Goal: Task Accomplishment & Management: Complete application form

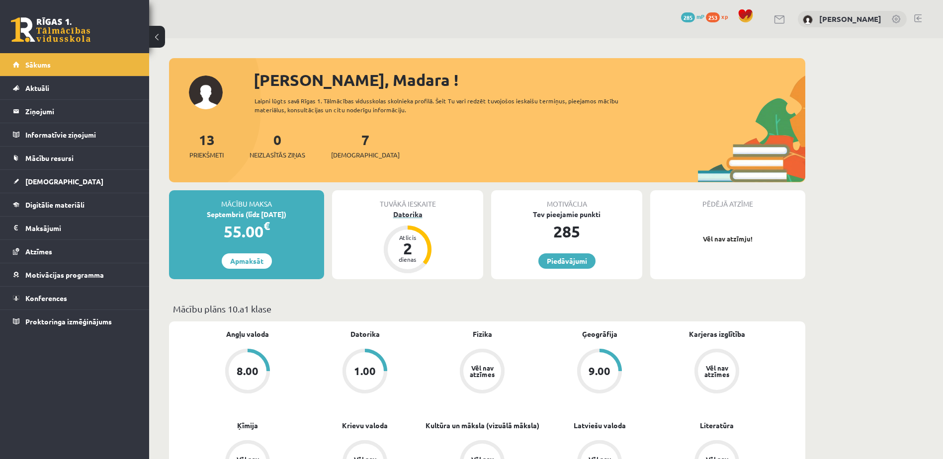
click at [413, 245] on div "2" at bounding box center [408, 249] width 30 height 16
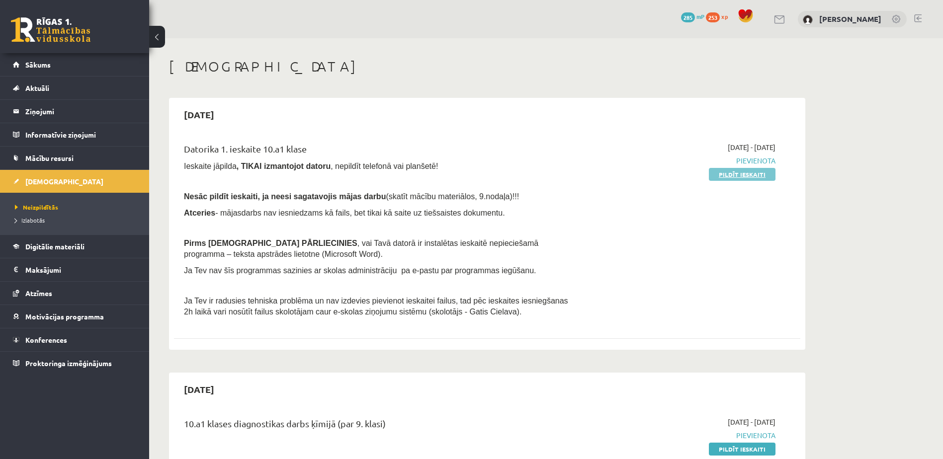
click at [738, 173] on link "Pildīt ieskaiti" at bounding box center [742, 174] width 67 height 13
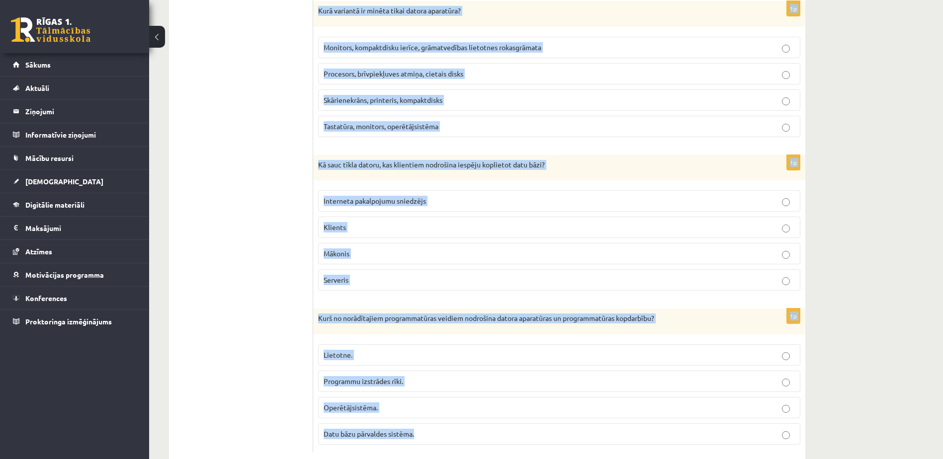
scroll to position [2701, 0]
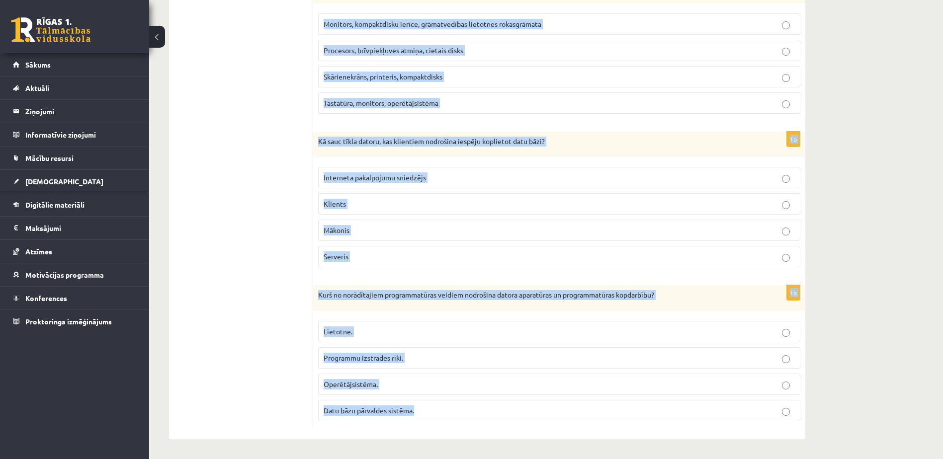
drag, startPoint x: 315, startPoint y: 200, endPoint x: 549, endPoint y: 437, distance: 333.2
copy form "Kurš interneta pakalpojums nodrošina tūlītēju balss ziņojumu apmaiņu starp divi…"
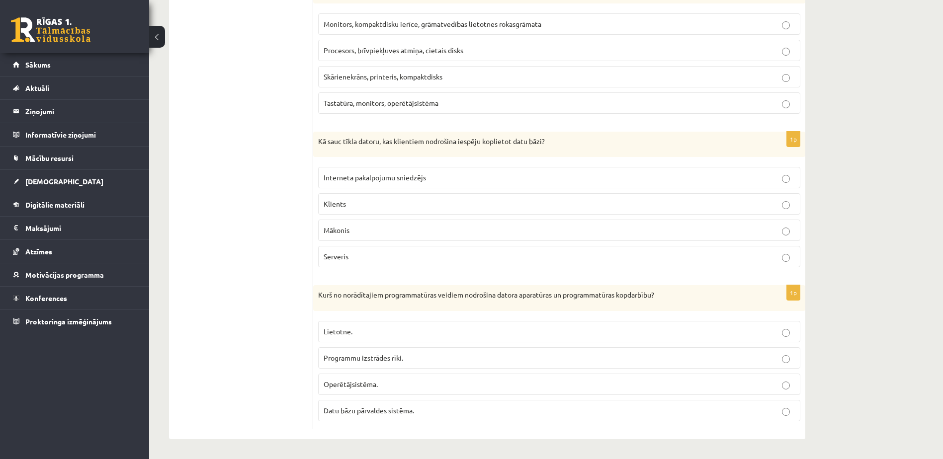
drag, startPoint x: 236, startPoint y: 309, endPoint x: 236, endPoint y: 315, distance: 6.0
click at [332, 381] on span "Operētājsistēma." at bounding box center [351, 384] width 54 height 9
click at [402, 384] on p "Operētājsistēma." at bounding box center [559, 384] width 471 height 10
drag, startPoint x: 382, startPoint y: 262, endPoint x: 372, endPoint y: 247, distance: 18.3
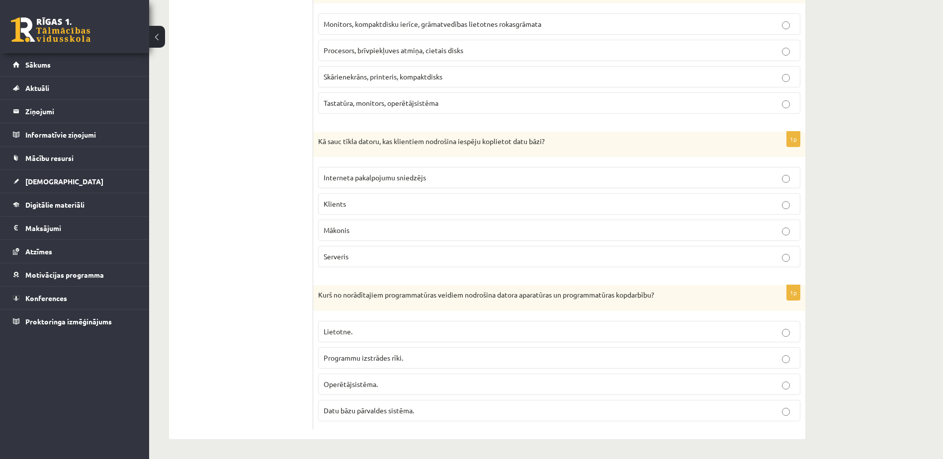
click at [382, 263] on label "Serveris" at bounding box center [559, 256] width 482 height 21
click at [391, 55] on p "Procesors, brīvpiekļuves atmiņa, cietais disks" at bounding box center [559, 50] width 471 height 10
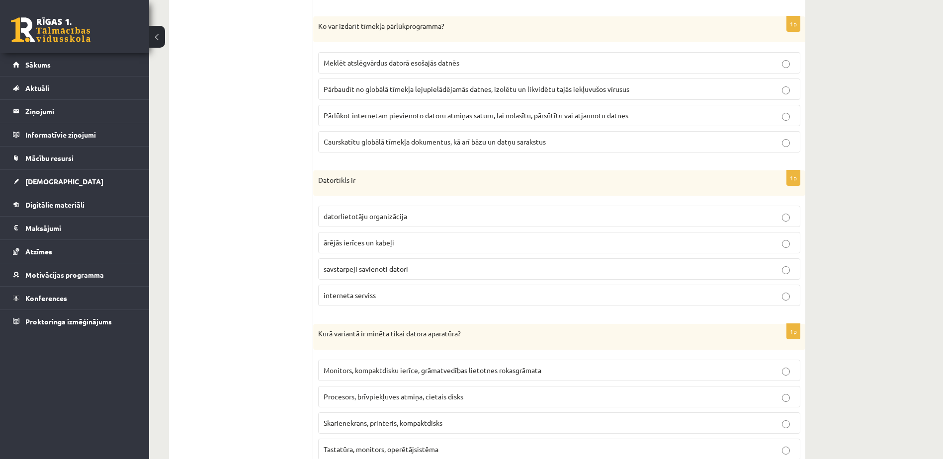
scroll to position [2353, 0]
click at [416, 275] on p "savstarpēji savienoti datori" at bounding box center [559, 270] width 471 height 10
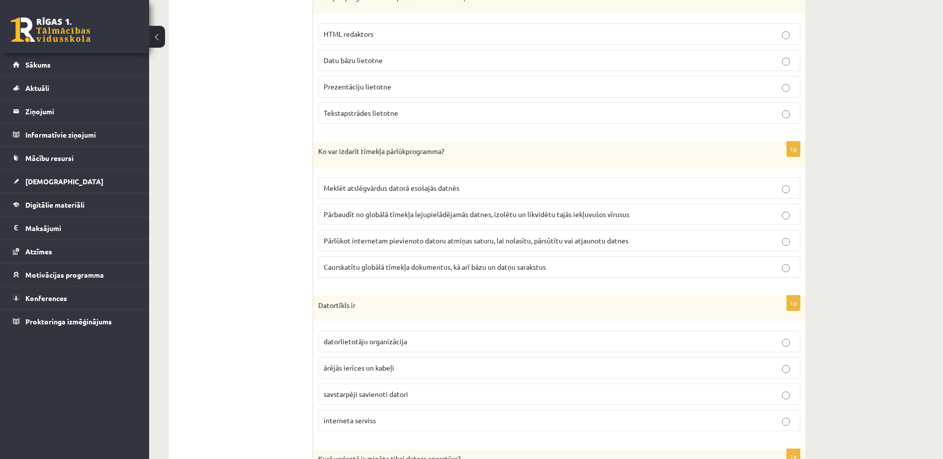
scroll to position [2204, 0]
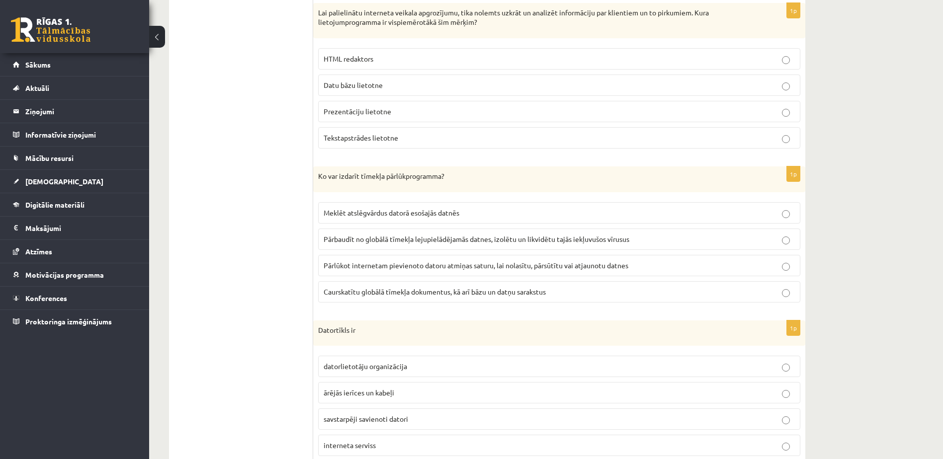
click at [400, 293] on span "Caurskatītu globālā tīmekļa dokumentus, kā arī bāzu un datņu sarakstus" at bounding box center [435, 291] width 222 height 9
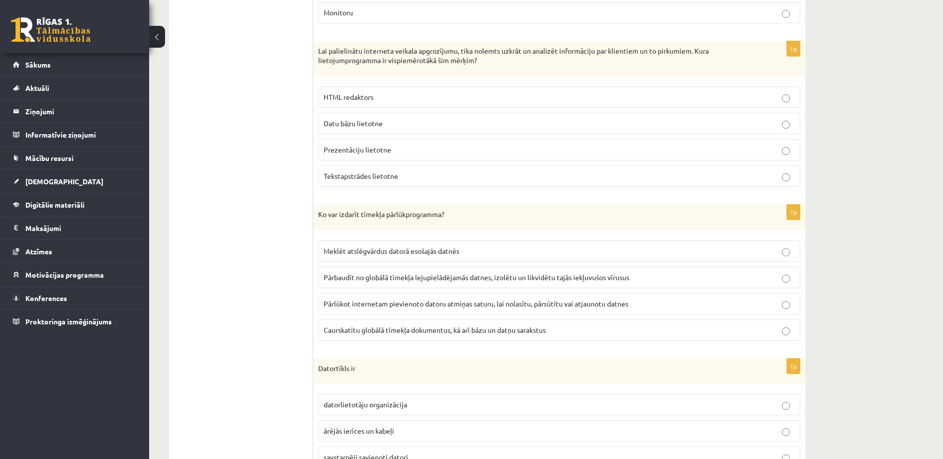
scroll to position [2154, 0]
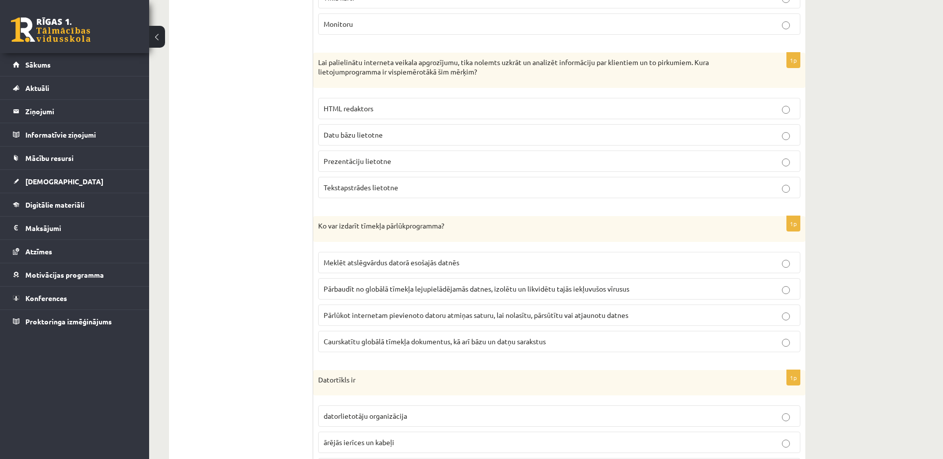
click at [381, 140] on p "Datu bāzu lietotne" at bounding box center [559, 135] width 471 height 10
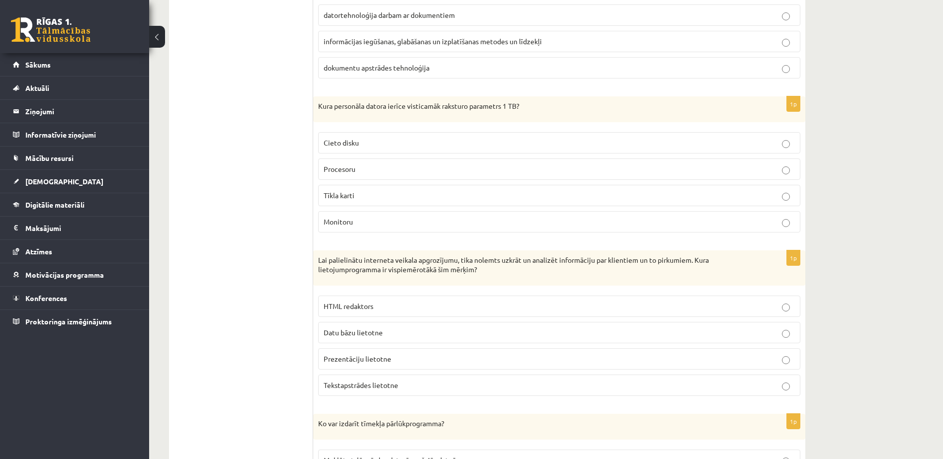
scroll to position [1955, 0]
click at [426, 145] on p "Cieto disku" at bounding box center [559, 144] width 471 height 10
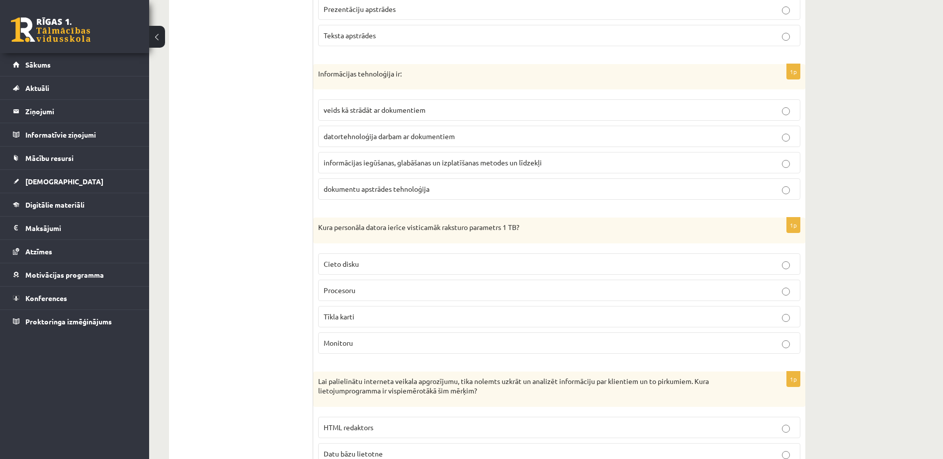
scroll to position [1806, 0]
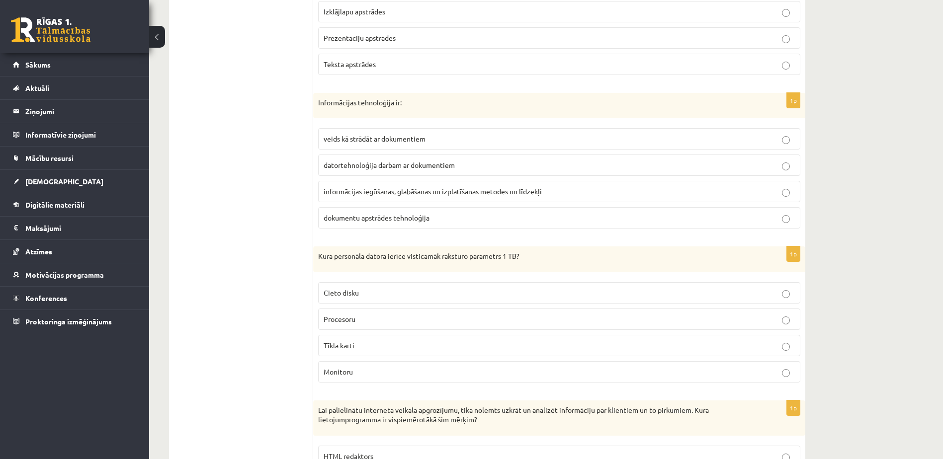
click at [438, 192] on span "informācijas iegūšanas, glabāšanas un izplatīšanas metodes un līdzekļi" at bounding box center [433, 191] width 218 height 9
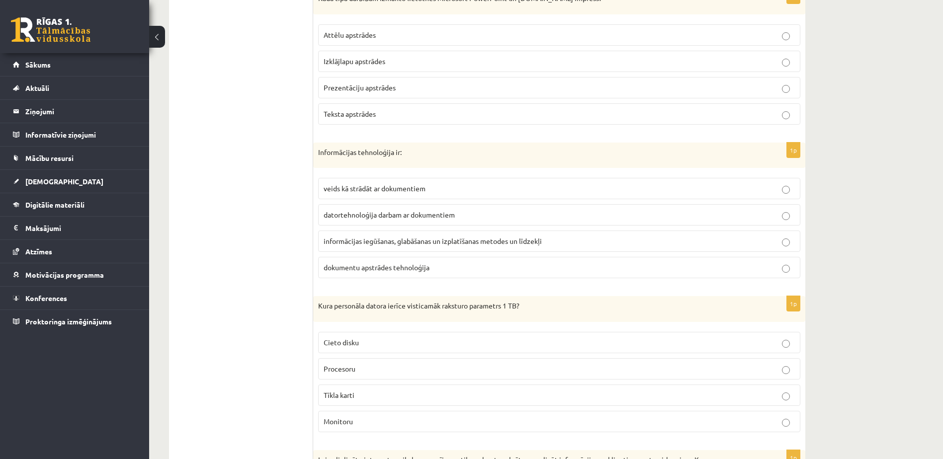
scroll to position [1707, 0]
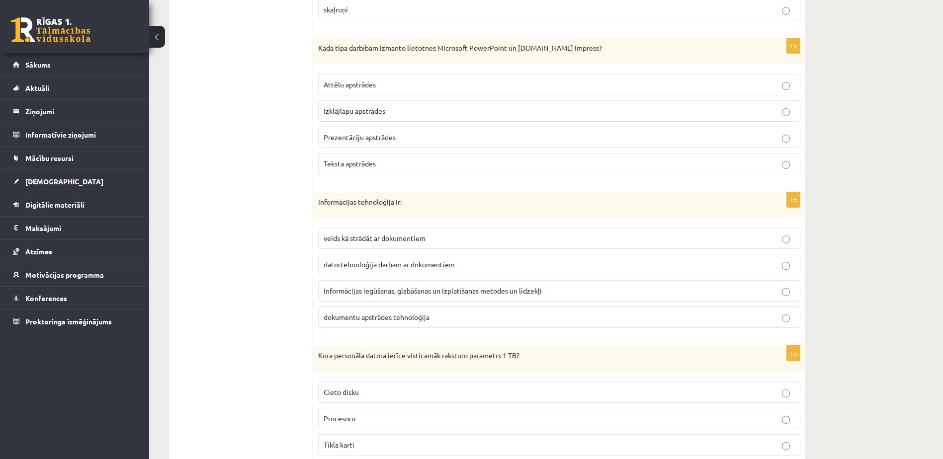
click at [388, 144] on label "Prezentāciju apstrādes" at bounding box center [559, 137] width 482 height 21
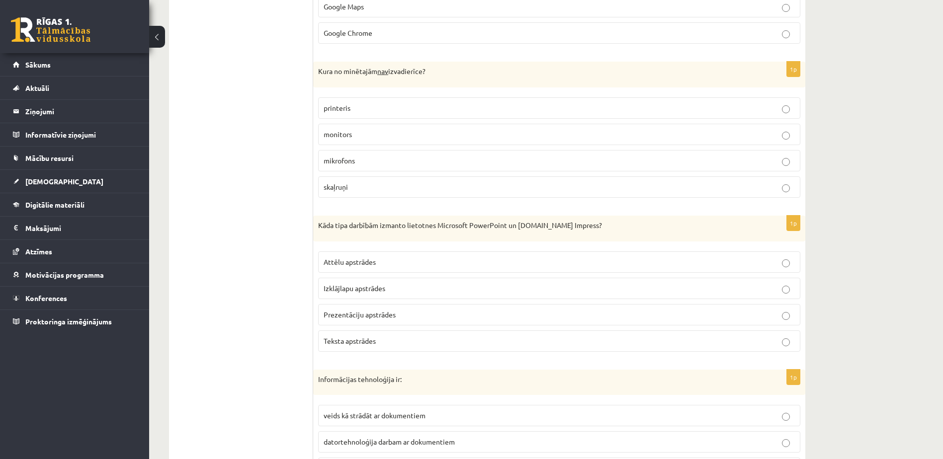
scroll to position [1458, 0]
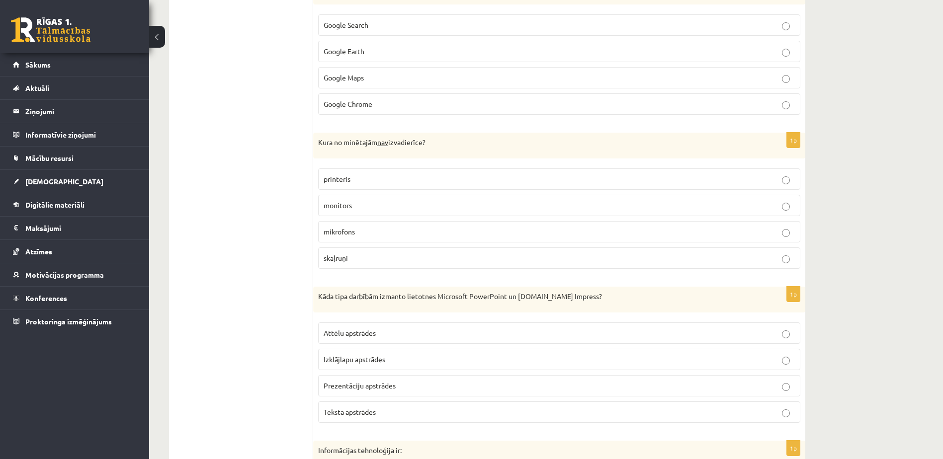
click at [345, 231] on span "mikrofons" at bounding box center [339, 231] width 31 height 9
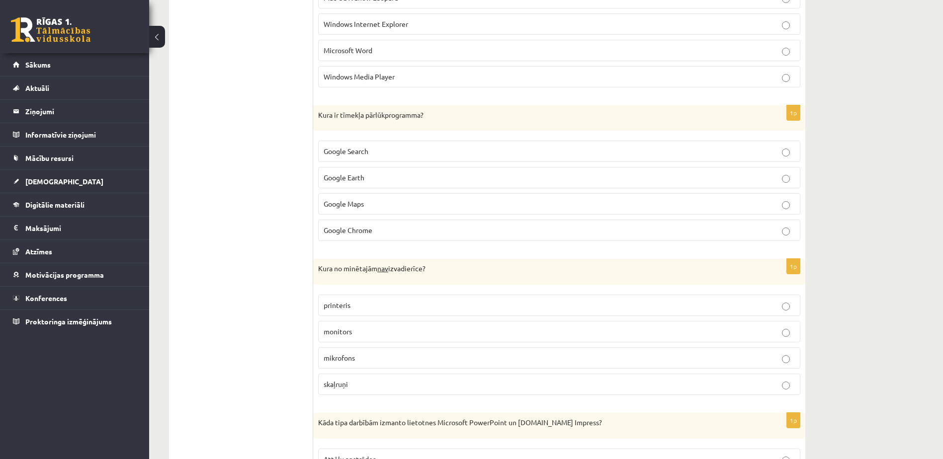
scroll to position [1309, 0]
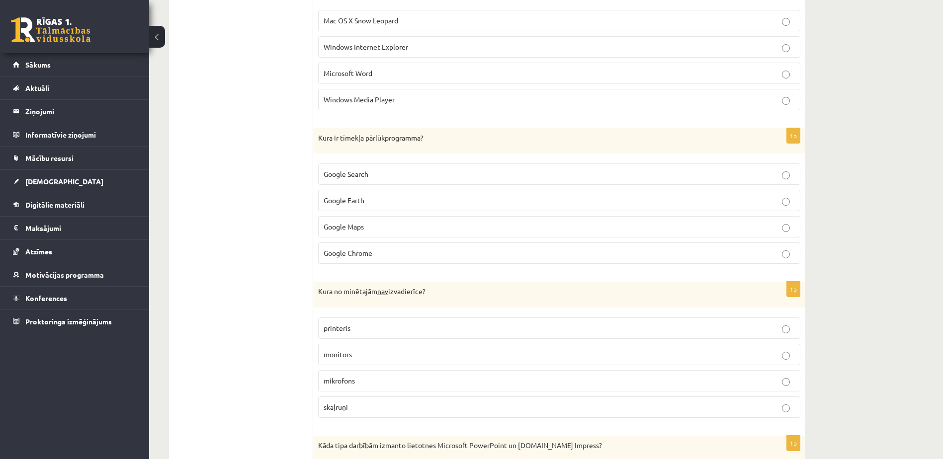
click at [369, 250] on span "Google Chrome" at bounding box center [348, 253] width 49 height 9
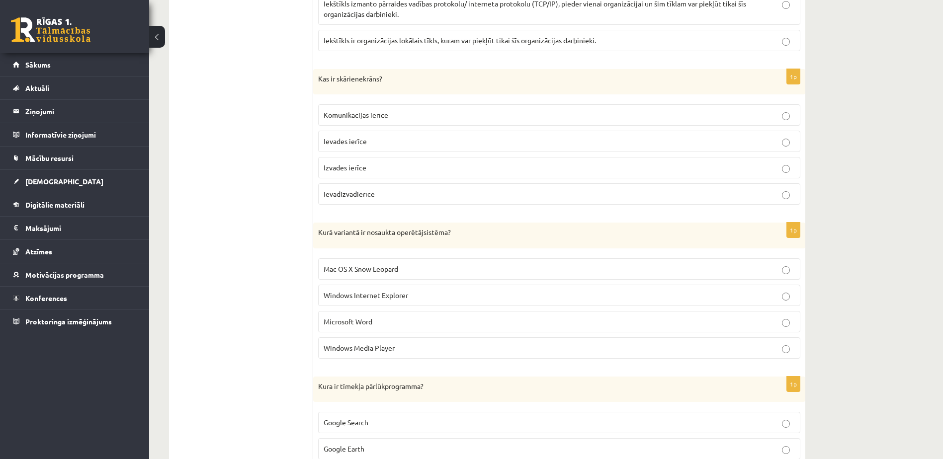
scroll to position [1110, 0]
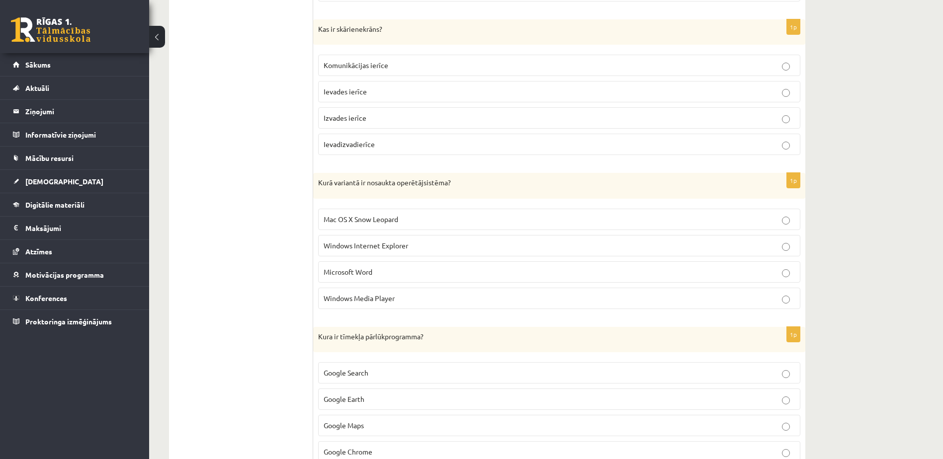
click at [378, 227] on label "Mac OS X Snow Leopard" at bounding box center [559, 219] width 482 height 21
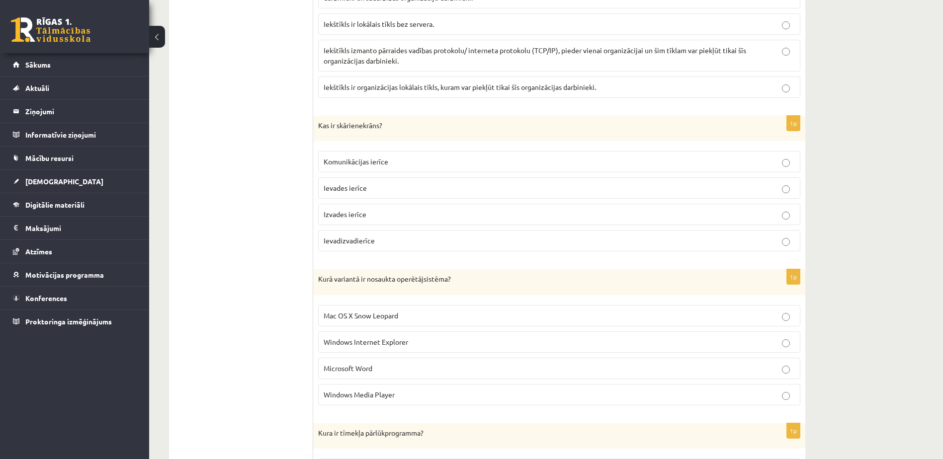
scroll to position [1011, 0]
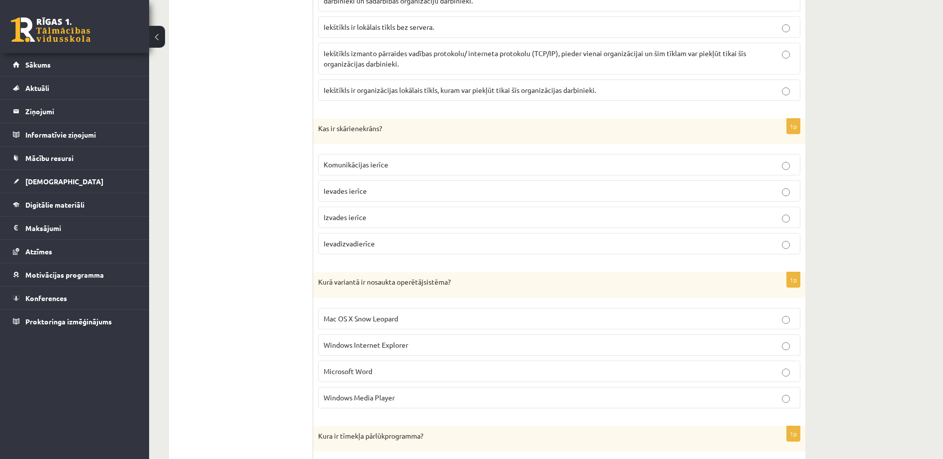
click at [381, 248] on p "Ievadizvadierīce" at bounding box center [559, 244] width 471 height 10
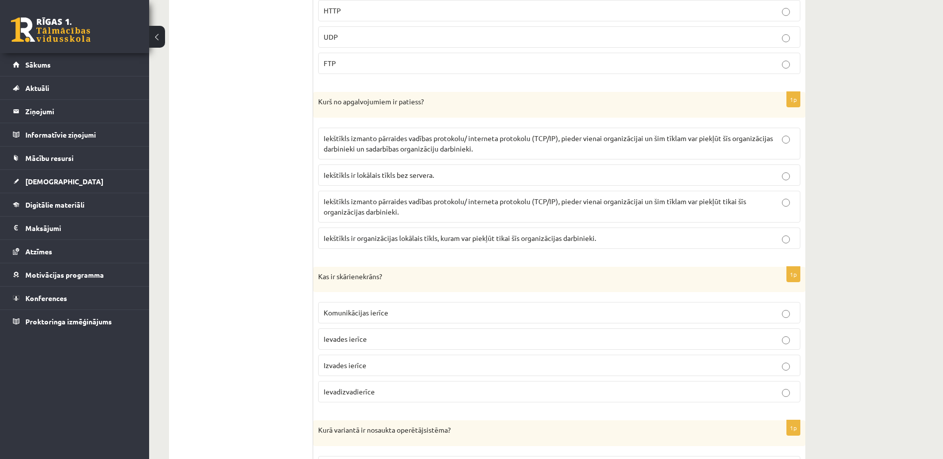
scroll to position [862, 0]
click at [479, 215] on p "Iekštīkls izmanto pārraides vadības protokolu/ interneta protokolu (TCP/IP), pi…" at bounding box center [559, 207] width 471 height 21
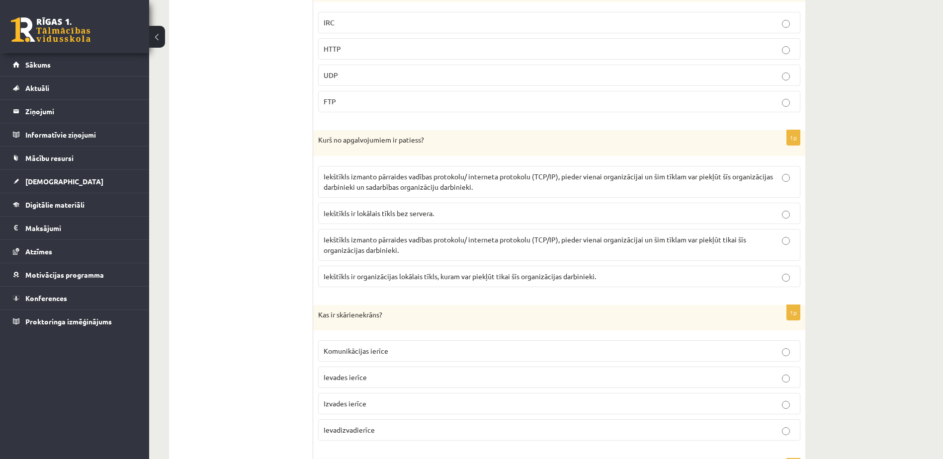
scroll to position [713, 0]
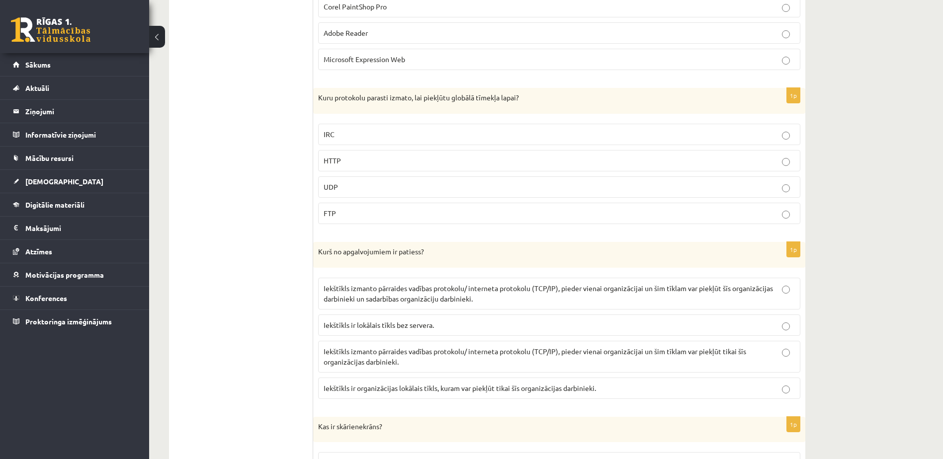
click at [360, 157] on p "HTTP" at bounding box center [559, 161] width 471 height 10
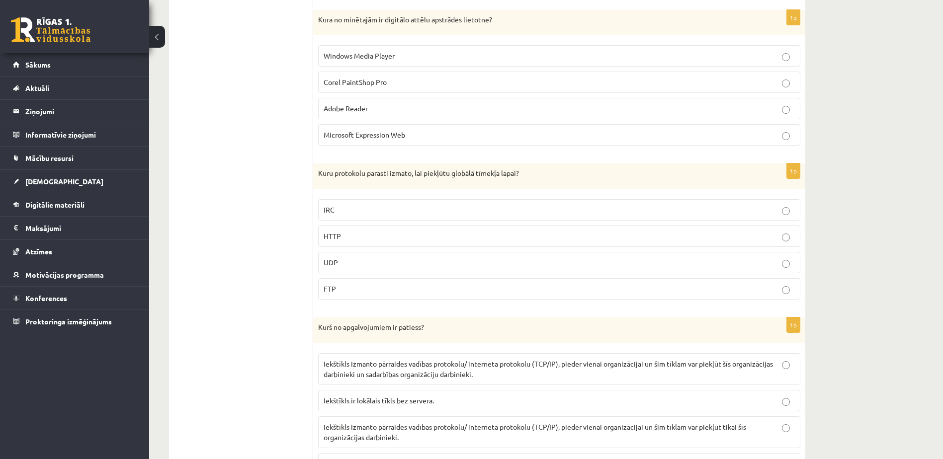
scroll to position [613, 0]
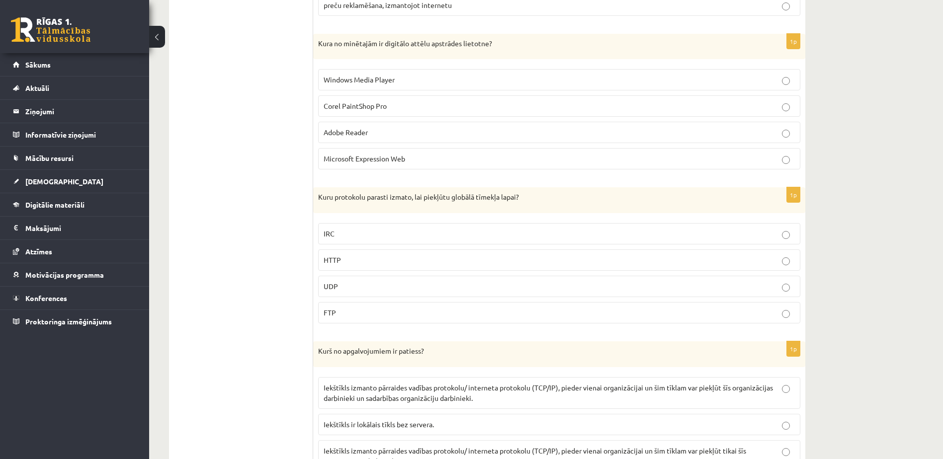
click at [412, 113] on label "Corel PaintShop Pro" at bounding box center [559, 105] width 482 height 21
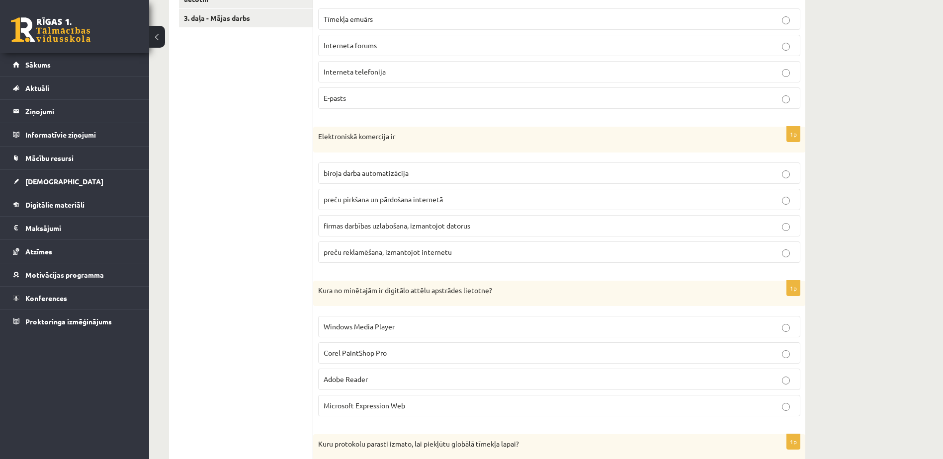
scroll to position [365, 0]
click at [427, 206] on p "preču pirkšana un pārdošana internetā" at bounding box center [559, 201] width 471 height 10
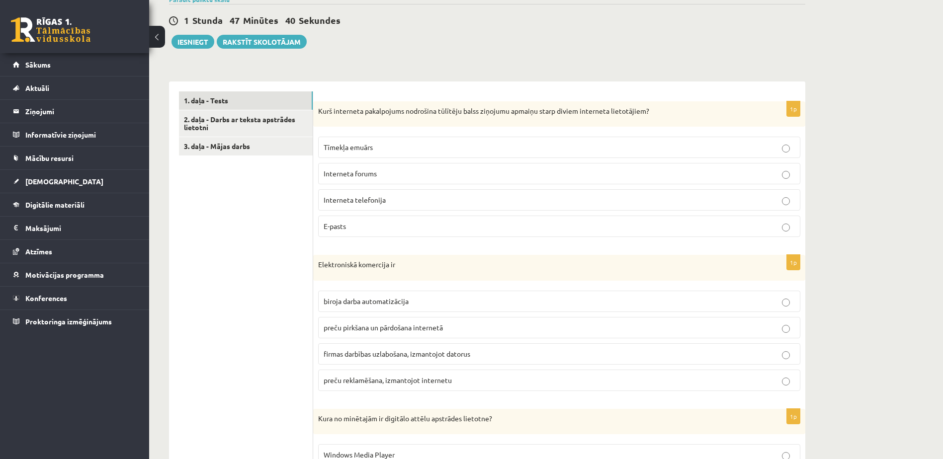
scroll to position [216, 0]
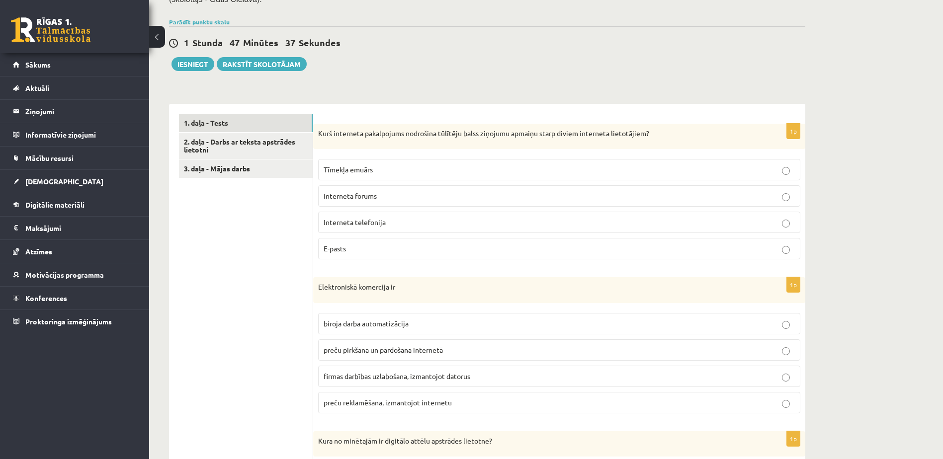
click at [408, 225] on p "Interneta telefonija" at bounding box center [559, 222] width 471 height 10
click at [264, 152] on link "2. daļa - Darbs ar teksta apstrādes lietotni" at bounding box center [246, 146] width 134 height 27
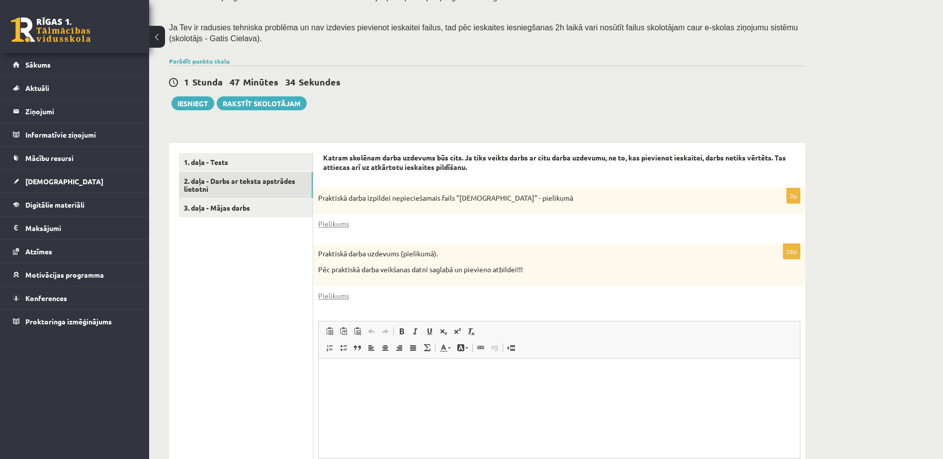
scroll to position [0, 0]
click at [338, 226] on link "Pielikums" at bounding box center [333, 224] width 31 height 10
click at [340, 295] on link "Pielikums" at bounding box center [333, 296] width 31 height 10
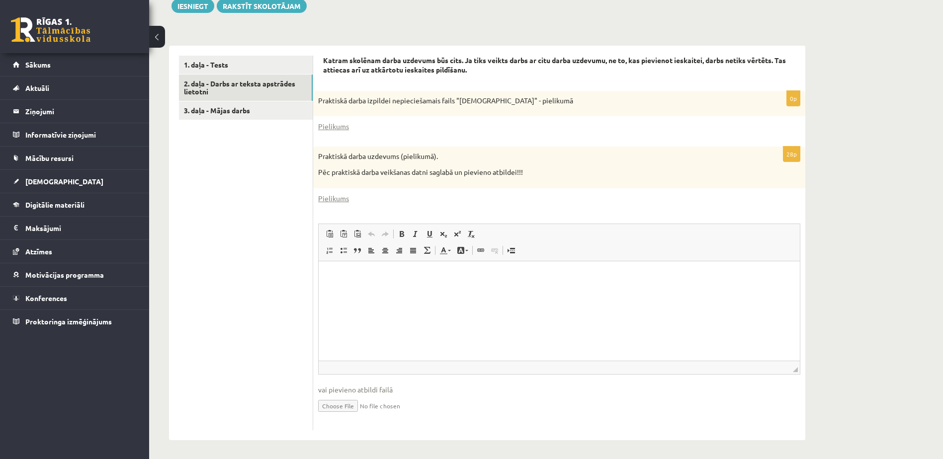
scroll to position [276, 0]
click at [346, 402] on input "file" at bounding box center [559, 404] width 482 height 20
type input "**********"
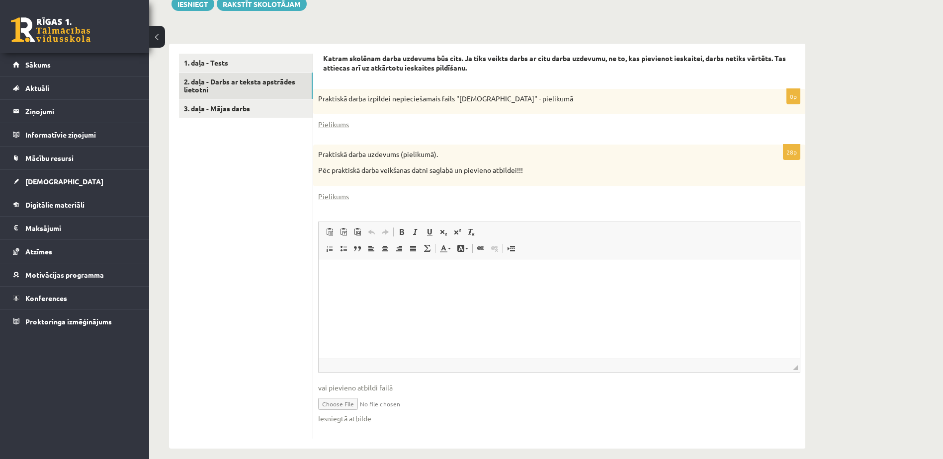
click at [386, 402] on input "file" at bounding box center [559, 403] width 482 height 20
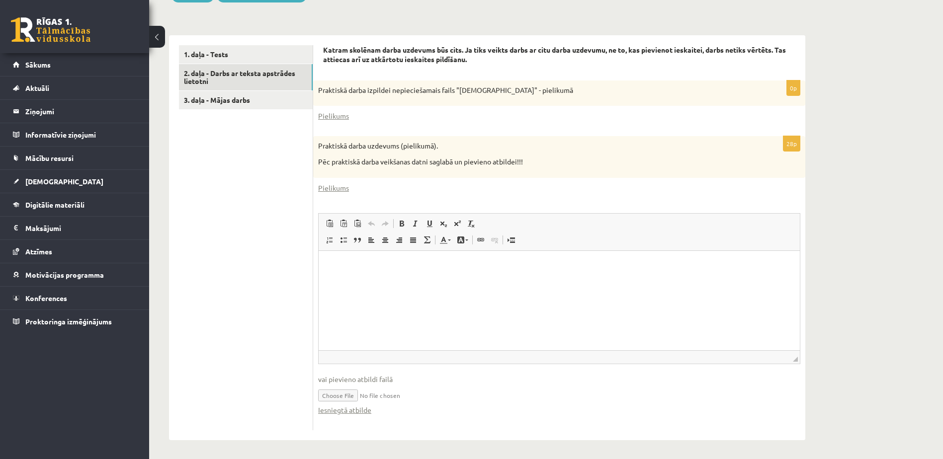
scroll to position [286, 0]
click at [359, 409] on link "Iesniegtā atbilde" at bounding box center [344, 409] width 53 height 10
click at [332, 186] on link "Pielikums" at bounding box center [333, 186] width 31 height 10
click at [227, 102] on link "3. daļa - Mājas darbs" at bounding box center [246, 98] width 134 height 18
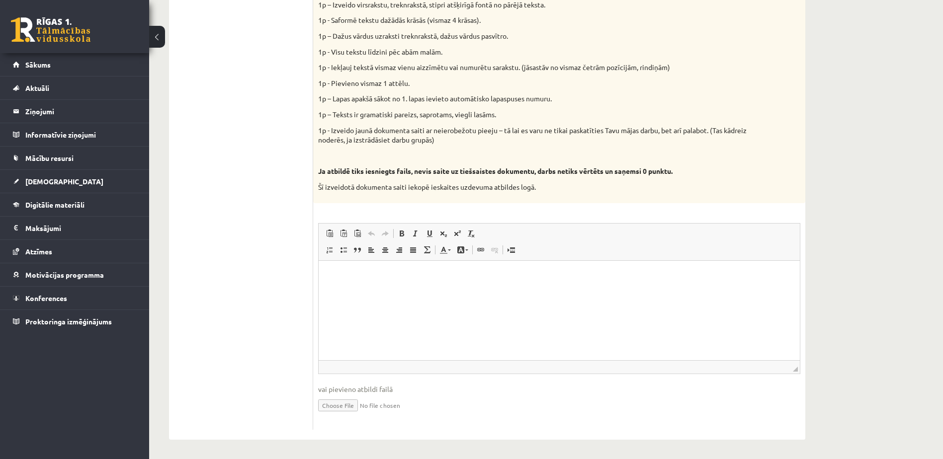
scroll to position [456, 0]
click at [378, 290] on html at bounding box center [559, 274] width 481 height 30
drag, startPoint x: 375, startPoint y: 291, endPoint x: 346, endPoint y: 274, distance: 33.8
click at [346, 274] on p "Rich Text Editor, wiswyg-editor-user-answer-47433756496700" at bounding box center [559, 274] width 461 height 10
click at [343, 270] on p "Rich Text Editor, wiswyg-editor-user-answer-47433756496700" at bounding box center [559, 274] width 461 height 10
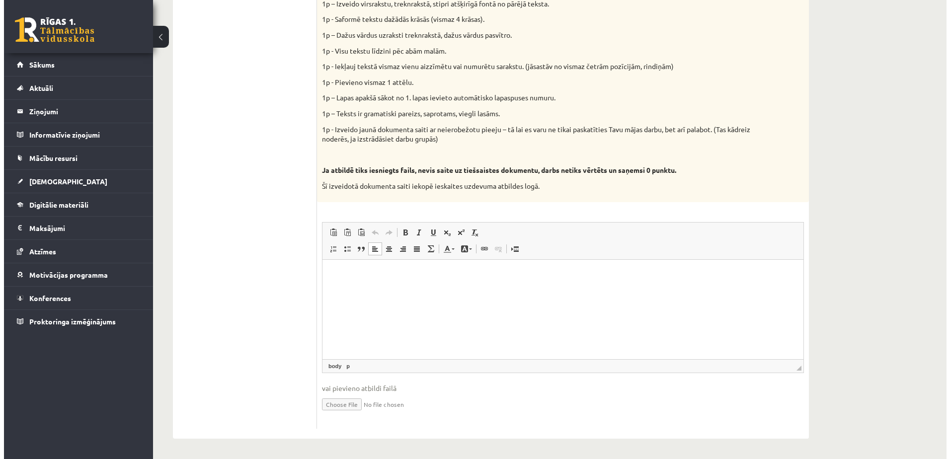
scroll to position [0, 0]
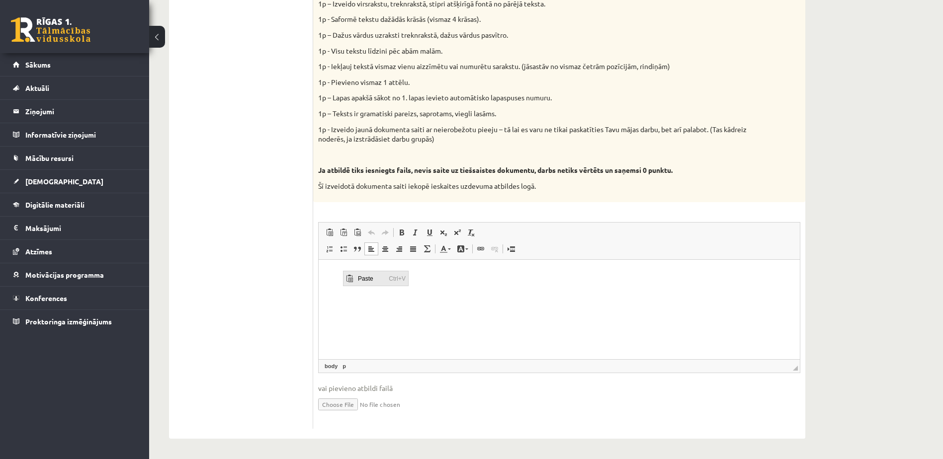
click at [358, 277] on span "Paste" at bounding box center [370, 278] width 31 height 14
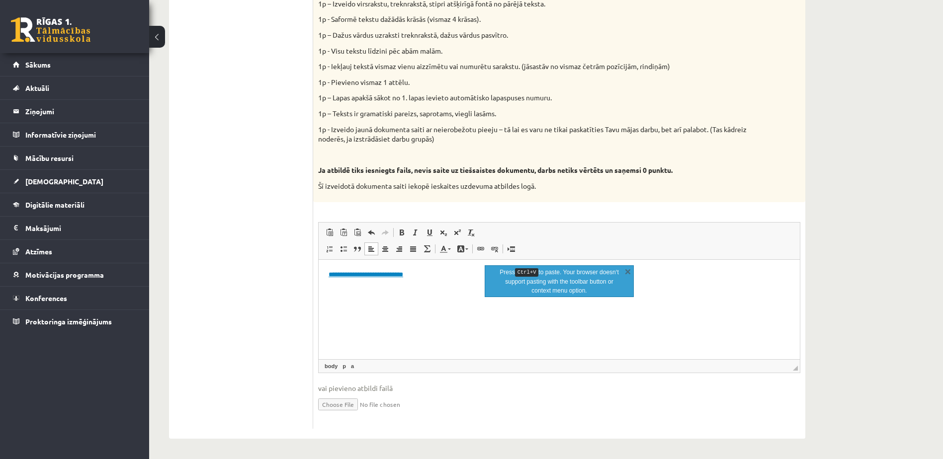
click at [415, 290] on html "**********" at bounding box center [559, 274] width 481 height 30
click at [413, 397] on input "file" at bounding box center [559, 404] width 482 height 20
click at [388, 276] on link "**********" at bounding box center [366, 274] width 75 height 6
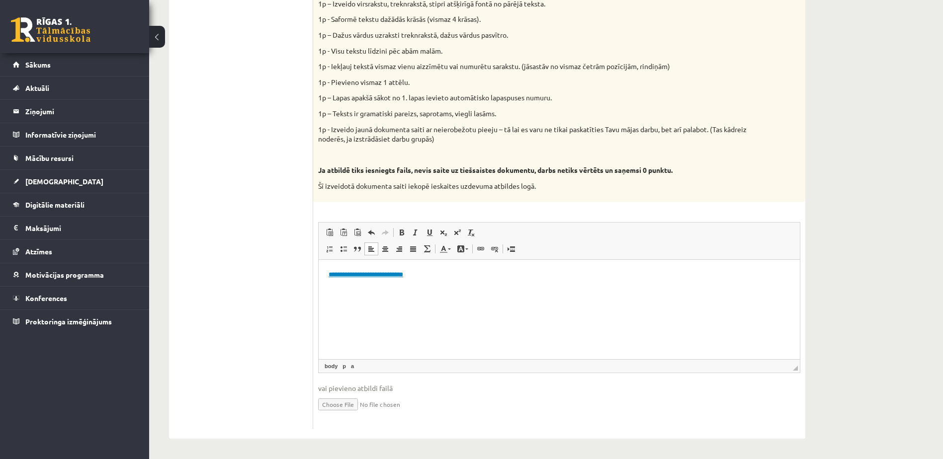
click at [387, 276] on link "**********" at bounding box center [366, 274] width 75 height 6
click at [392, 275] on link "**********" at bounding box center [366, 274] width 75 height 6
click at [393, 275] on link "**********" at bounding box center [366, 274] width 75 height 6
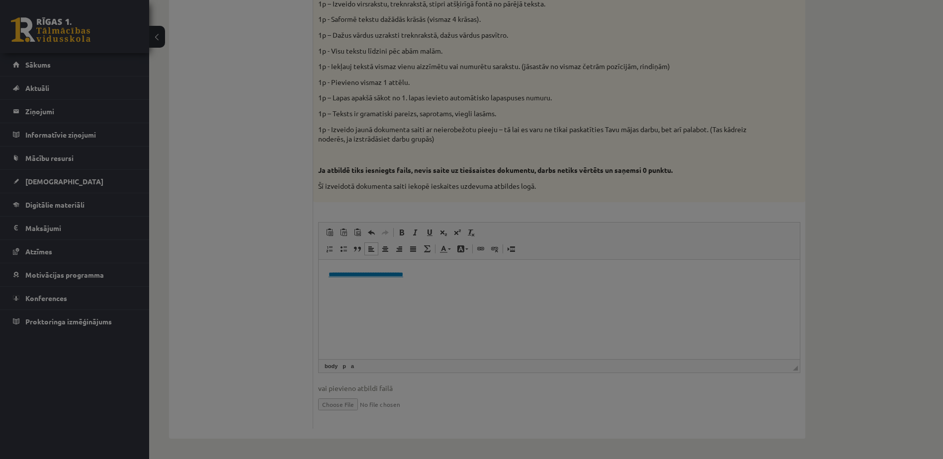
type input "**********"
select select "********"
type input "**********"
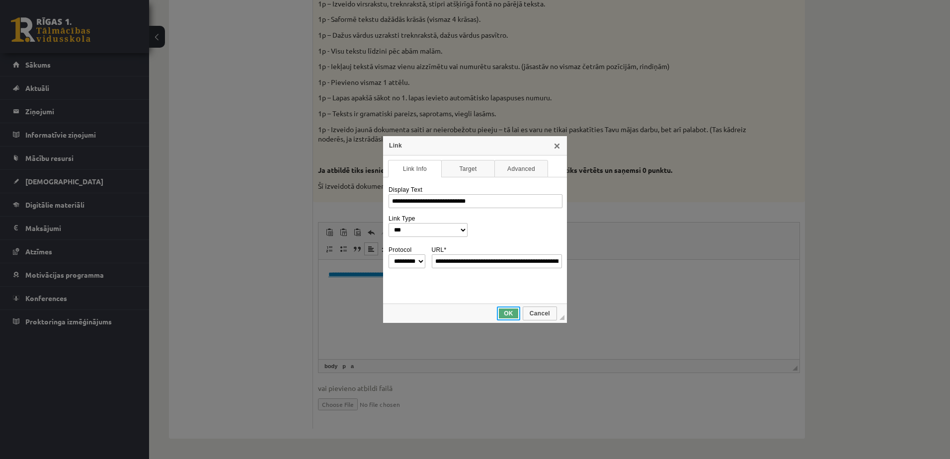
click at [510, 316] on span "OK" at bounding box center [508, 313] width 21 height 7
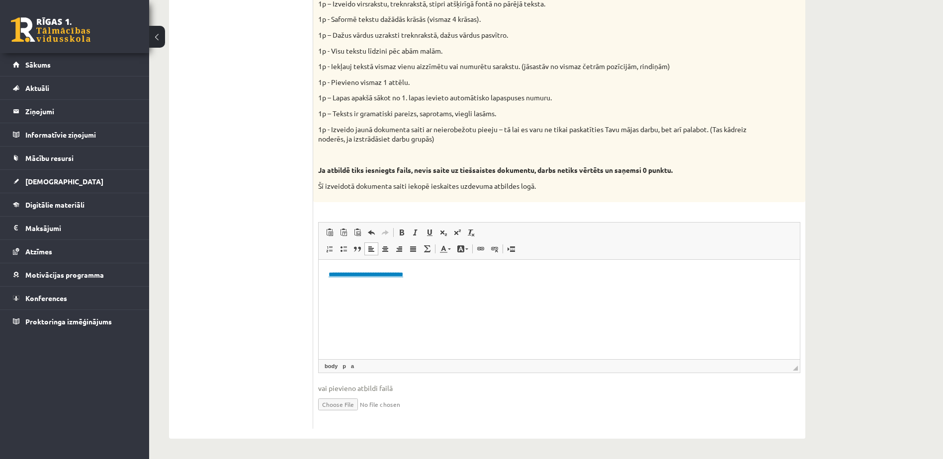
click at [273, 325] on ul "1. daļa - Tests 2. daļa - Darbs ar teksta apstrādes lietotni 3. daļa - Mājas da…" at bounding box center [246, 151] width 134 height 555
click at [403, 273] on link "**********" at bounding box center [366, 274] width 75 height 6
click at [273, 324] on ul "1. daļa - Tests 2. daļa - Darbs ar teksta apstrādes lietotni 3. daļa - Mājas da…" at bounding box center [246, 151] width 134 height 555
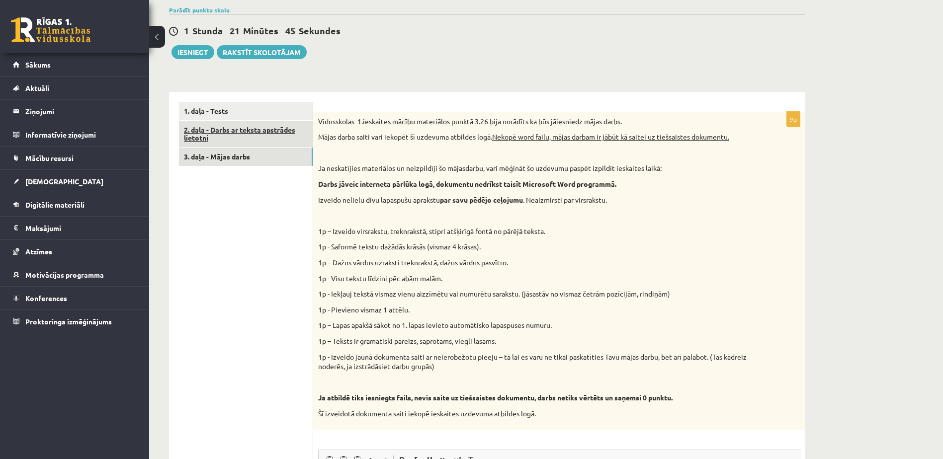
scroll to position [158, 0]
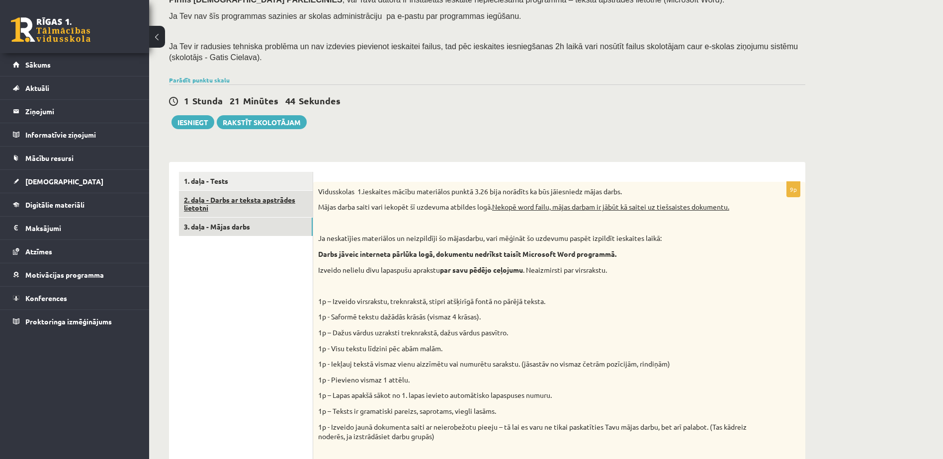
click at [257, 201] on link "2. daļa - Darbs ar teksta apstrādes lietotni" at bounding box center [246, 204] width 134 height 27
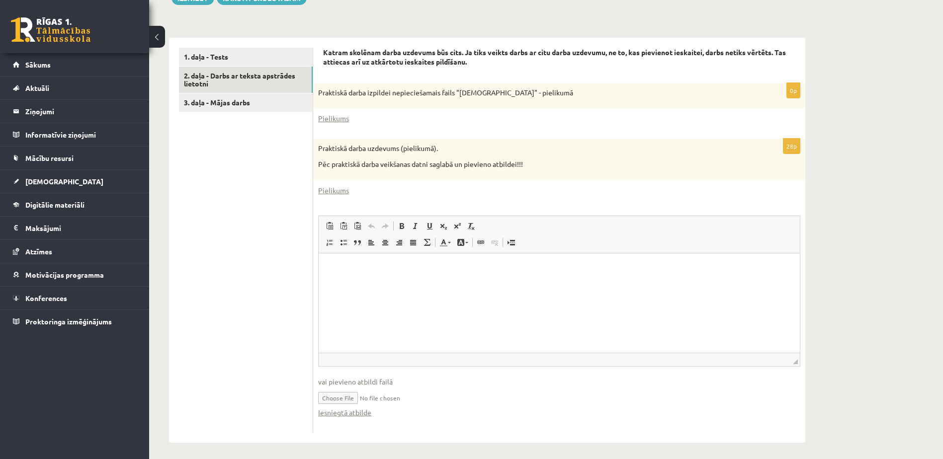
scroll to position [286, 0]
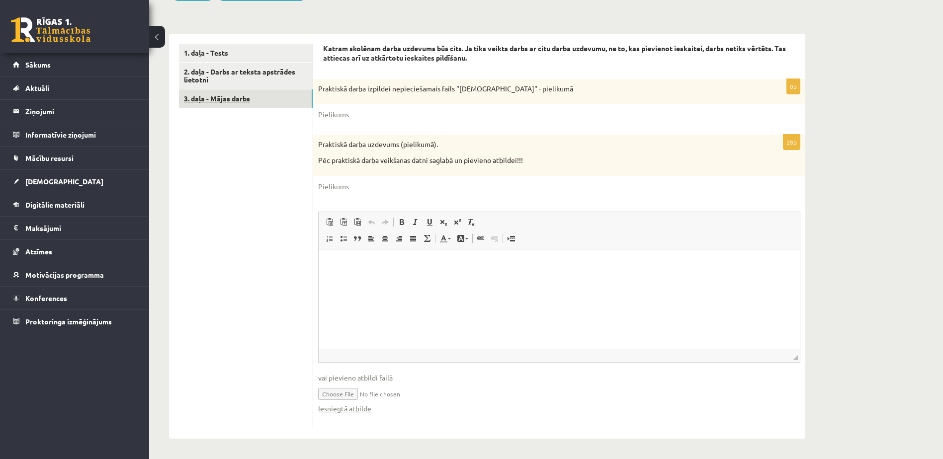
click at [221, 107] on link "3. daļa - Mājas darbs" at bounding box center [246, 98] width 134 height 18
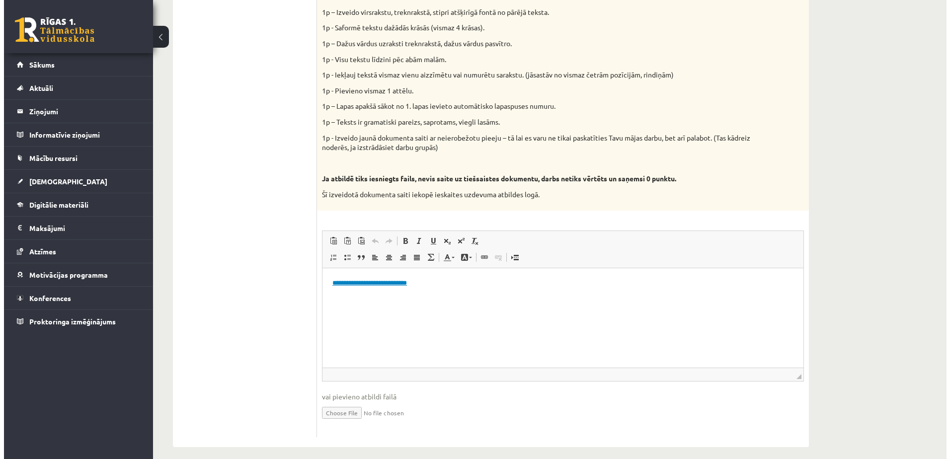
scroll to position [456, 0]
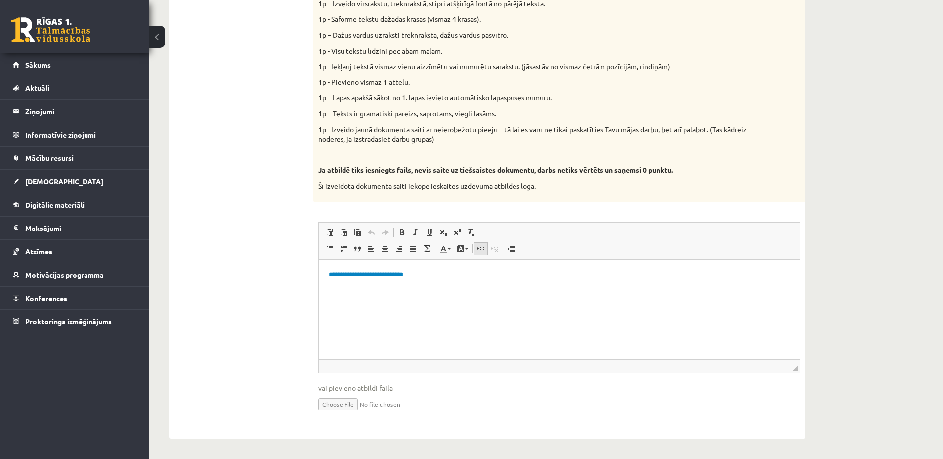
click at [480, 252] on span at bounding box center [481, 249] width 8 height 8
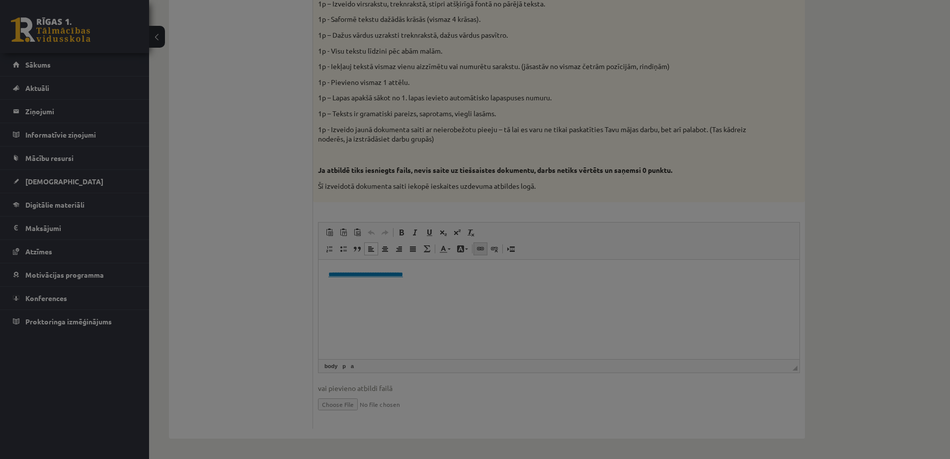
type input "**********"
select select "********"
type input "**********"
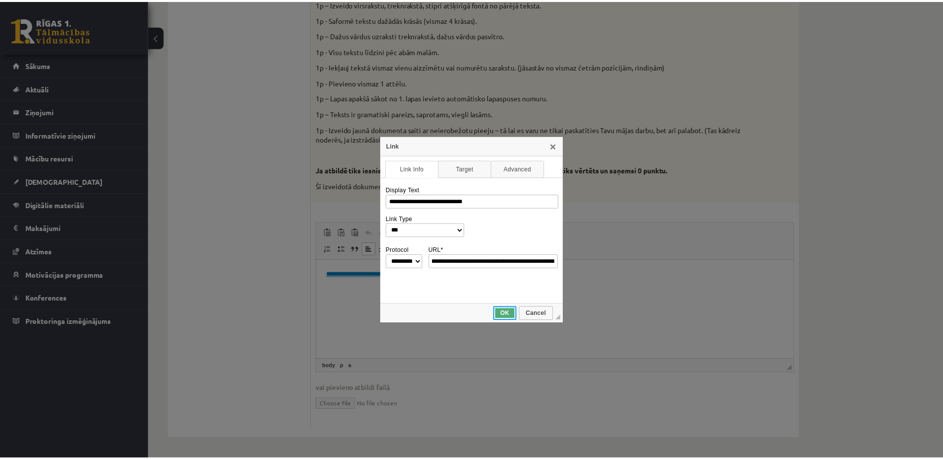
scroll to position [0, 0]
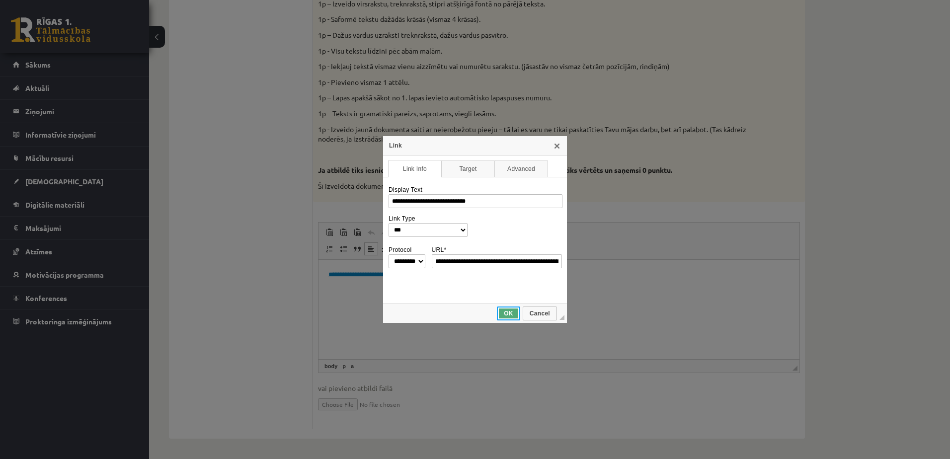
click at [508, 315] on span "OK" at bounding box center [508, 313] width 21 height 7
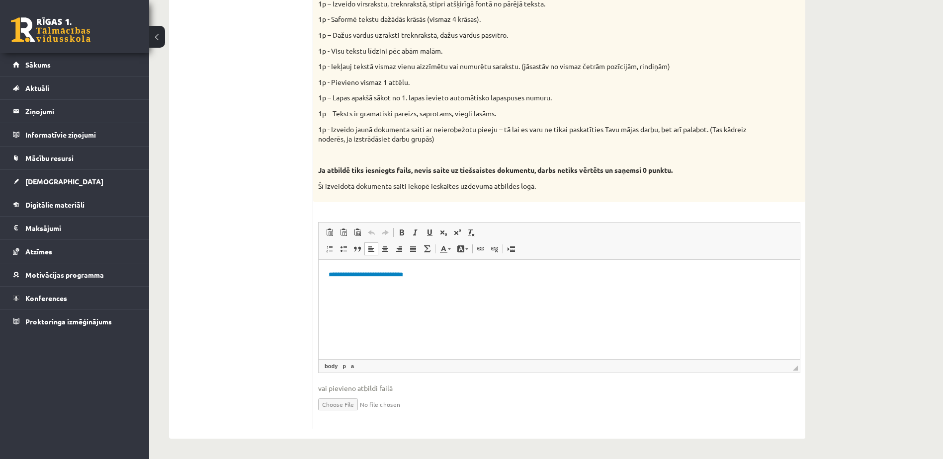
click at [501, 290] on html "**********" at bounding box center [559, 274] width 481 height 30
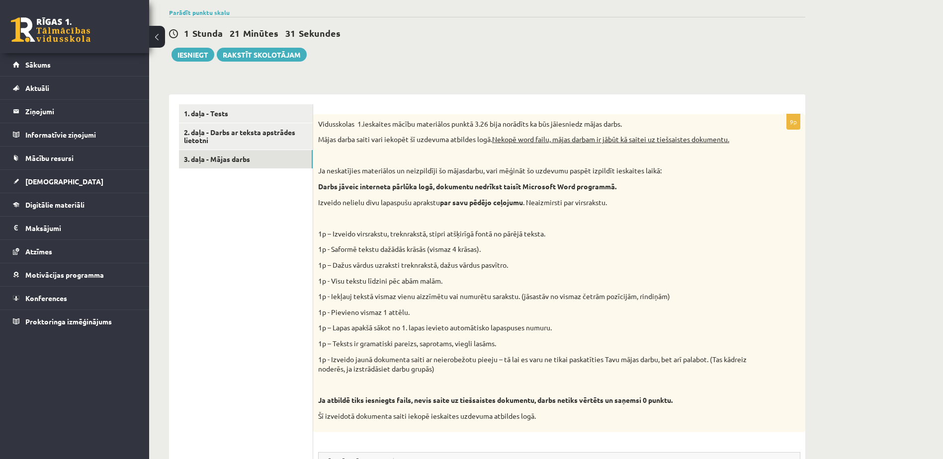
scroll to position [207, 0]
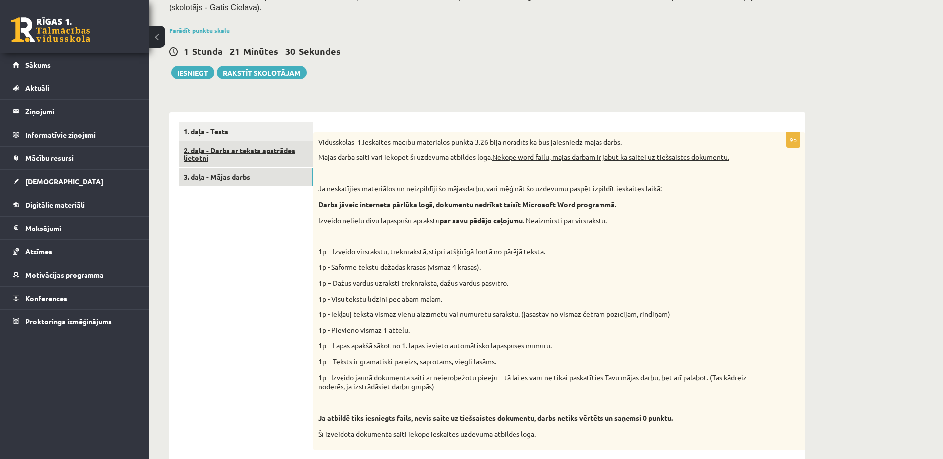
click at [272, 156] on link "2. daļa - Darbs ar teksta apstrādes lietotni" at bounding box center [246, 154] width 134 height 27
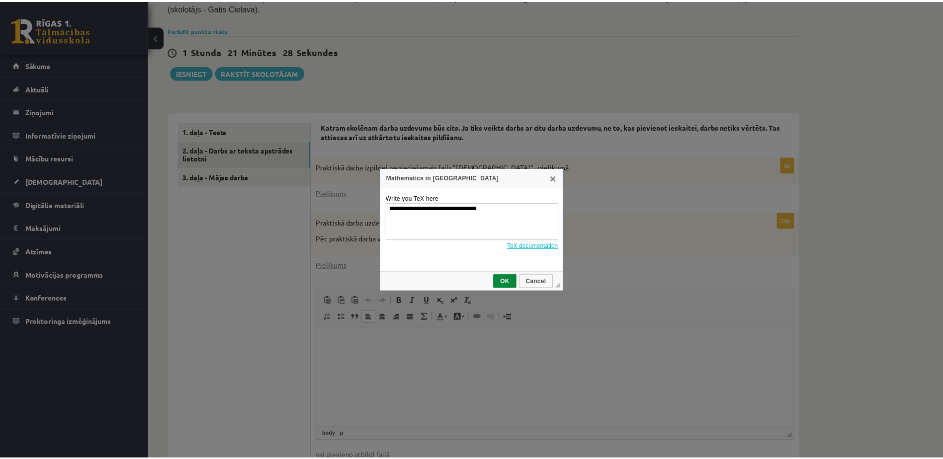
scroll to position [0, 0]
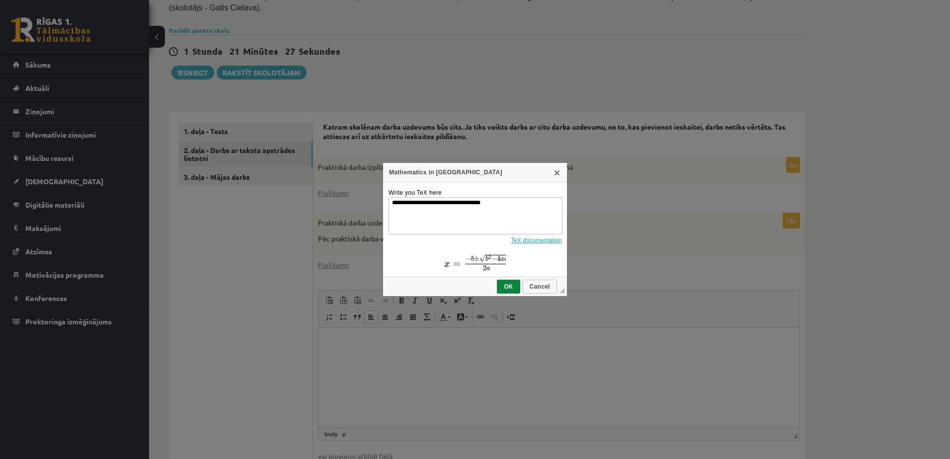
click at [653, 271] on div "**********" at bounding box center [475, 229] width 950 height 459
click at [558, 173] on link "X" at bounding box center [557, 172] width 8 height 8
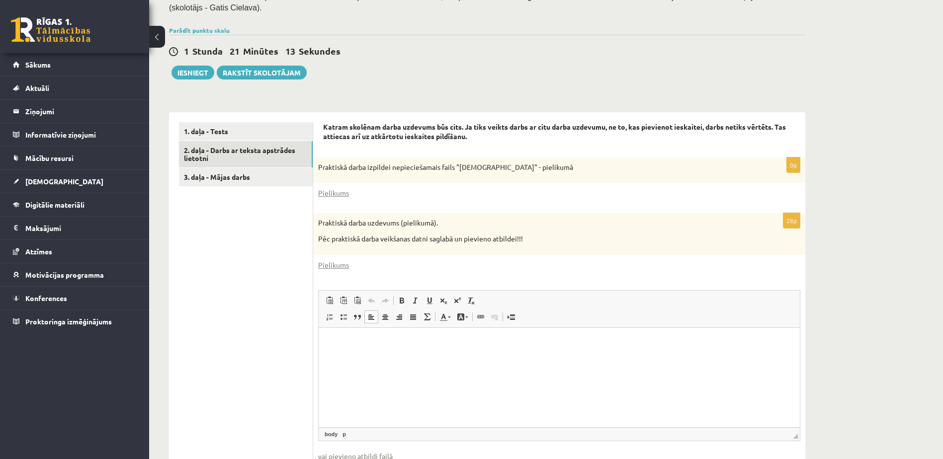
click at [420, 344] on p "Rich Text Editor, wiswyg-editor-user-answer-47433778602200" at bounding box center [559, 342] width 461 height 10
click at [206, 70] on button "Iesniegt" at bounding box center [192, 73] width 43 height 14
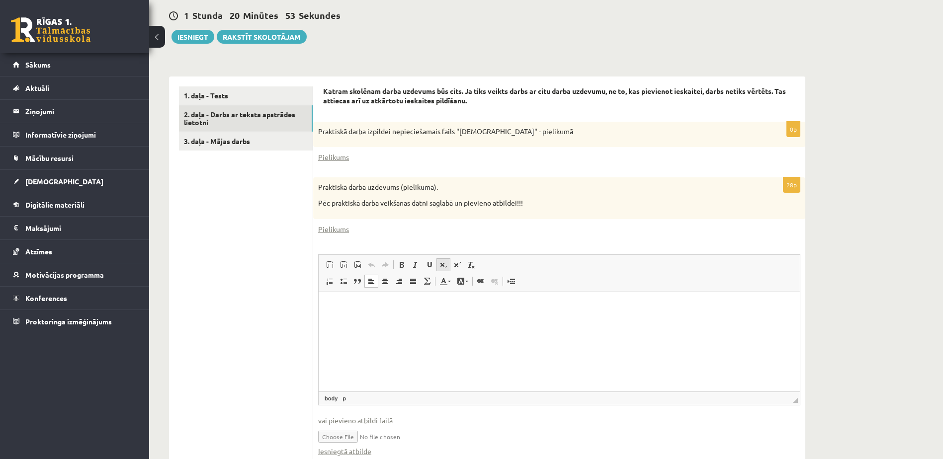
scroll to position [286, 0]
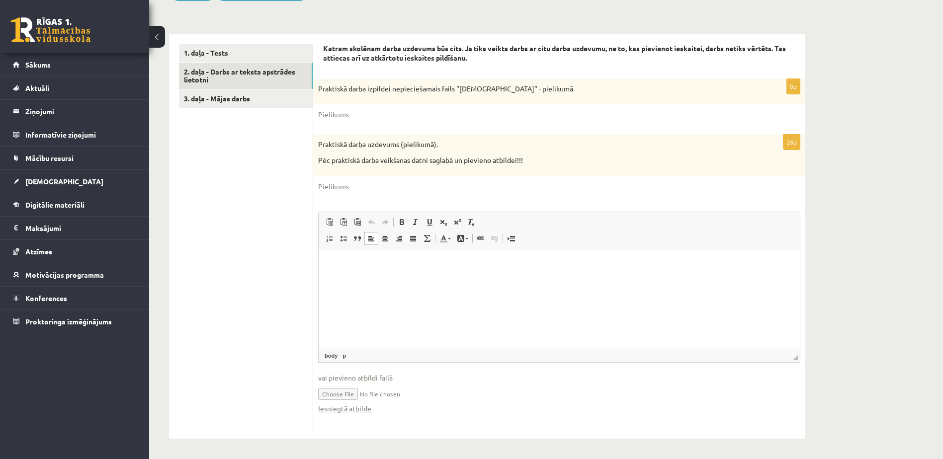
click at [375, 270] on html at bounding box center [559, 264] width 481 height 30
click at [369, 272] on span "Paste" at bounding box center [376, 271] width 31 height 14
click at [376, 392] on input "file" at bounding box center [559, 393] width 482 height 20
type input "**********"
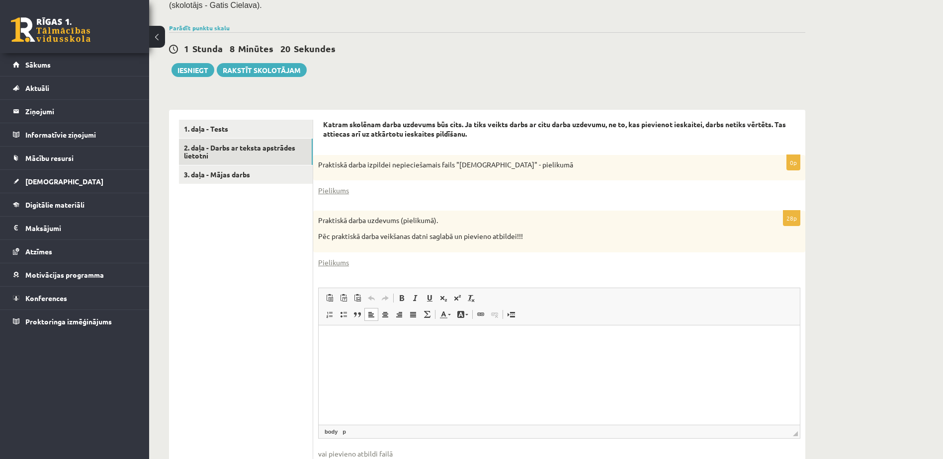
scroll to position [137, 0]
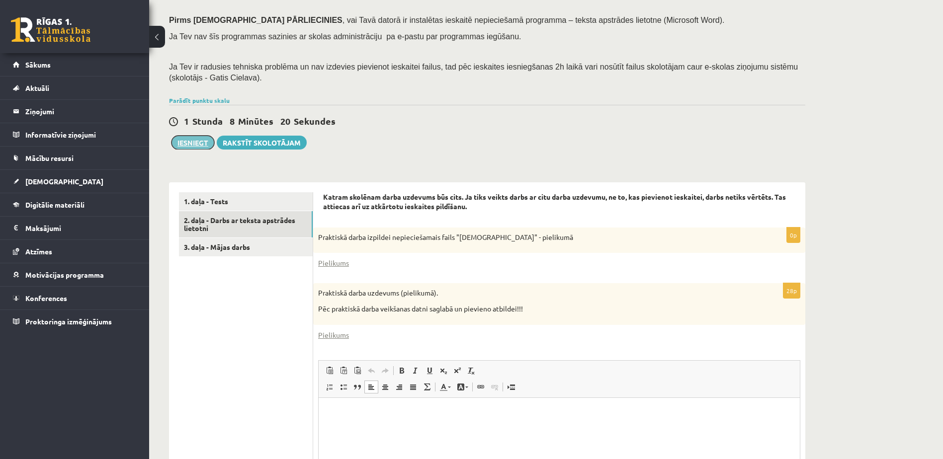
click at [196, 141] on button "Iesniegt" at bounding box center [192, 143] width 43 height 14
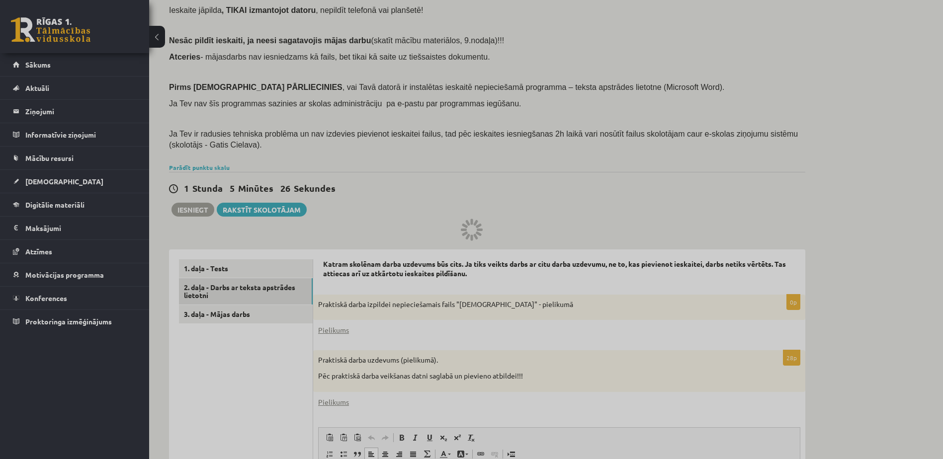
scroll to position [87, 0]
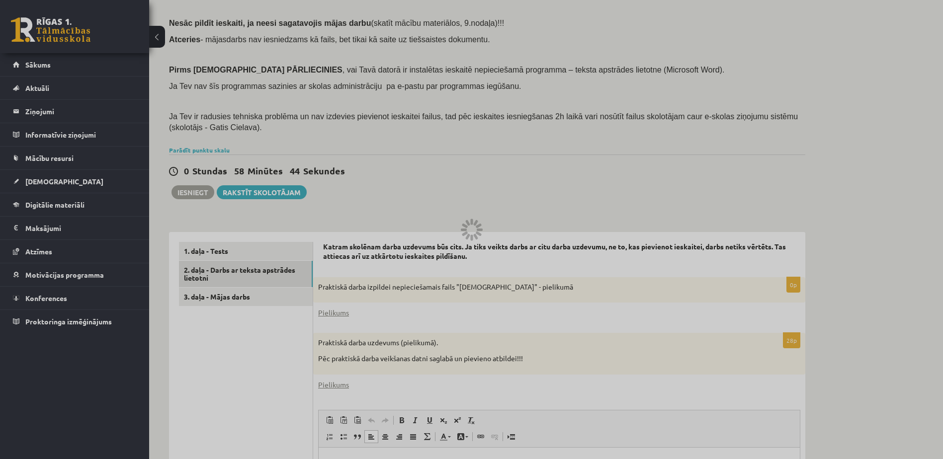
click at [867, 385] on div at bounding box center [471, 229] width 943 height 459
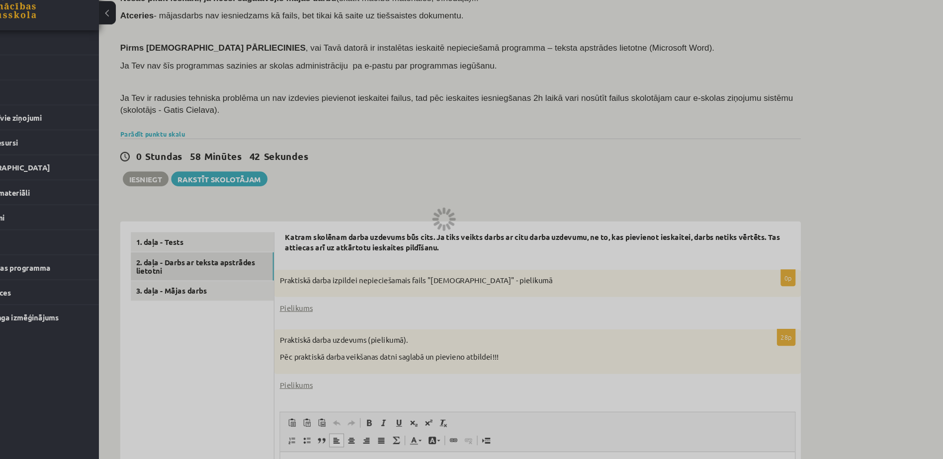
drag, startPoint x: 904, startPoint y: 349, endPoint x: 621, endPoint y: 248, distance: 300.0
click at [621, 248] on div at bounding box center [471, 229] width 943 height 459
click at [562, 225] on div at bounding box center [471, 229] width 943 height 459
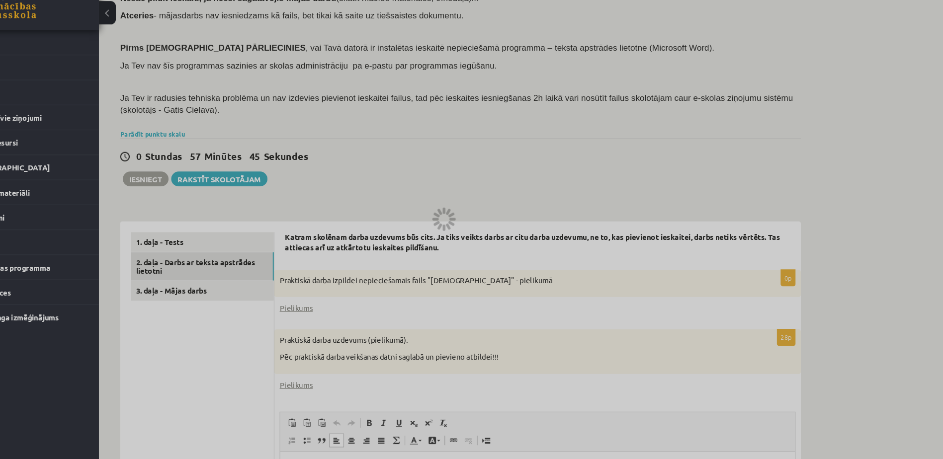
click at [562, 225] on div at bounding box center [471, 229] width 943 height 459
click at [562, 224] on div at bounding box center [471, 229] width 943 height 459
drag, startPoint x: 562, startPoint y: 224, endPoint x: 545, endPoint y: 183, distance: 44.3
click at [545, 183] on div at bounding box center [471, 229] width 943 height 459
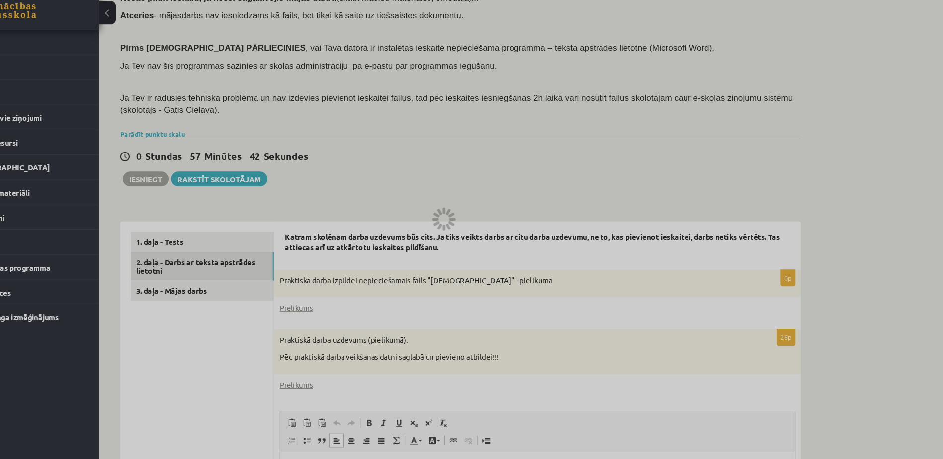
click at [243, 183] on div at bounding box center [471, 229] width 943 height 459
click at [243, 189] on div at bounding box center [471, 229] width 943 height 459
click at [363, 124] on div at bounding box center [471, 229] width 943 height 459
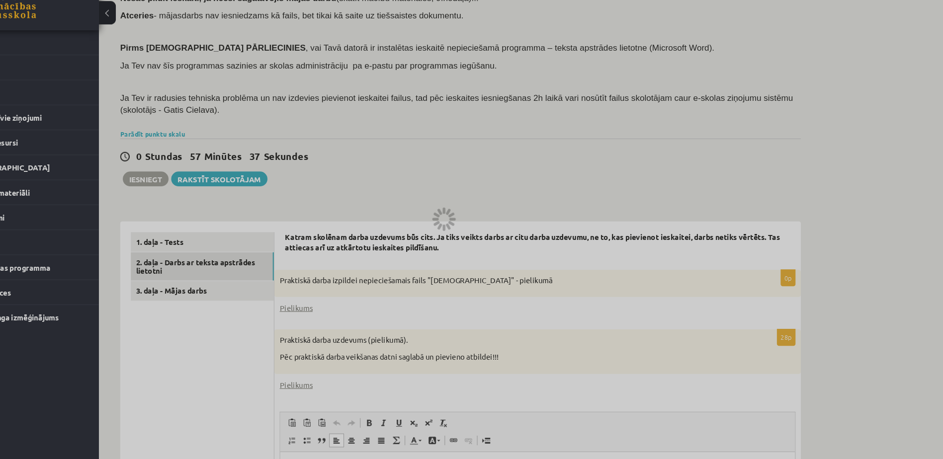
scroll to position [0, 0]
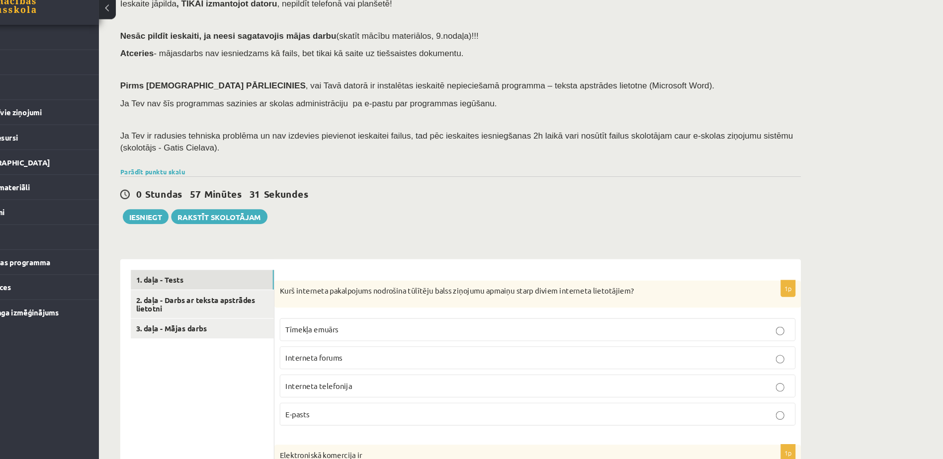
scroll to position [71, 0]
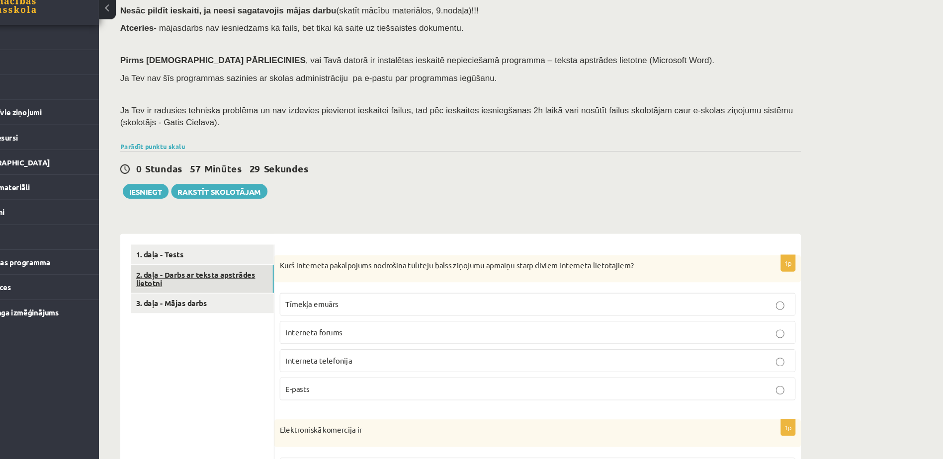
click at [285, 282] on link "2. daļa - Darbs ar teksta apstrādes lietotni" at bounding box center [246, 290] width 134 height 27
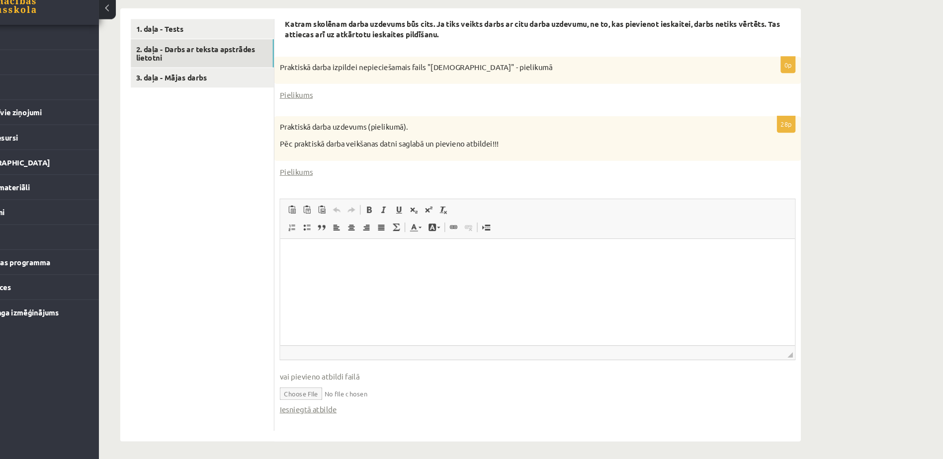
scroll to position [286, 0]
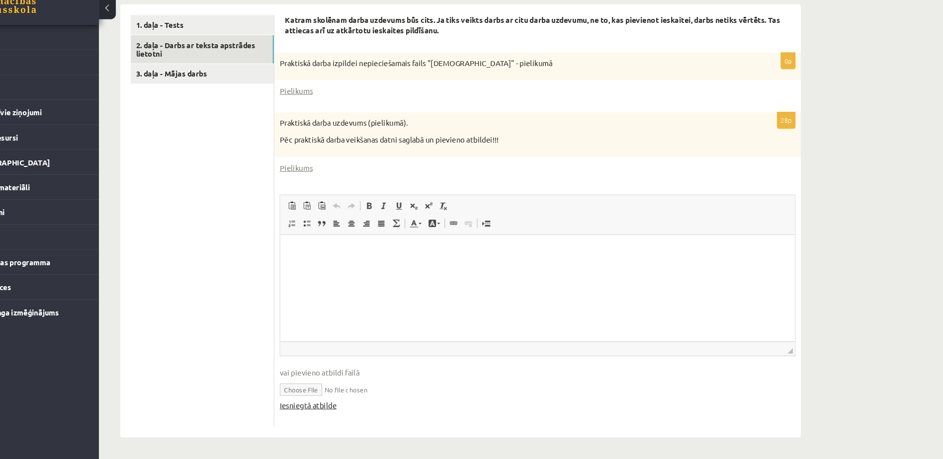
click at [358, 404] on link "Iesniegtā atbilde" at bounding box center [344, 409] width 53 height 10
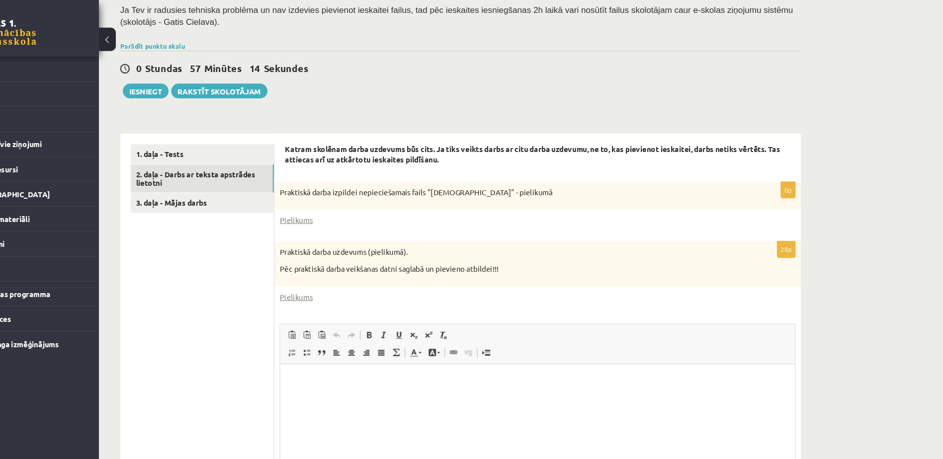
scroll to position [191, 0]
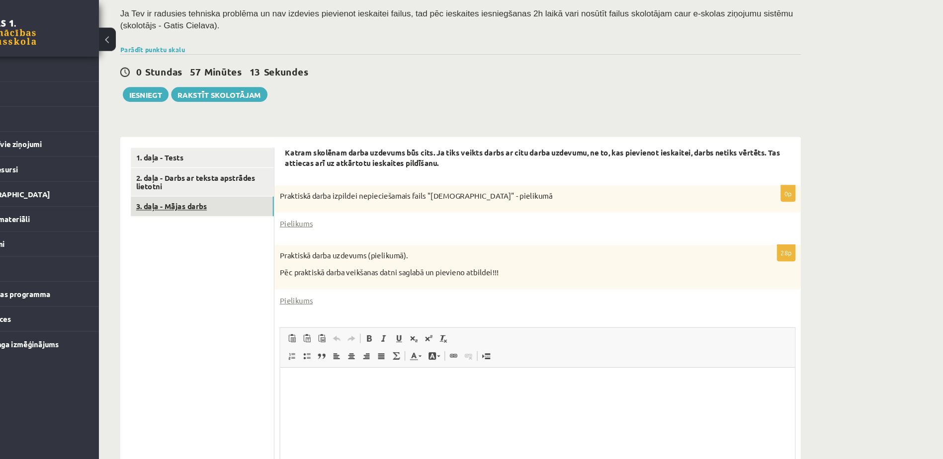
click at [235, 198] on link "3. daļa - Mājas darbs" at bounding box center [246, 193] width 134 height 18
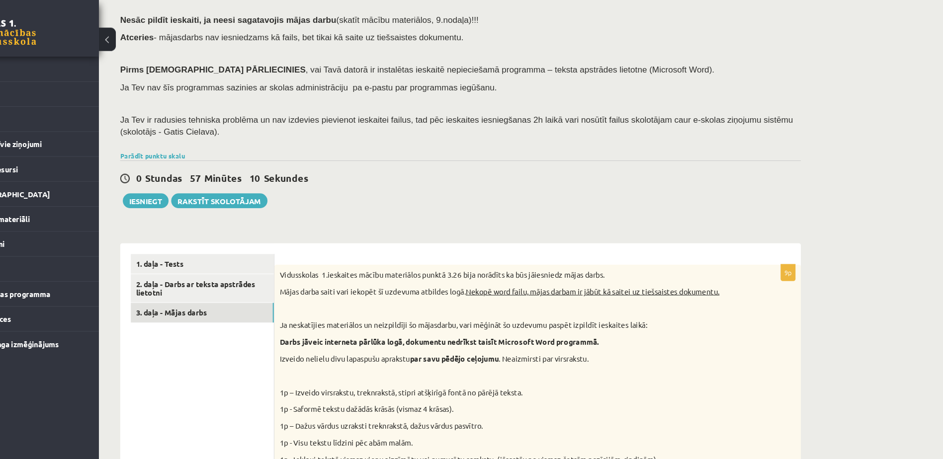
scroll to position [0, 0]
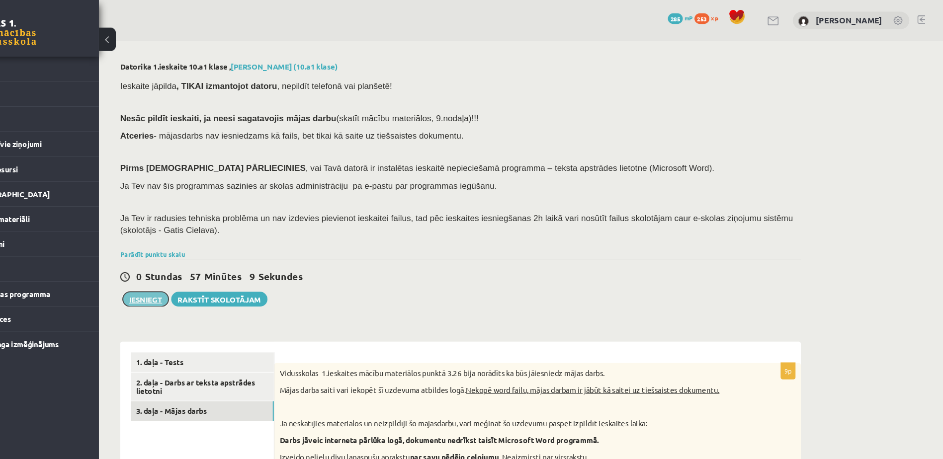
click at [207, 277] on button "Iesniegt" at bounding box center [192, 280] width 43 height 14
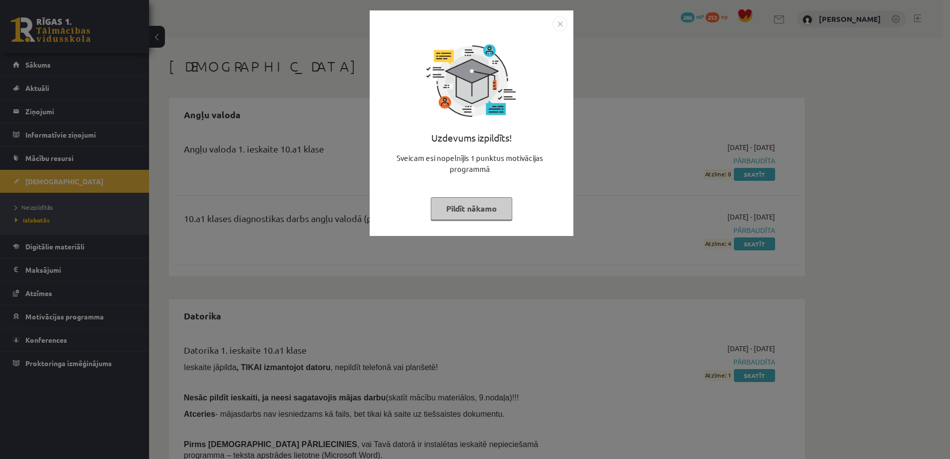
click at [484, 216] on button "Pildīt nākamo" at bounding box center [472, 208] width 82 height 23
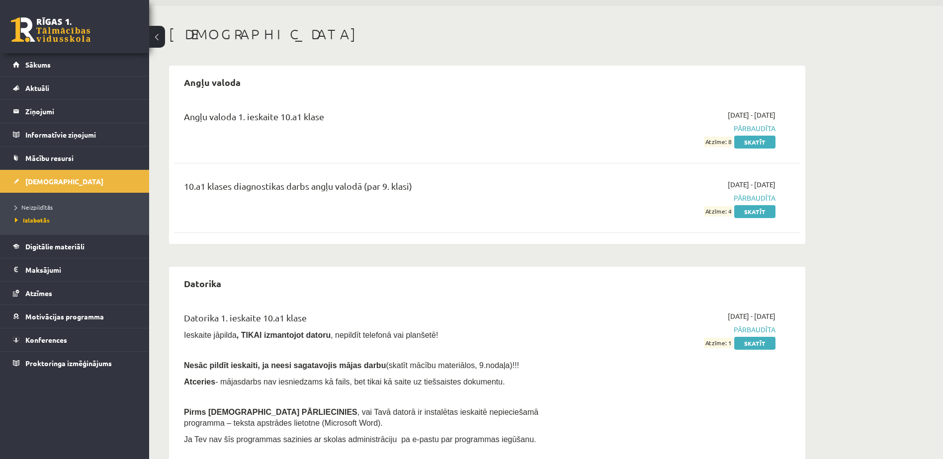
scroll to position [50, 0]
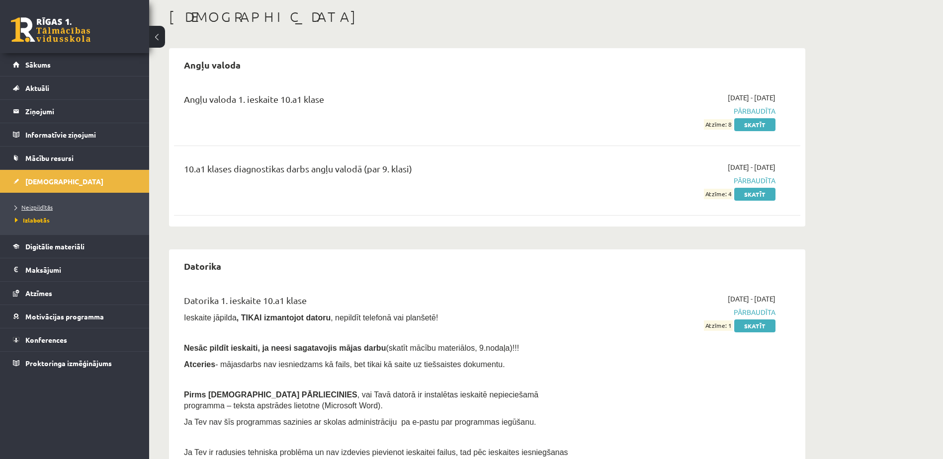
click at [45, 203] on link "Neizpildītās" at bounding box center [77, 207] width 124 height 9
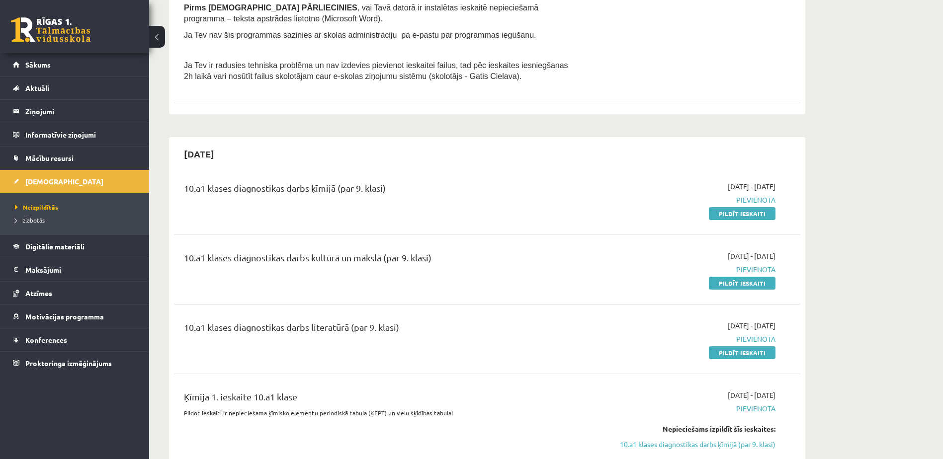
scroll to position [249, 0]
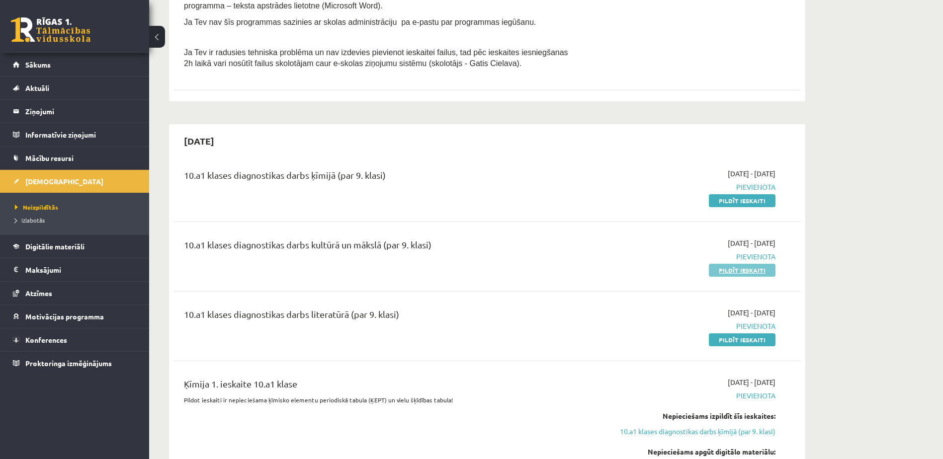
click at [745, 275] on link "Pildīt ieskaiti" at bounding box center [742, 270] width 67 height 13
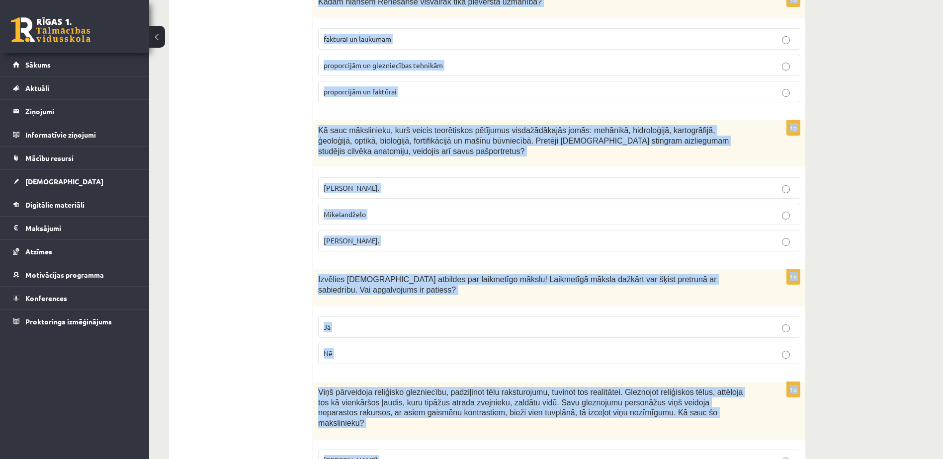
scroll to position [4350, 0]
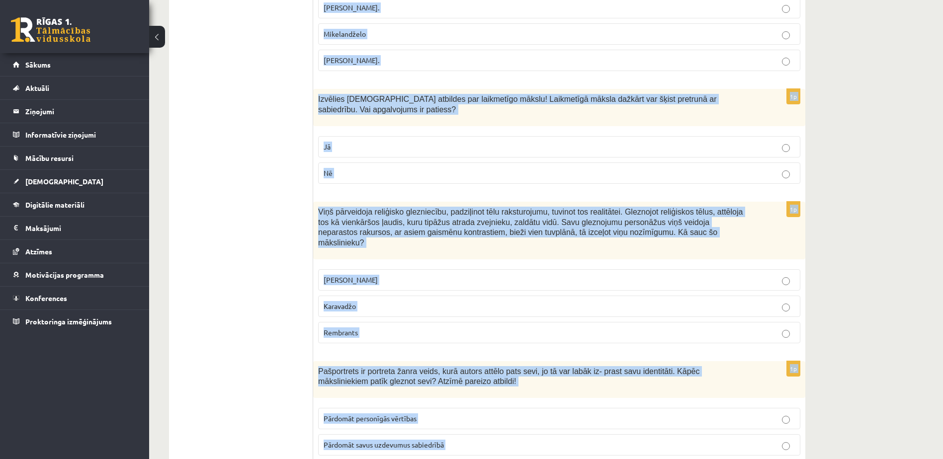
drag, startPoint x: 318, startPoint y: 146, endPoint x: 562, endPoint y: 427, distance: 372.4
copy form "Loremipsumd sitame consectetur adipi elit seddoeiu, te in utla etdolor magn ali…"
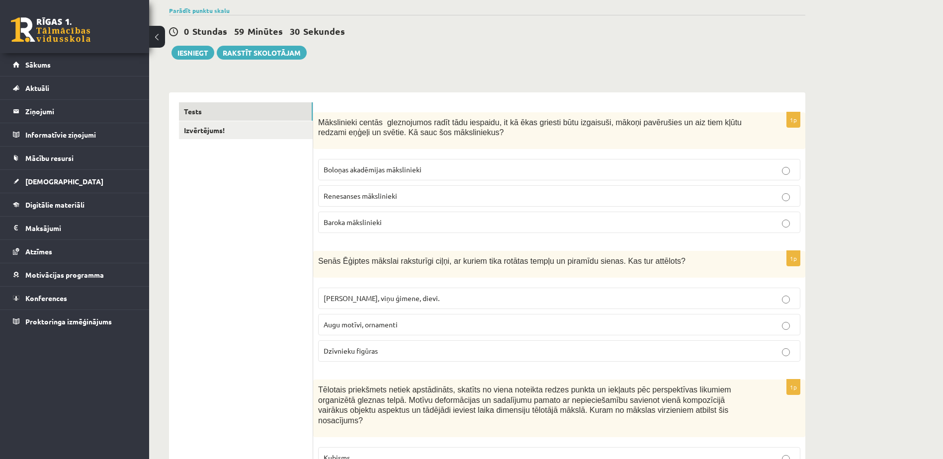
scroll to position [0, 0]
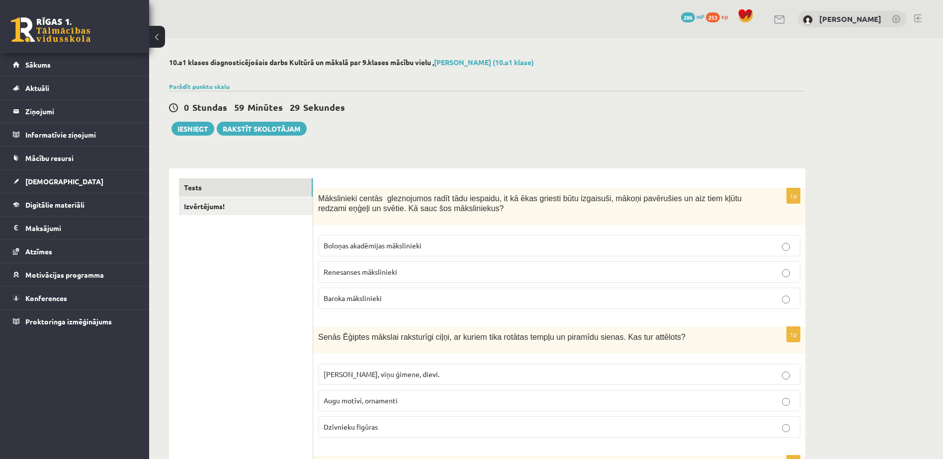
click at [388, 297] on p "Baroka mākslinieki" at bounding box center [559, 298] width 471 height 10
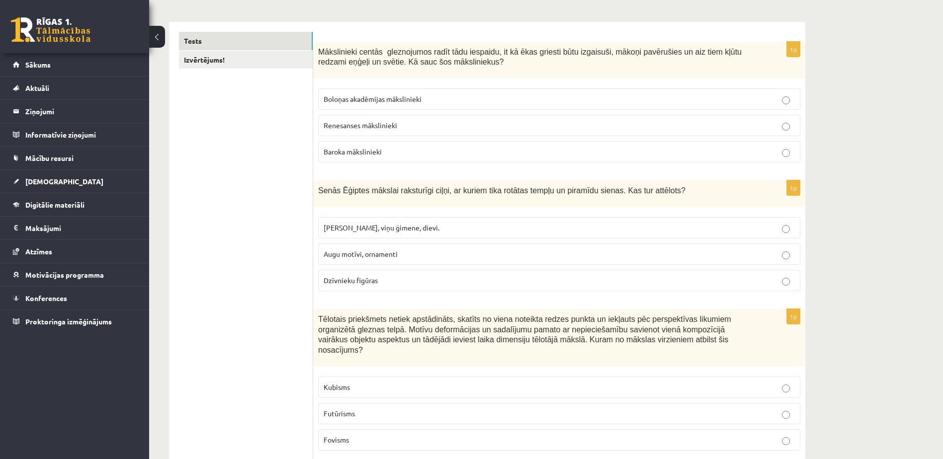
scroll to position [149, 0]
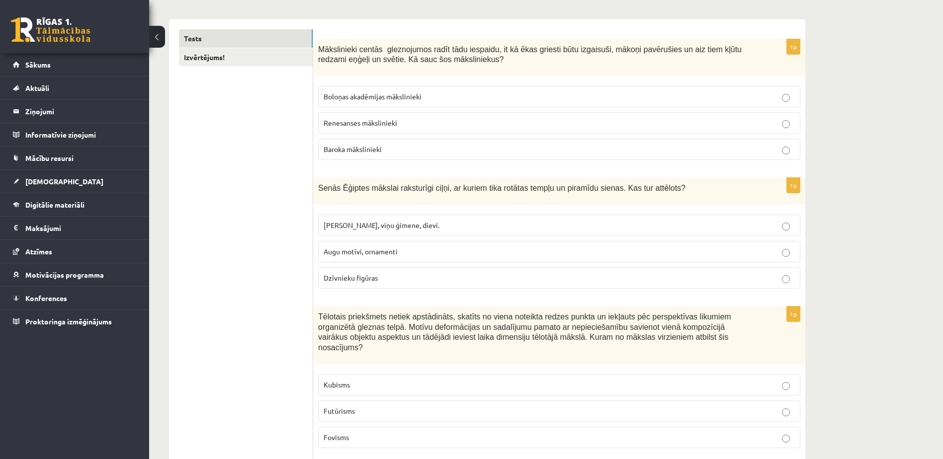
click at [403, 231] on p "[PERSON_NAME], viņu ģimene, dievi." at bounding box center [559, 225] width 471 height 10
click at [401, 380] on p "Kubisms" at bounding box center [559, 385] width 471 height 10
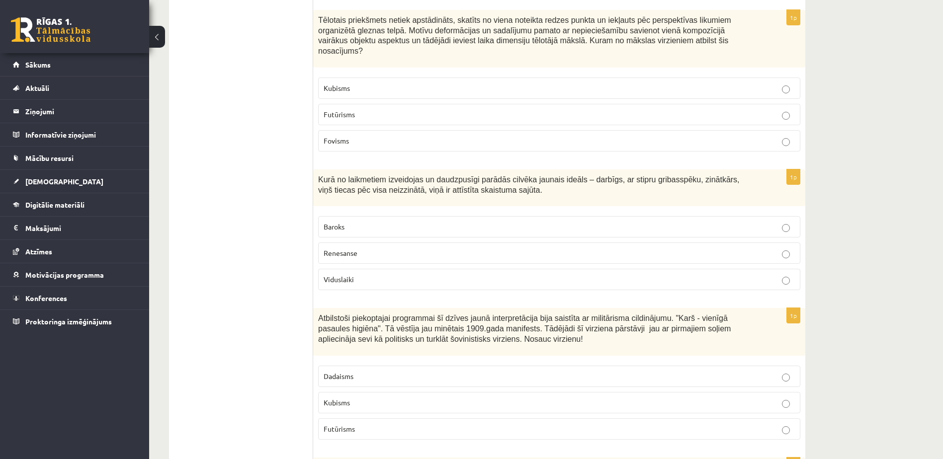
scroll to position [447, 0]
click at [382, 247] on p "Renesanse" at bounding box center [559, 252] width 471 height 10
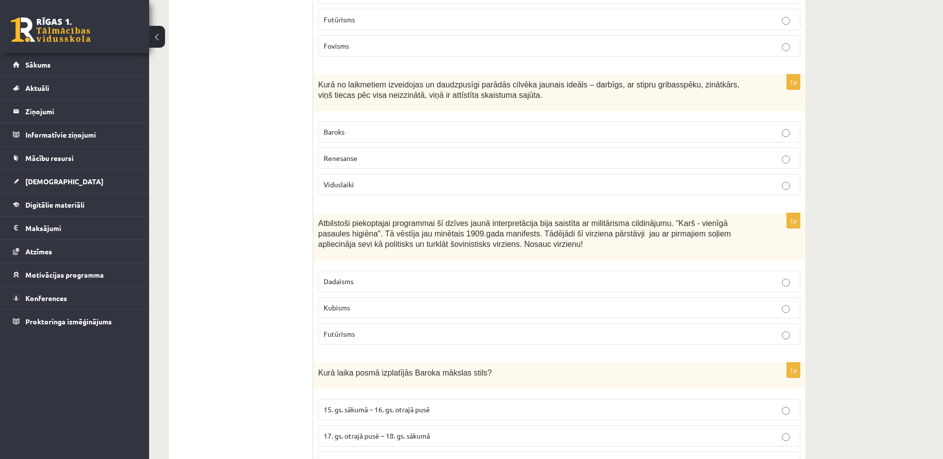
scroll to position [547, 0]
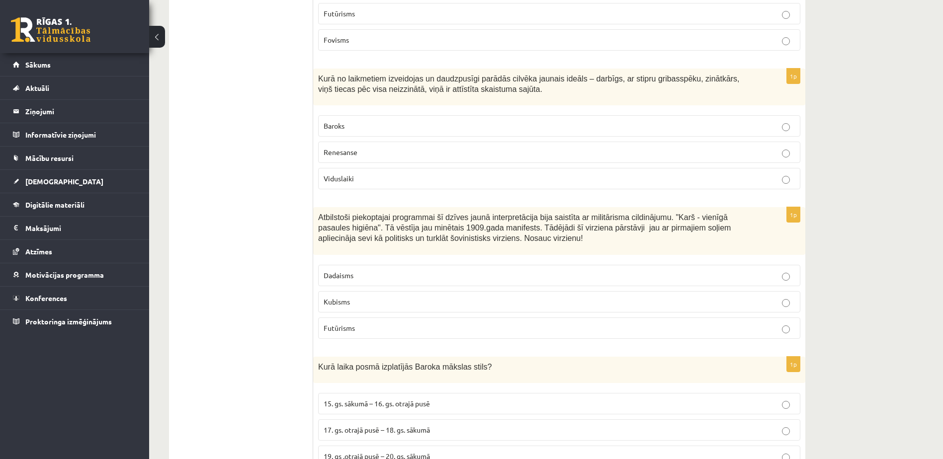
click at [383, 323] on p "Futūrisms" at bounding box center [559, 328] width 471 height 10
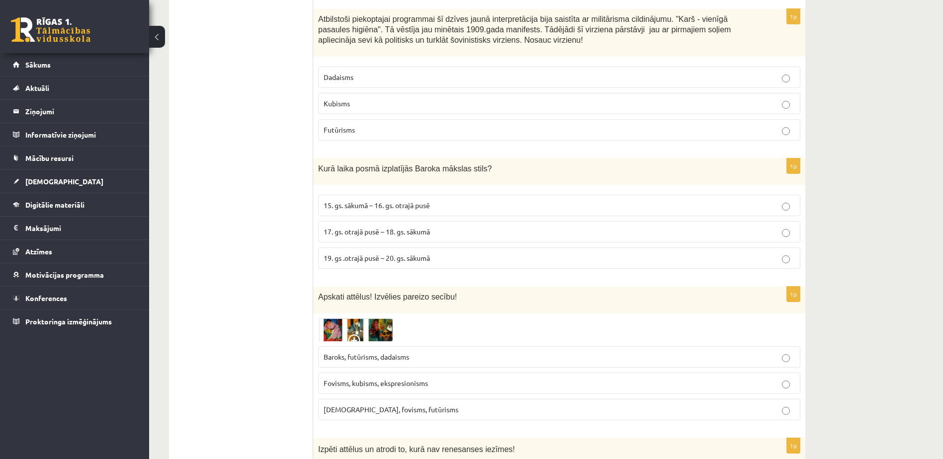
scroll to position [746, 0]
click at [436, 227] on p "17. gs. otrajā pusē – 18. gs. sākumā" at bounding box center [559, 231] width 471 height 10
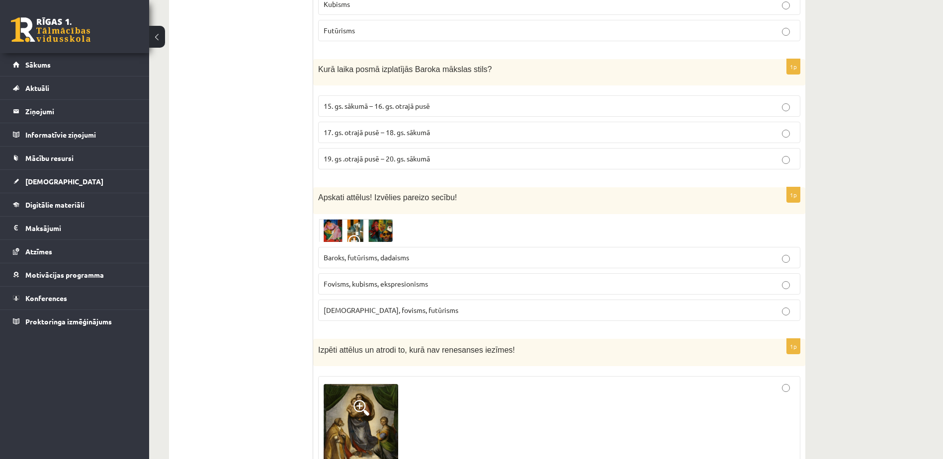
scroll to position [845, 0]
click at [447, 278] on p "Fovisms, kubisms, ekspresionisms" at bounding box center [559, 283] width 471 height 10
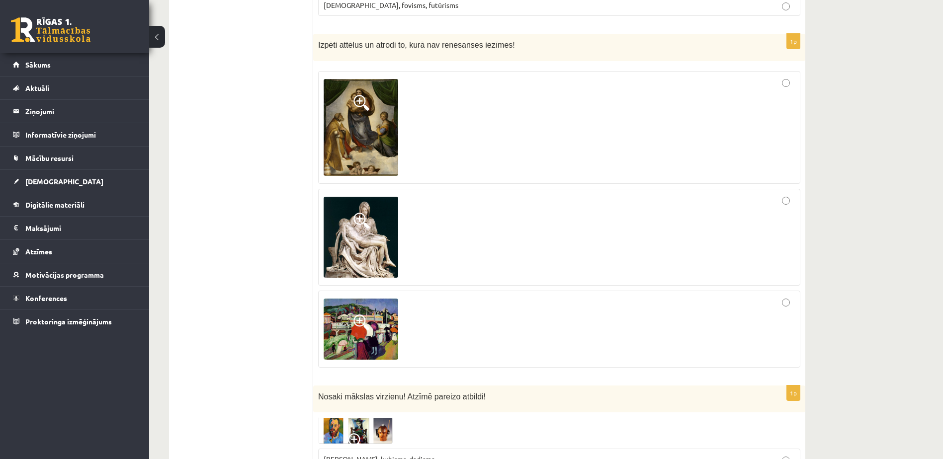
scroll to position [1093, 0]
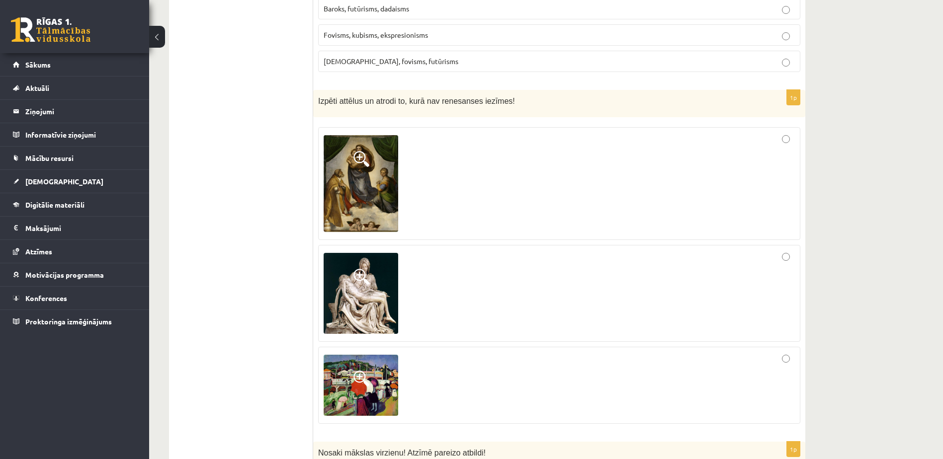
click at [790, 352] on div at bounding box center [559, 385] width 471 height 66
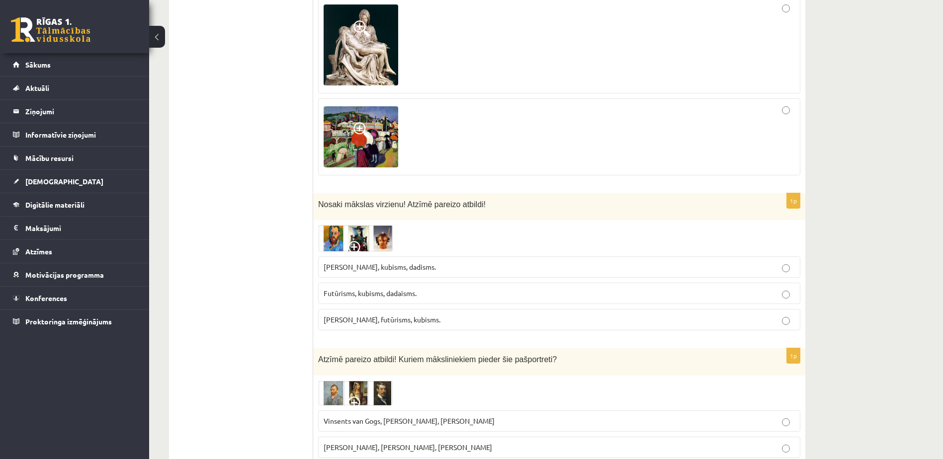
scroll to position [1392, 0]
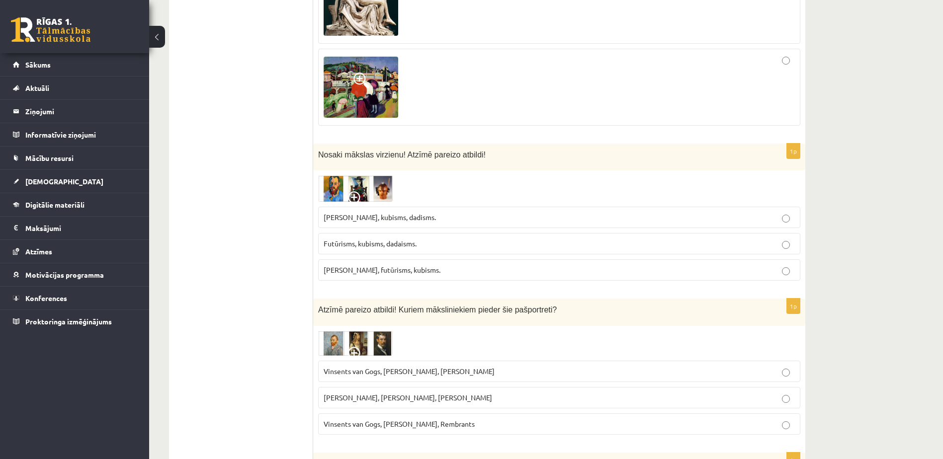
click at [426, 212] on p "Fovisms, kubisms, dadisms." at bounding box center [559, 217] width 471 height 10
click at [418, 265] on p "Fovisms, futūrisms, kubisms." at bounding box center [559, 270] width 471 height 10
click at [473, 419] on p "Vinsents van Gogs, Kārlis Padegs, Rembrants" at bounding box center [559, 424] width 471 height 10
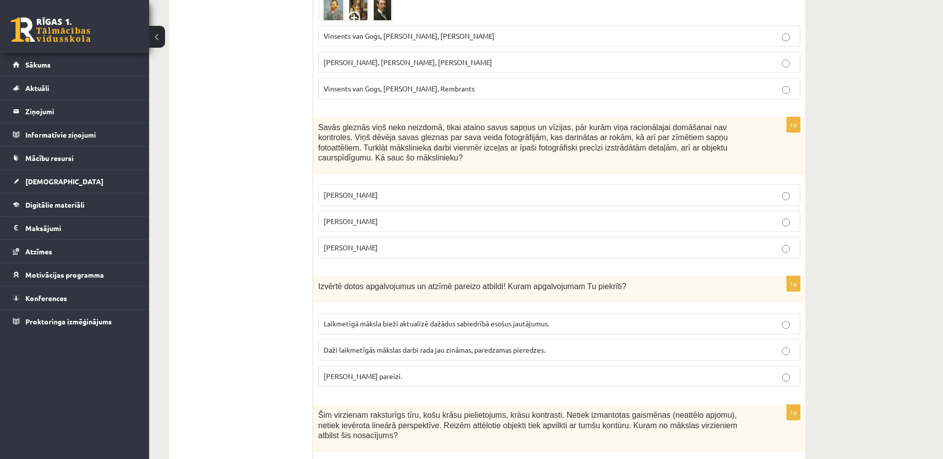
scroll to position [1740, 0]
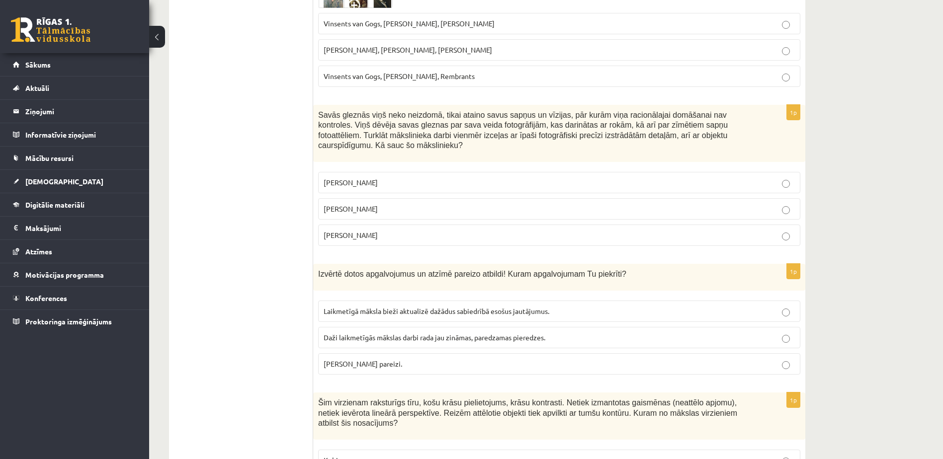
click at [468, 198] on label "Salvadors Dalī" at bounding box center [559, 208] width 482 height 21
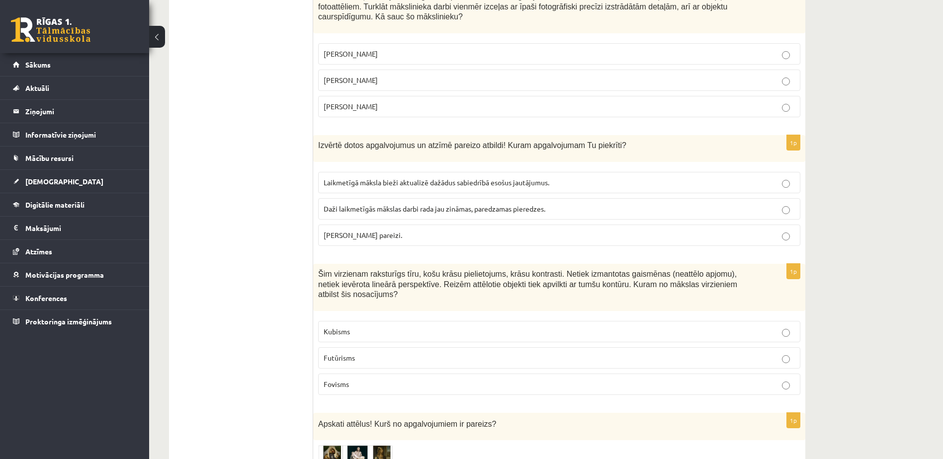
scroll to position [1889, 0]
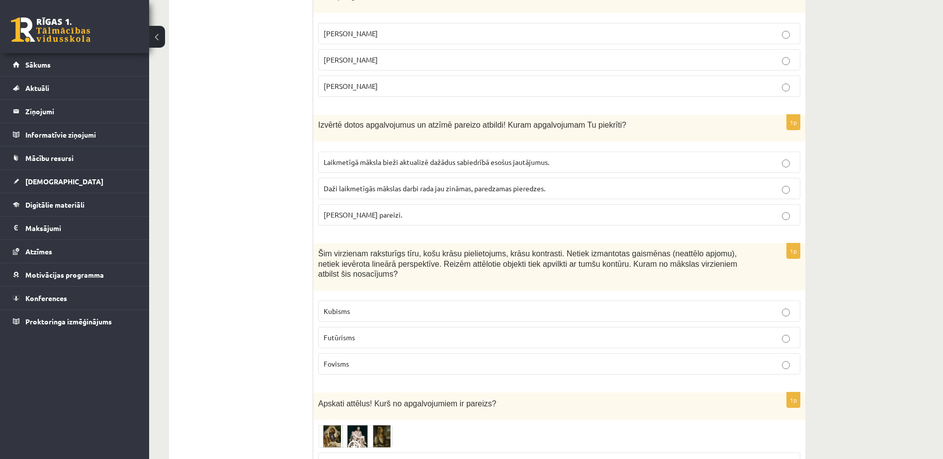
click at [459, 204] on label "Abi apgalvojumi pareizi." at bounding box center [559, 214] width 482 height 21
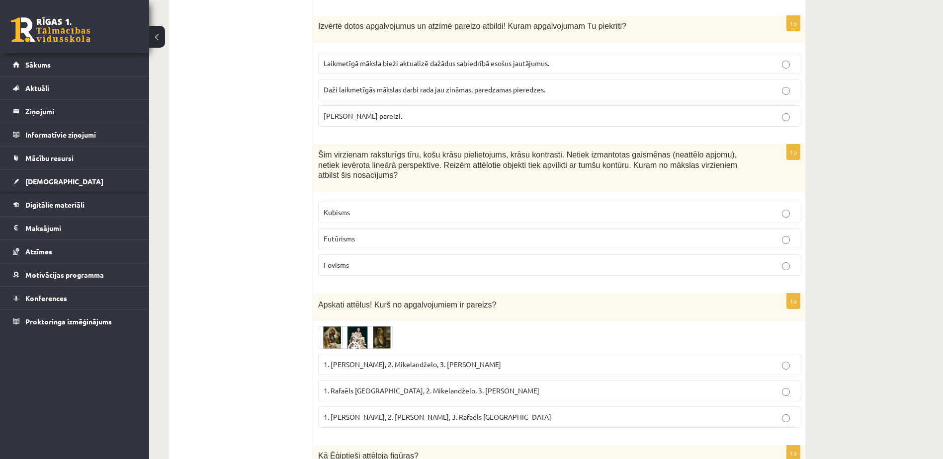
scroll to position [1988, 0]
click at [405, 259] on p "Fovisms" at bounding box center [559, 264] width 471 height 10
click at [485, 386] on span "1. Rafaēls Sancio da Urbīno, 2. Mikelandželo, 3. Albrehts Dīrers" at bounding box center [432, 390] width 216 height 9
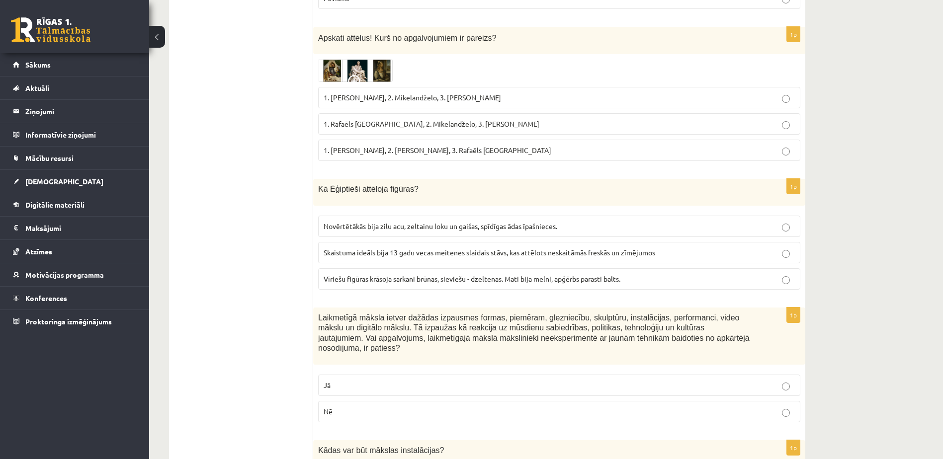
scroll to position [2286, 0]
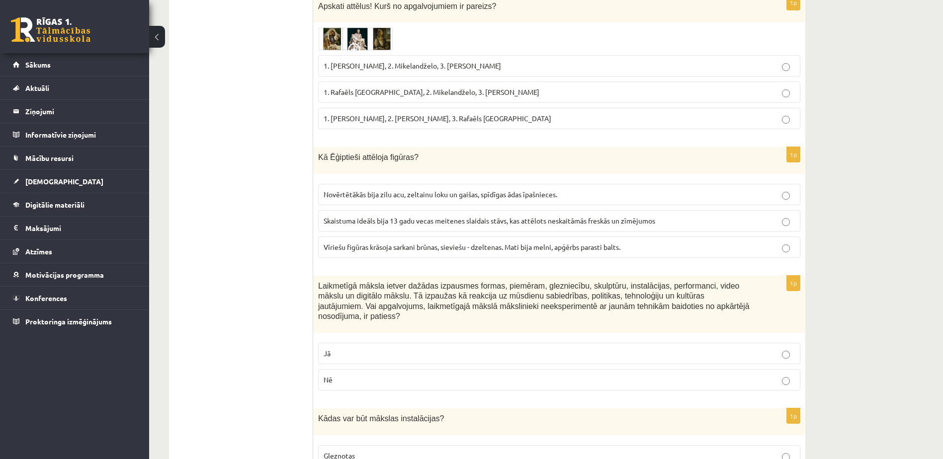
drag, startPoint x: 599, startPoint y: 215, endPoint x: 537, endPoint y: 136, distance: 100.1
click at [597, 243] on span "Vīriešu figūras krāsoja sarkani brūnas, sieviešu - dzeltenas. Mati bija melni, …" at bounding box center [472, 247] width 297 height 9
click at [469, 369] on label "Nē" at bounding box center [559, 379] width 482 height 21
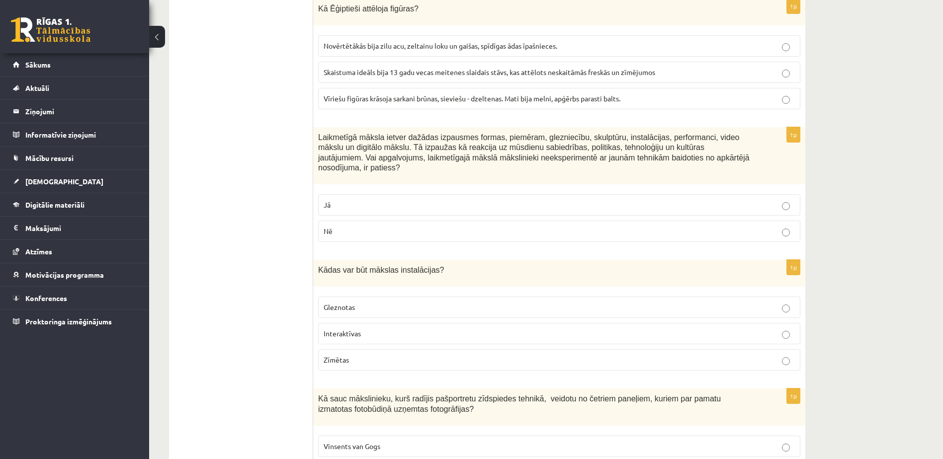
scroll to position [2435, 0]
click at [420, 328] on p "Interaktīvas" at bounding box center [559, 333] width 471 height 10
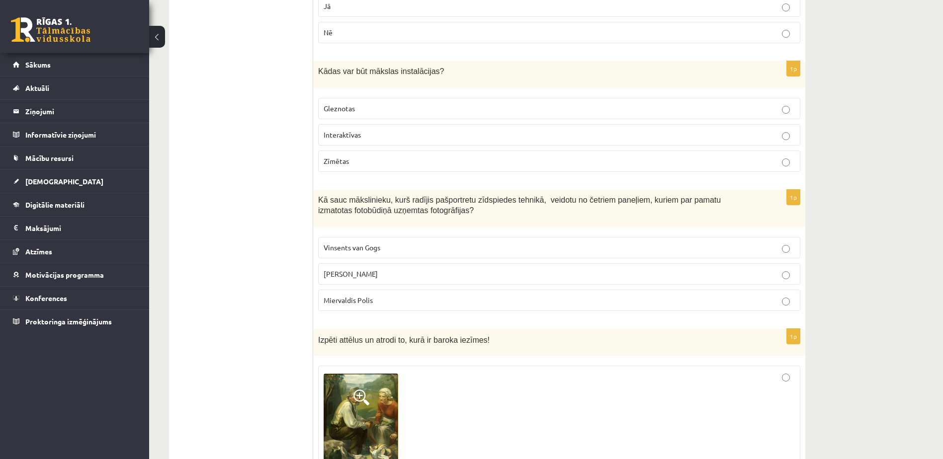
scroll to position [2634, 0]
click at [441, 268] on p "Endijs Vorhols" at bounding box center [559, 273] width 471 height 10
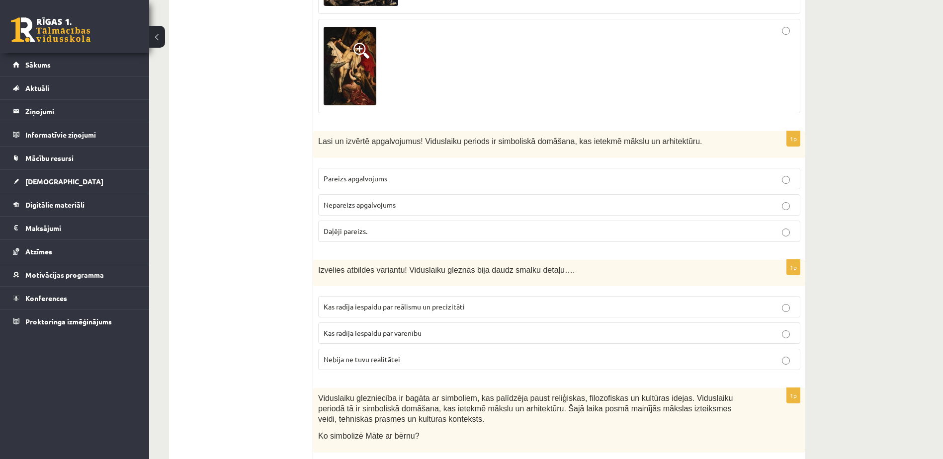
scroll to position [3181, 0]
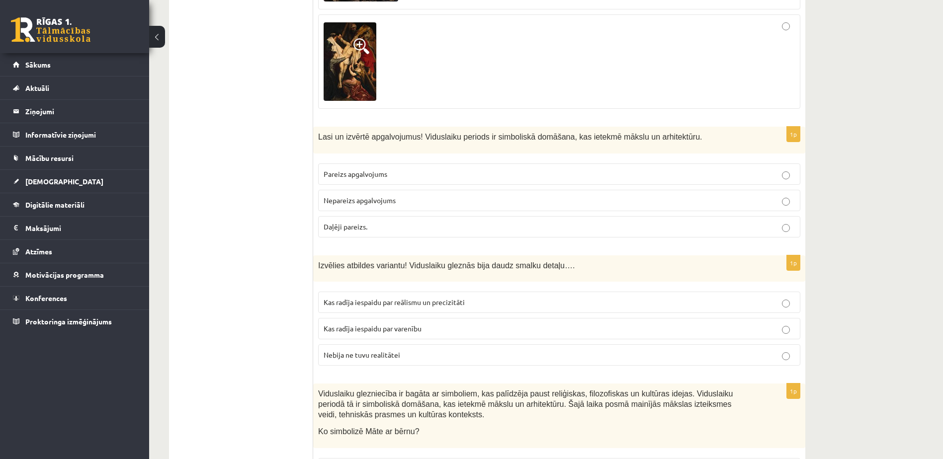
click at [390, 169] on p "Pareizs apgalvojums" at bounding box center [559, 174] width 471 height 10
click at [370, 298] on span "Kas radīja iespaidu par reālismu un precizitāti" at bounding box center [394, 302] width 141 height 9
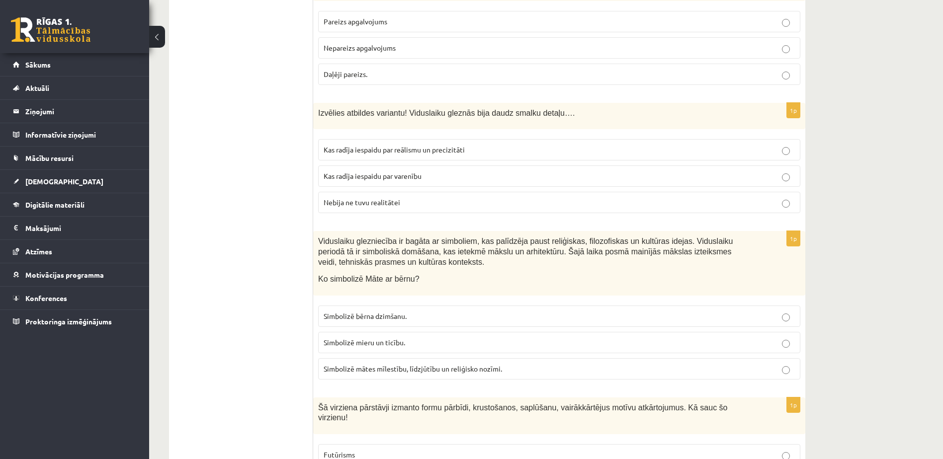
scroll to position [3380, 0]
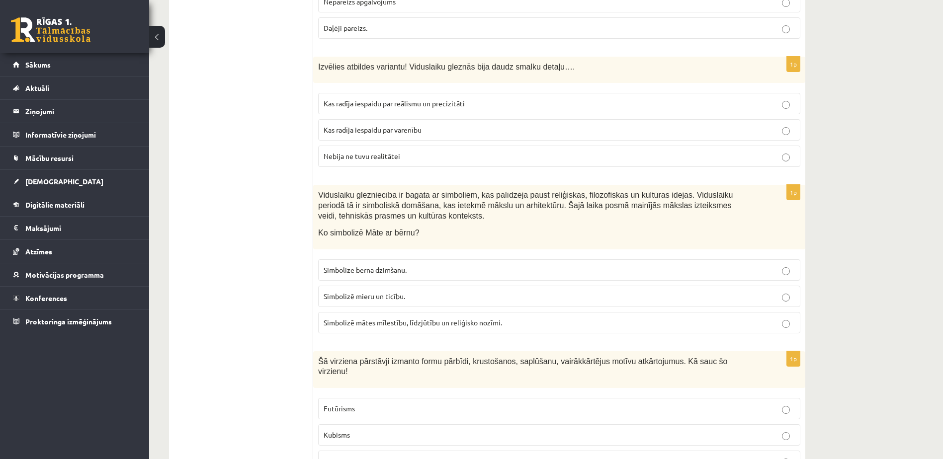
click at [536, 318] on p "Simbolizē mātes mīlestību, līdzjūtību un reliģisko nozīmi." at bounding box center [559, 323] width 471 height 10
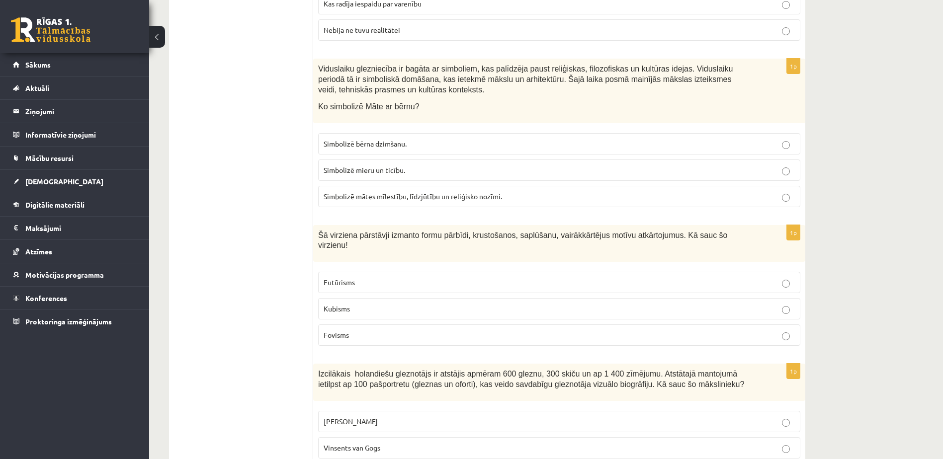
scroll to position [3529, 0]
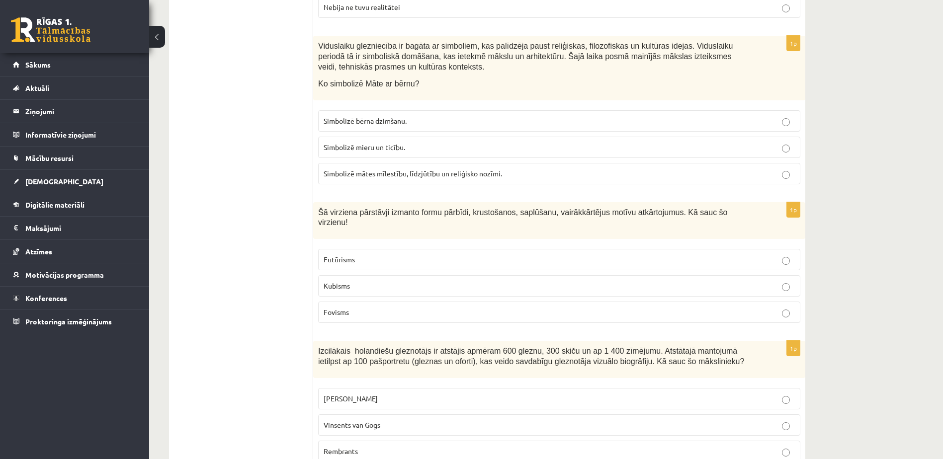
drag, startPoint x: 412, startPoint y: 209, endPoint x: 415, endPoint y: 219, distance: 9.8
click at [412, 254] on p "Futūrisms" at bounding box center [559, 259] width 471 height 10
click at [416, 446] on p "Rembrants" at bounding box center [559, 451] width 471 height 10
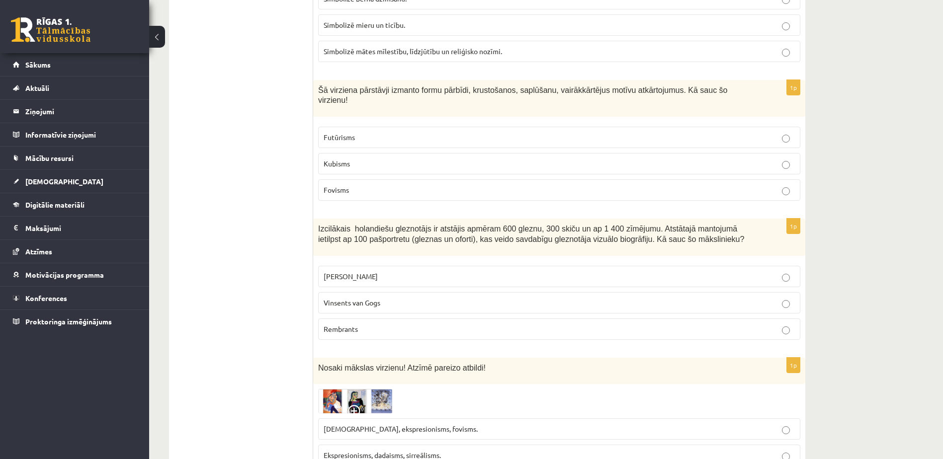
scroll to position [3728, 0]
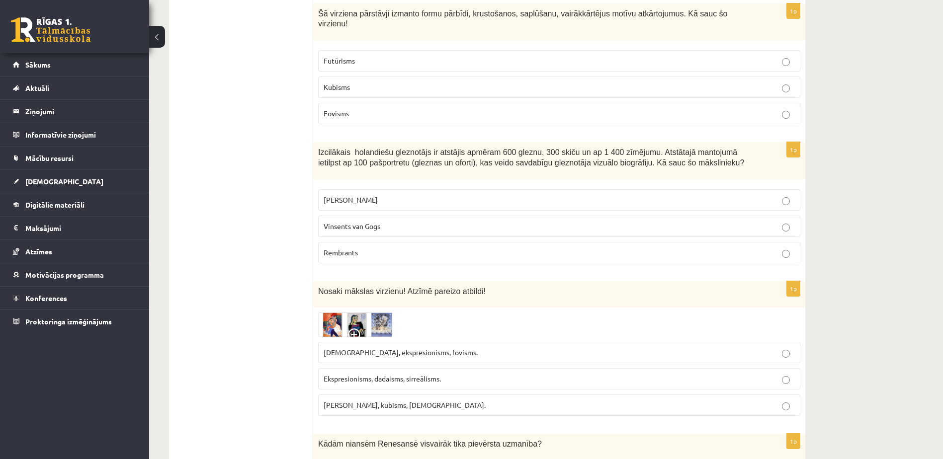
click at [446, 374] on p "Ekspresionisms, dadaisms, sirreālisms." at bounding box center [559, 379] width 471 height 10
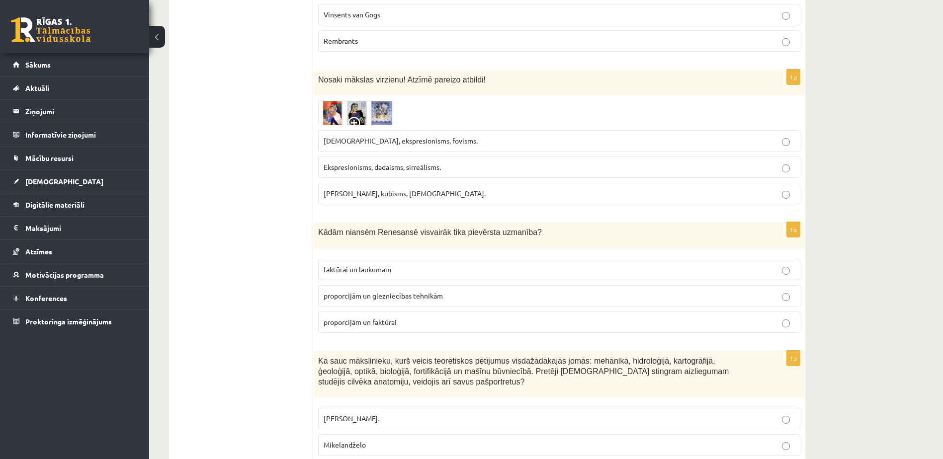
scroll to position [3976, 0]
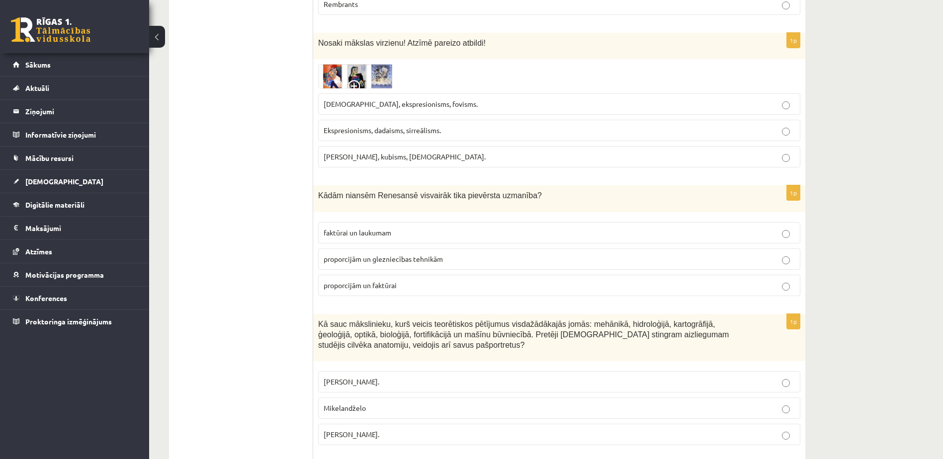
click at [414, 280] on p "proporcijām un faktūrai" at bounding box center [559, 285] width 471 height 10
click at [402, 217] on fieldset "faktūrai un laukumam proporcijām un glezniecības tehnikām proporcijām un faktūr…" at bounding box center [559, 258] width 482 height 82
click at [403, 254] on span "proporcijām un glezniecības tehnikām" at bounding box center [383, 258] width 119 height 9
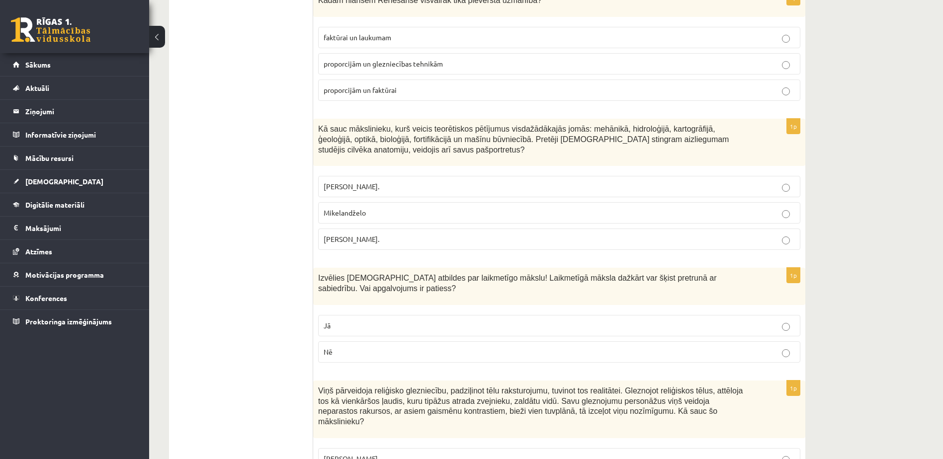
scroll to position [4175, 0]
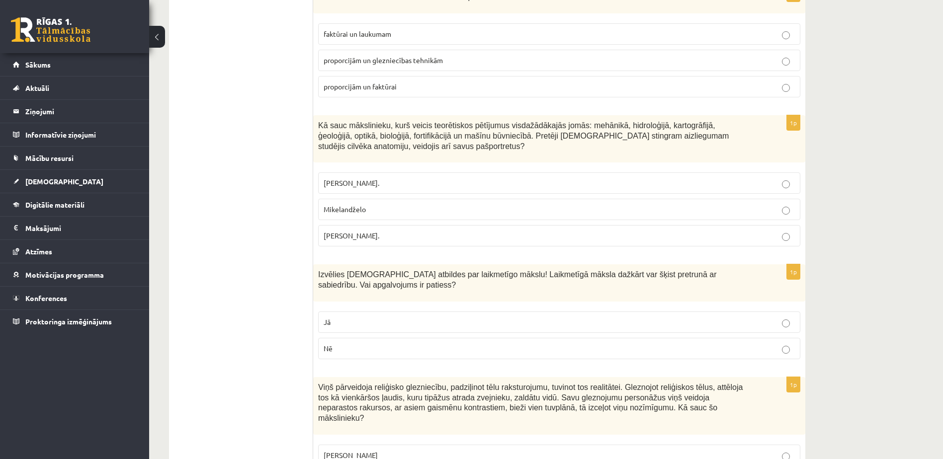
drag, startPoint x: 400, startPoint y: 181, endPoint x: 440, endPoint y: 235, distance: 67.1
click at [400, 231] on p "Leonardo da Vinči." at bounding box center [559, 236] width 471 height 10
click at [441, 317] on p "Jā" at bounding box center [559, 322] width 471 height 10
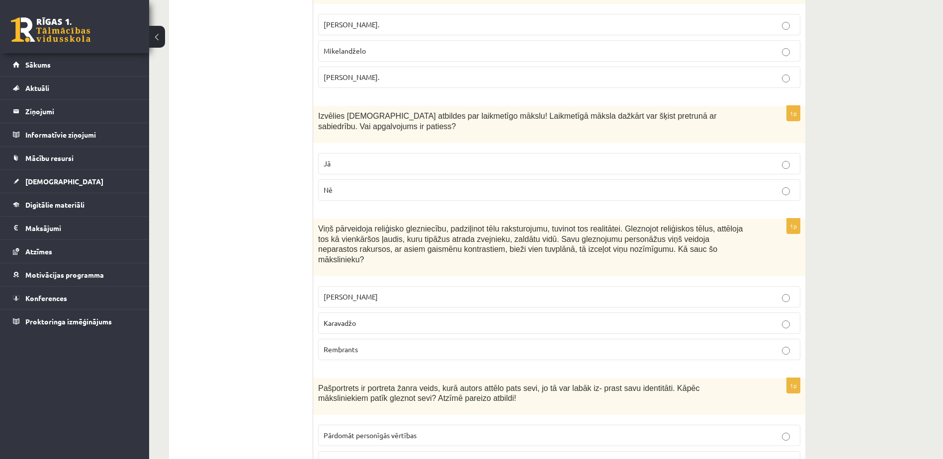
scroll to position [4350, 0]
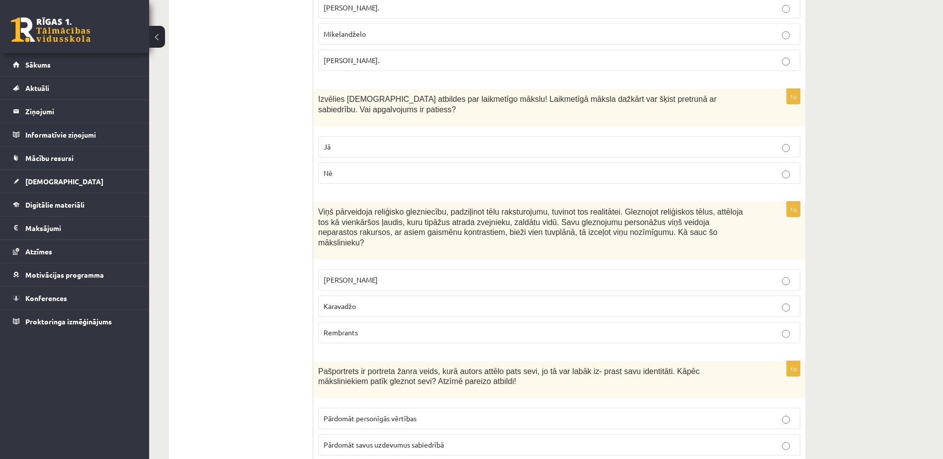
click at [363, 301] on p "Karavadžo" at bounding box center [559, 306] width 471 height 10
click at [397, 420] on fieldset "Pārdomāt personīgās vērtības Pārdomāt savus uzdevumus sabiedrībā Abas atbildes …" at bounding box center [559, 444] width 482 height 82
drag, startPoint x: 391, startPoint y: 408, endPoint x: 373, endPoint y: 390, distance: 25.3
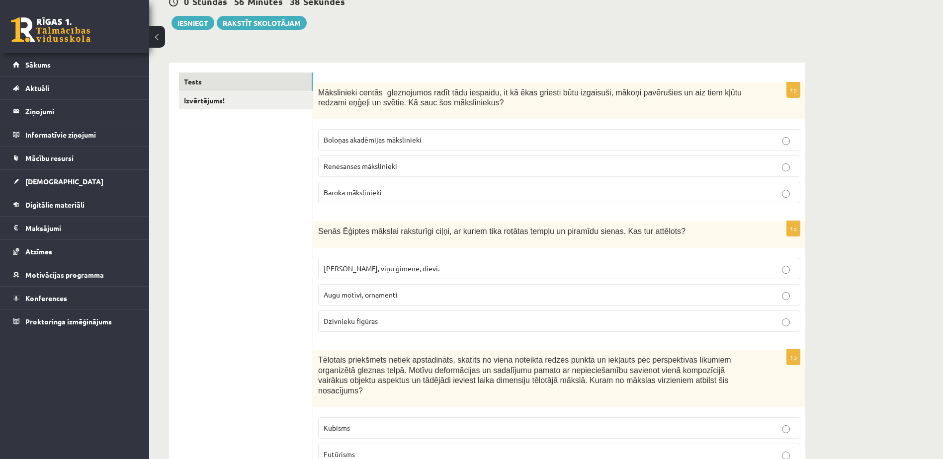
scroll to position [0, 0]
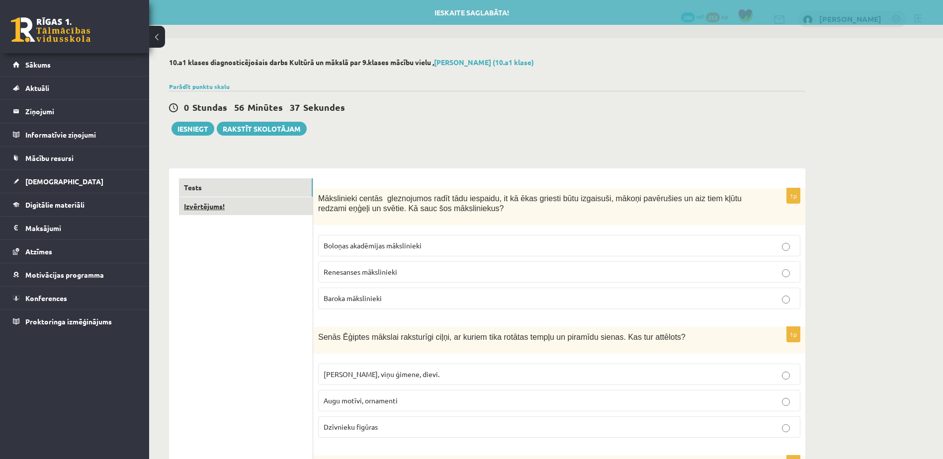
click at [228, 210] on link "Izvērtējums!" at bounding box center [246, 206] width 134 height 18
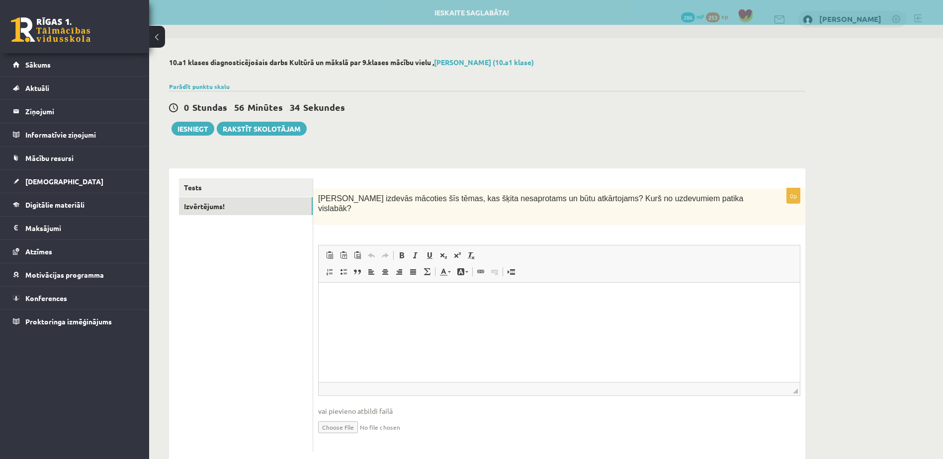
click at [387, 290] on html at bounding box center [559, 298] width 481 height 30
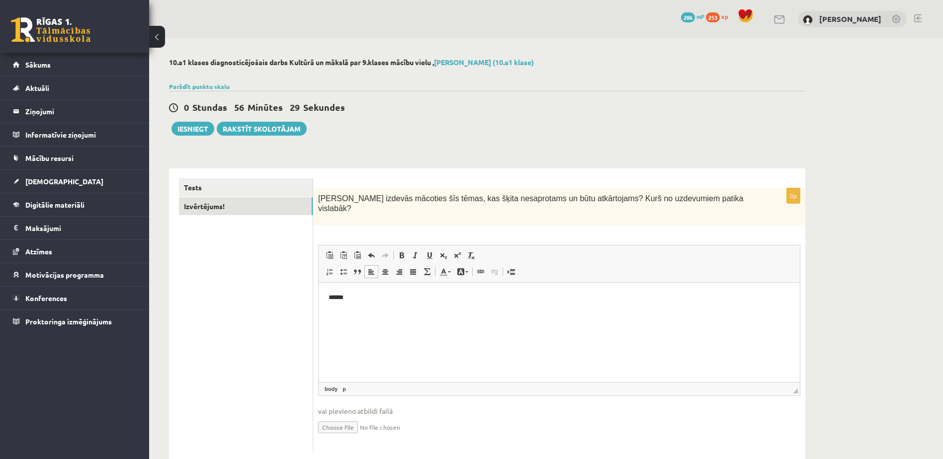
click at [169, 118] on div "0 Stundas 56 Minūtes 29 Sekundes Ieskaite saglabāta! Iesniegt Rakstīt skolotājam" at bounding box center [487, 113] width 636 height 45
click at [207, 132] on button "Iesniegt" at bounding box center [192, 129] width 43 height 14
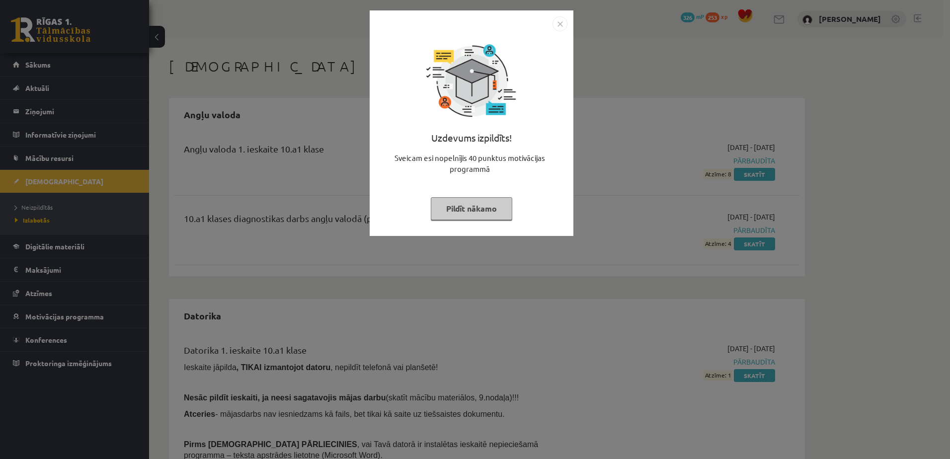
click at [477, 210] on button "Pildīt nākamo" at bounding box center [472, 208] width 82 height 23
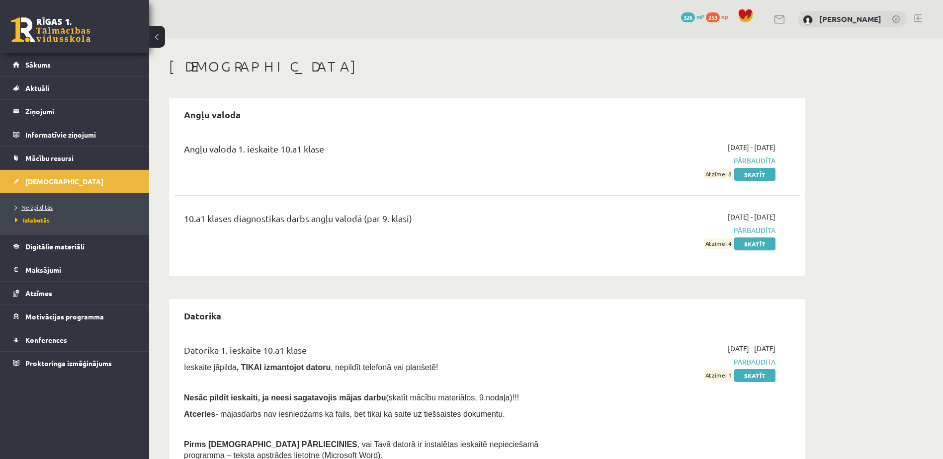
click at [46, 206] on span "Neizpildītās" at bounding box center [34, 207] width 38 height 8
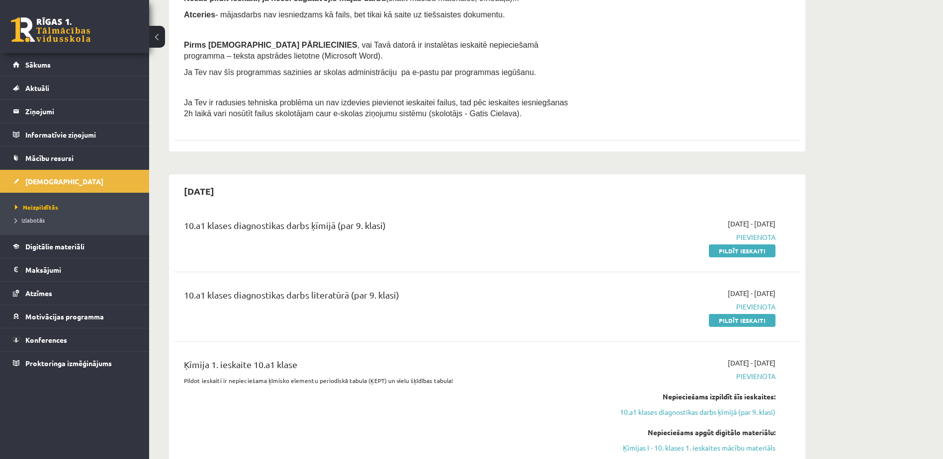
scroll to position [199, 0]
click at [740, 321] on link "Pildīt ieskaiti" at bounding box center [742, 320] width 67 height 13
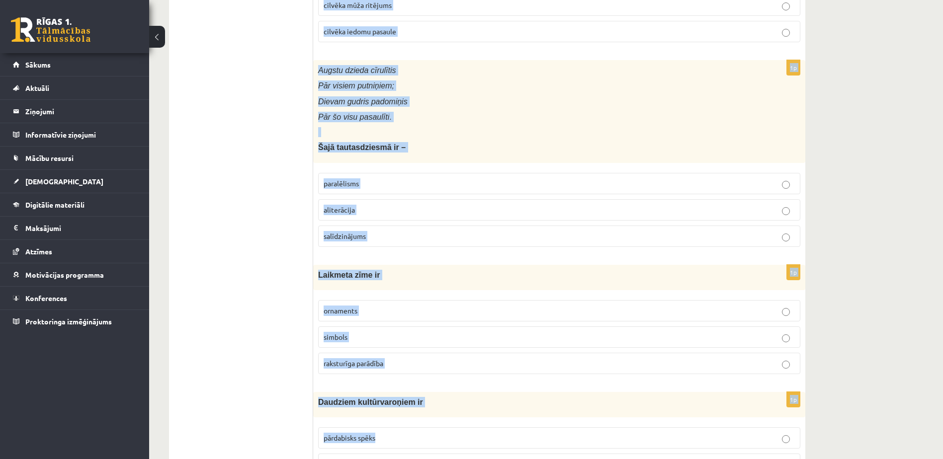
scroll to position [3837, 0]
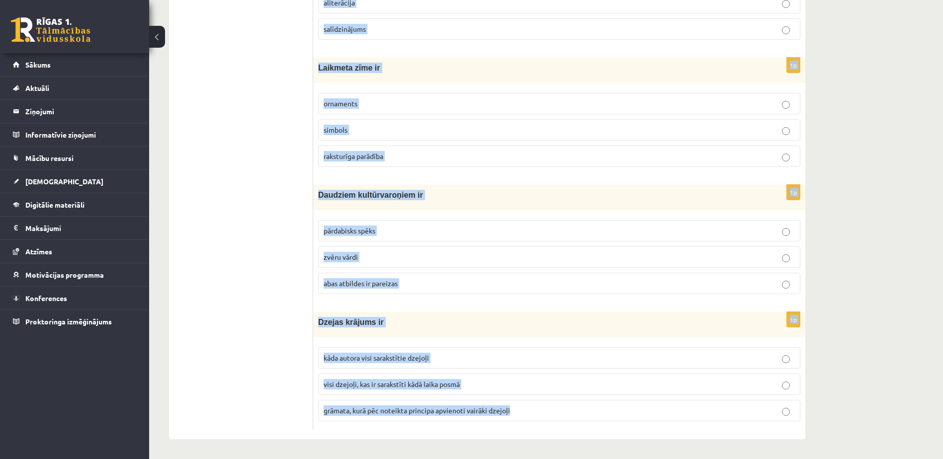
drag, startPoint x: 319, startPoint y: 195, endPoint x: 618, endPoint y: 428, distance: 379.7
copy form "Loremipsumdo si ametconsectetur adipi, elit seddoeius temporin ut labore etdolo…"
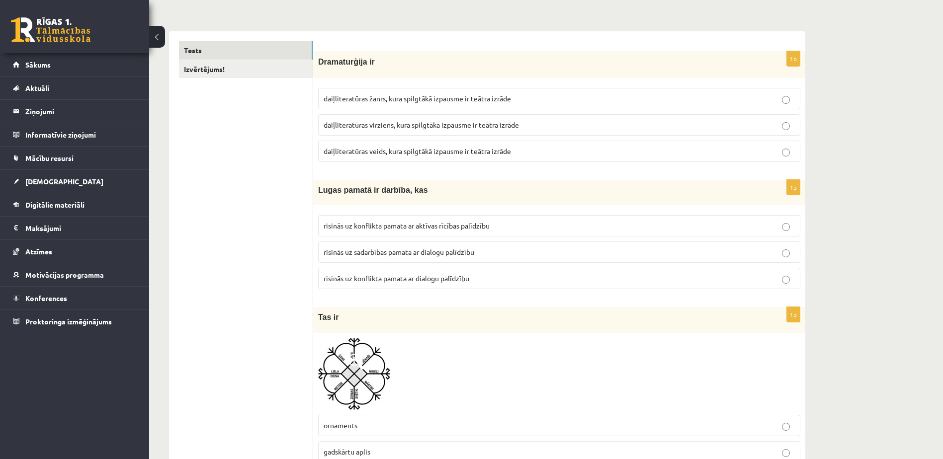
scroll to position [0, 0]
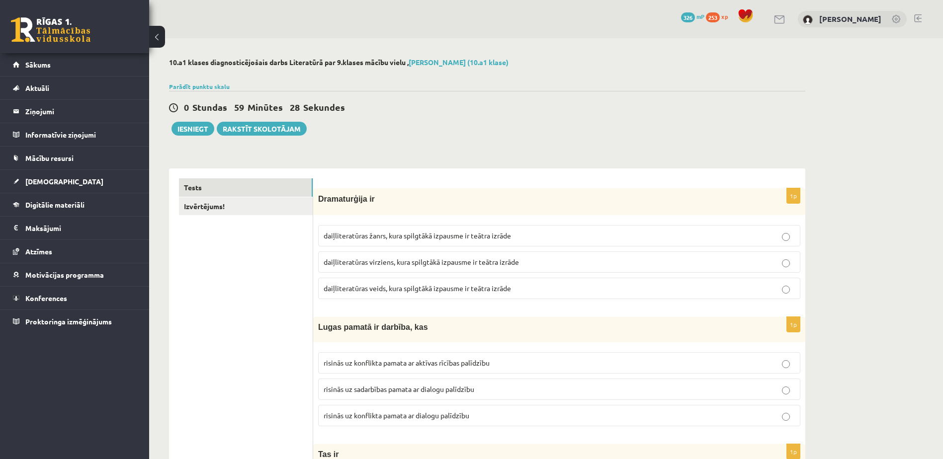
click at [422, 291] on span "daiļliteratūras veids, kura spilgtākā izpausme ir teātra izrāde" at bounding box center [417, 288] width 187 height 9
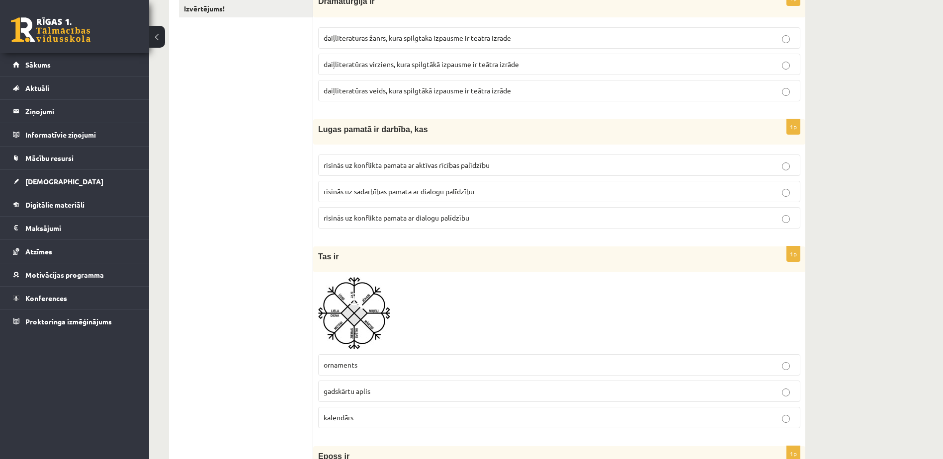
scroll to position [199, 0]
click at [513, 225] on label "risinās uz konflikta pamata ar dialogu palīdzību" at bounding box center [559, 216] width 482 height 21
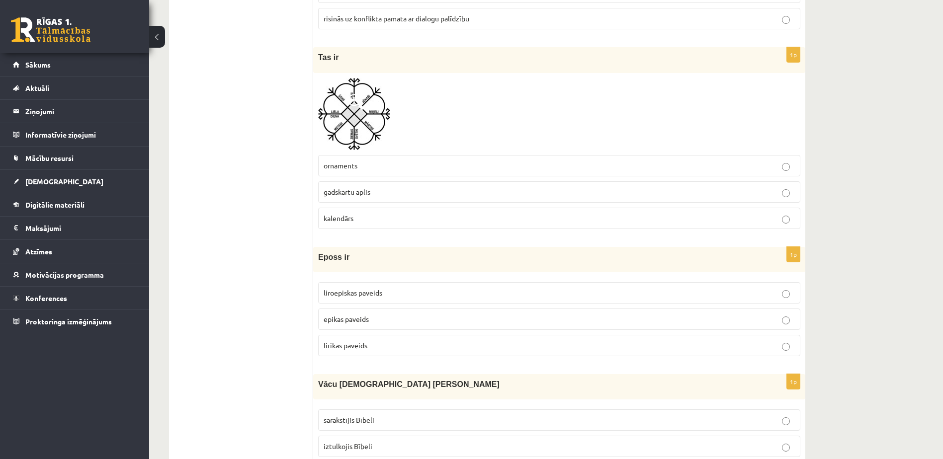
scroll to position [398, 0]
click at [414, 197] on label "gadskārtu aplis" at bounding box center [559, 191] width 482 height 21
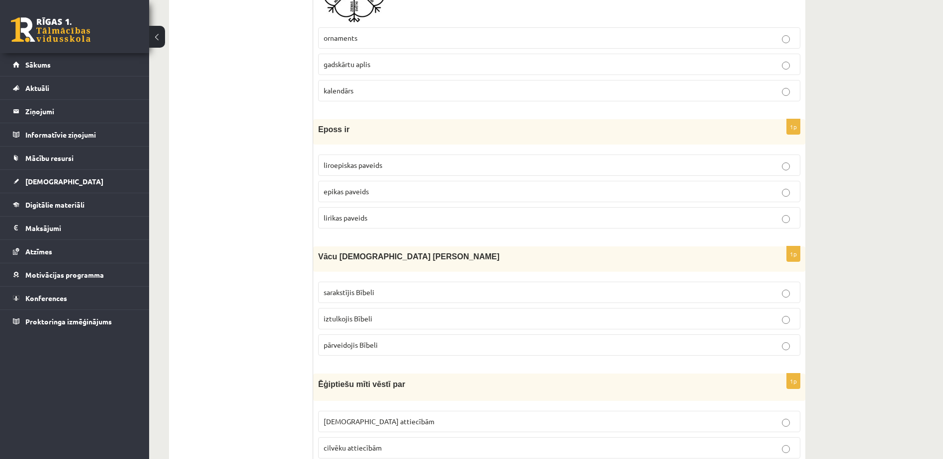
scroll to position [547, 0]
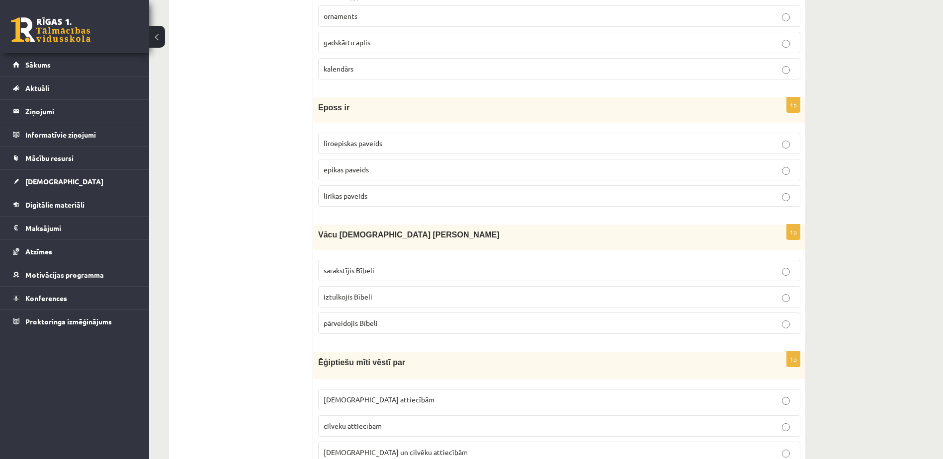
click at [368, 174] on p "epikas paveids" at bounding box center [559, 170] width 471 height 10
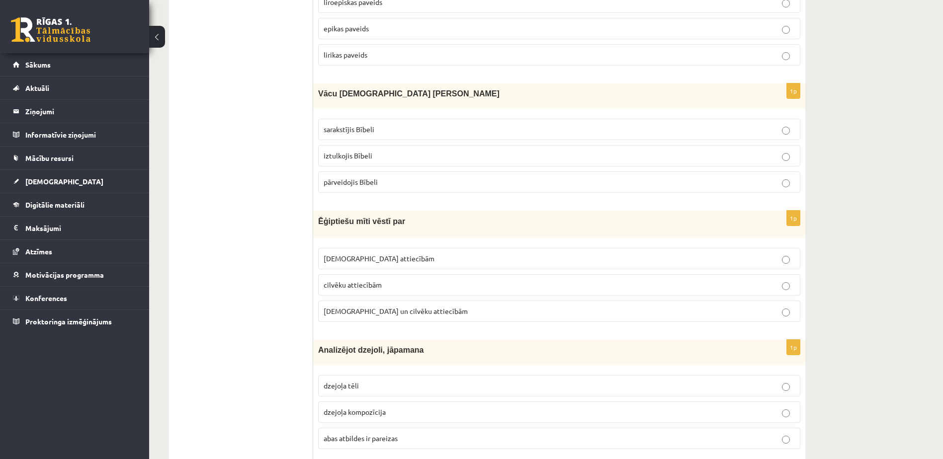
scroll to position [696, 0]
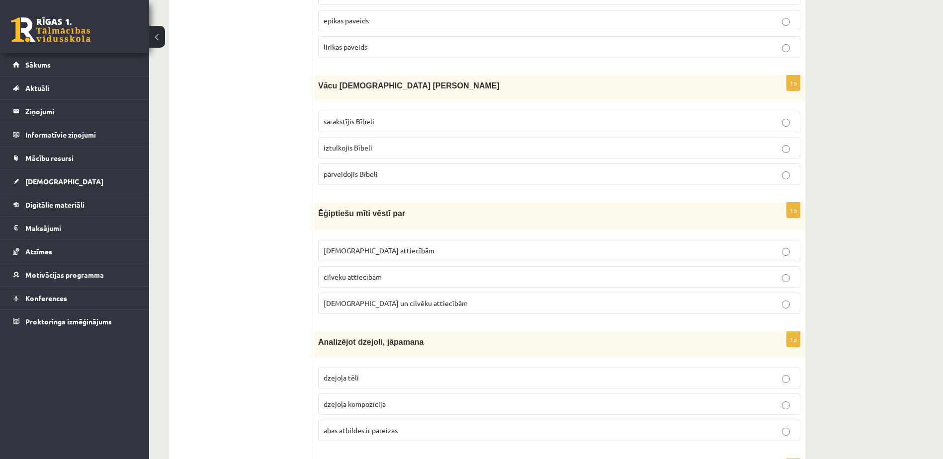
click at [393, 153] on p "iztulkojis Bībeli" at bounding box center [559, 148] width 471 height 10
click at [408, 299] on p "Dievu un cilvēku attiecībām" at bounding box center [559, 303] width 471 height 10
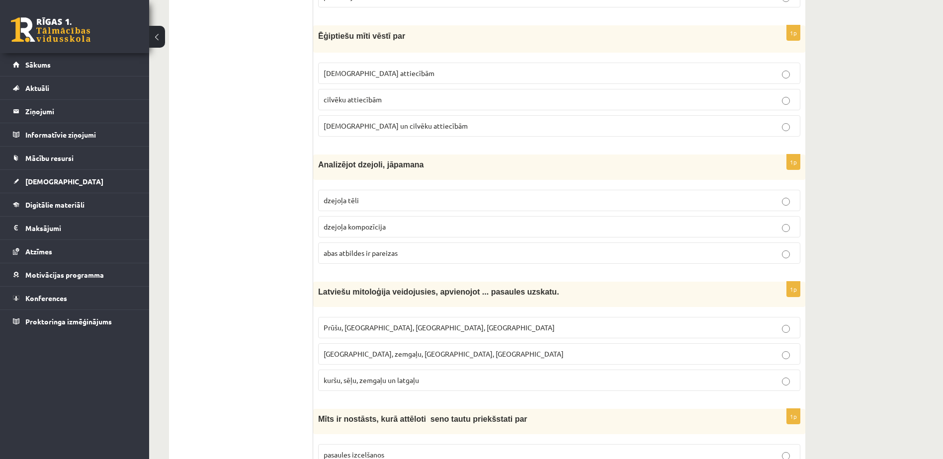
scroll to position [895, 0]
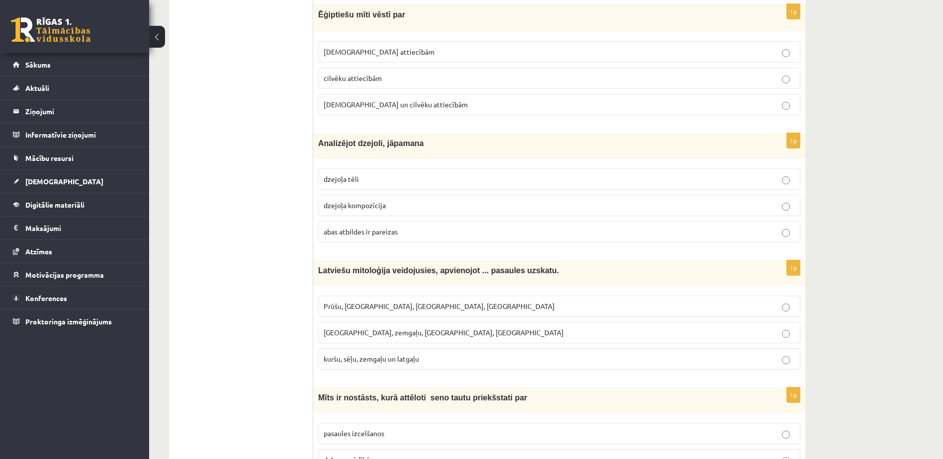
click at [396, 237] on p "abas atbildes ir pareizas" at bounding box center [559, 232] width 471 height 10
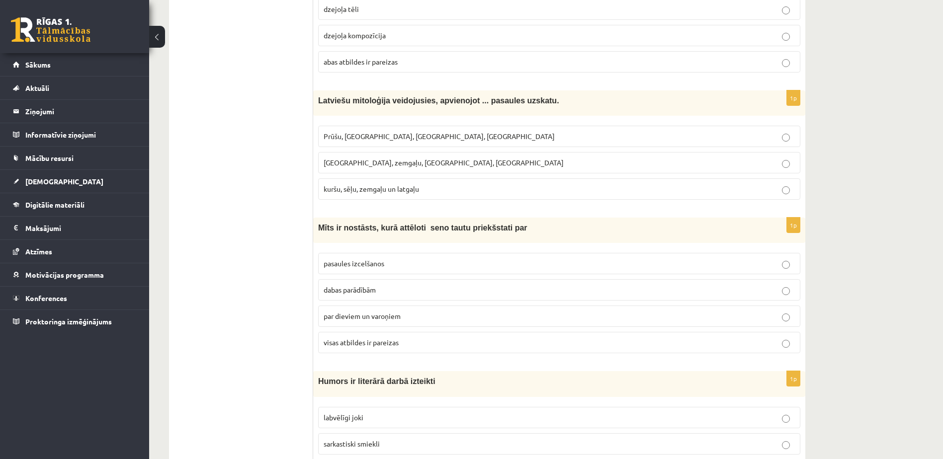
scroll to position [1093, 0]
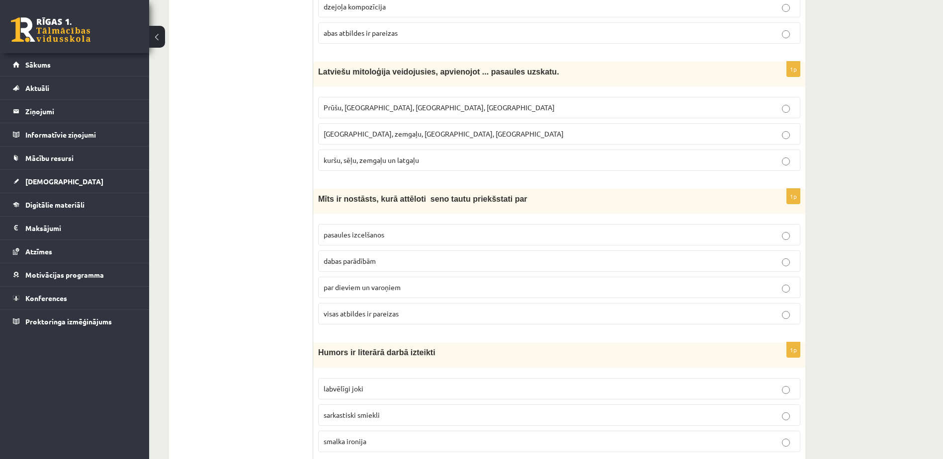
click at [429, 157] on p "kuršu, sēļu, zemgaļu un latgaļu" at bounding box center [559, 160] width 471 height 10
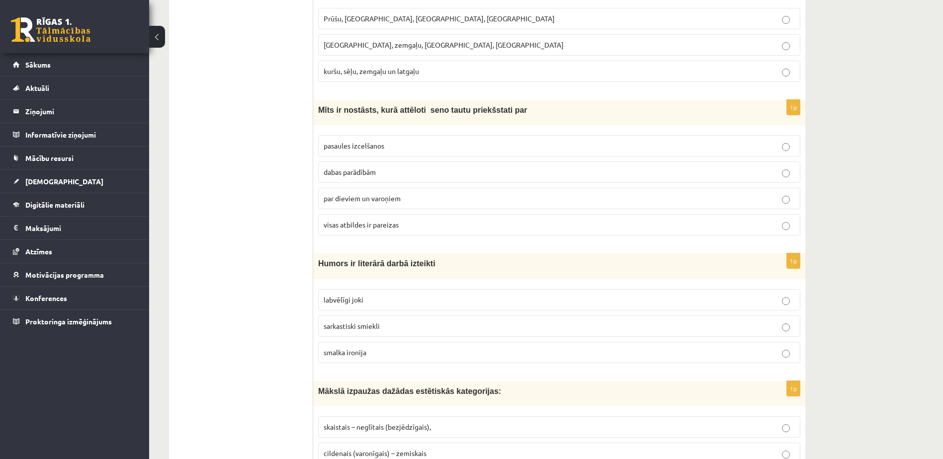
scroll to position [1243, 0]
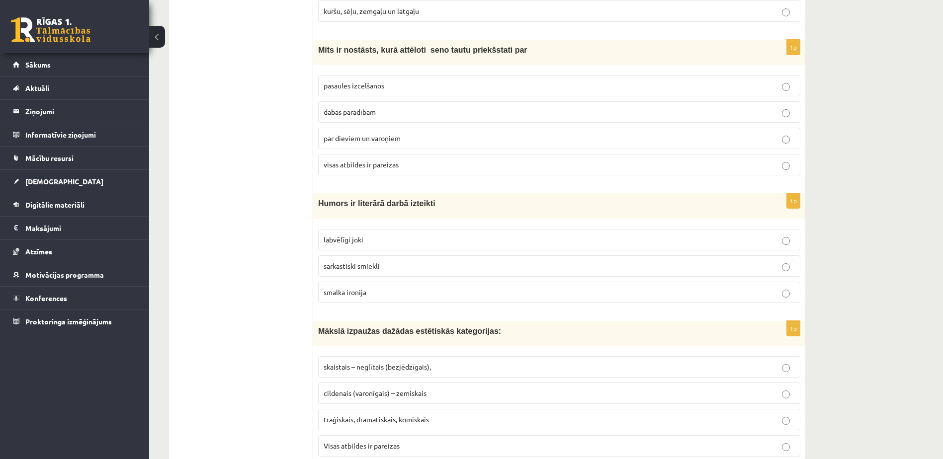
click at [374, 170] on p "visas atbildes ir pareizas" at bounding box center [559, 165] width 471 height 10
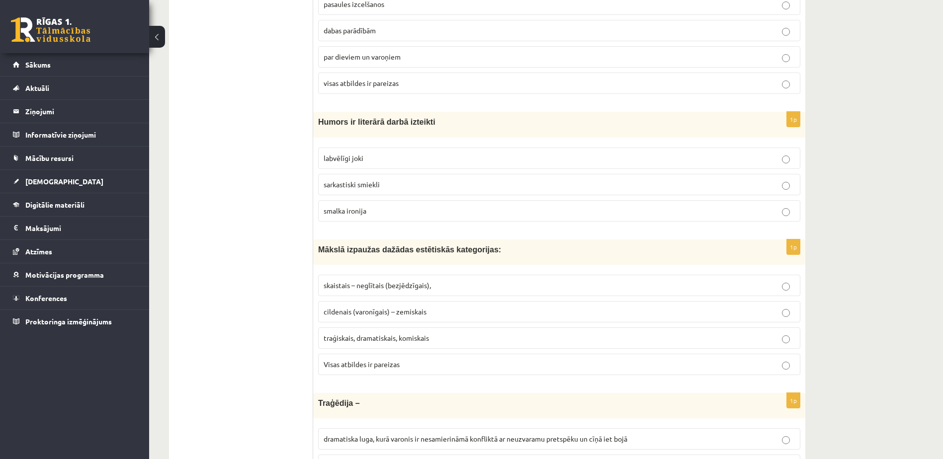
scroll to position [1392, 0]
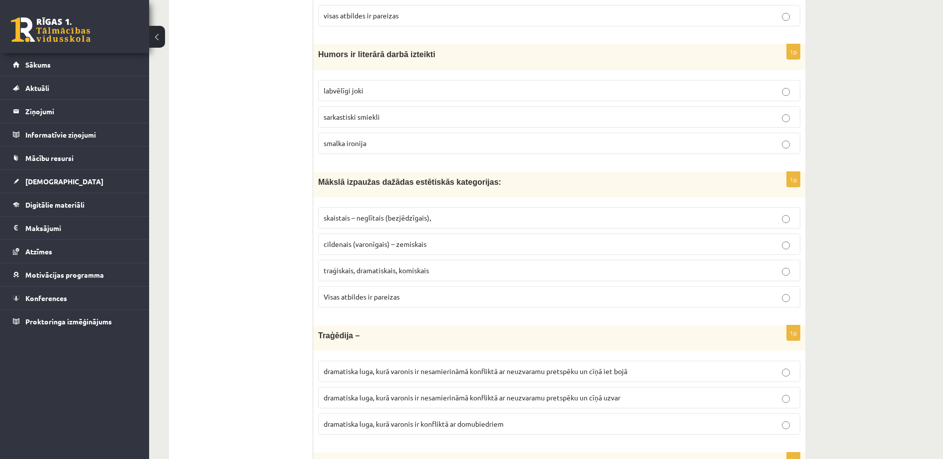
click at [378, 93] on p "labvēlīgi joki" at bounding box center [559, 90] width 471 height 10
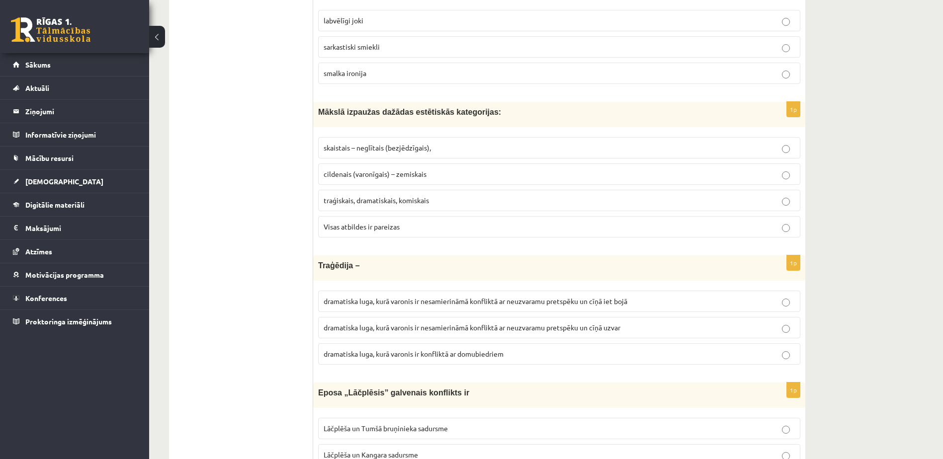
scroll to position [1491, 0]
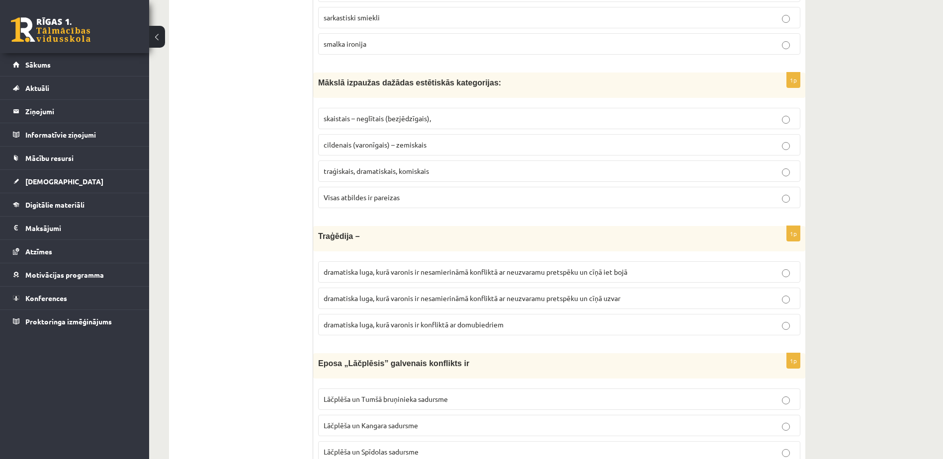
click at [409, 204] on label "Visas atbildes ir pareizas" at bounding box center [559, 197] width 482 height 21
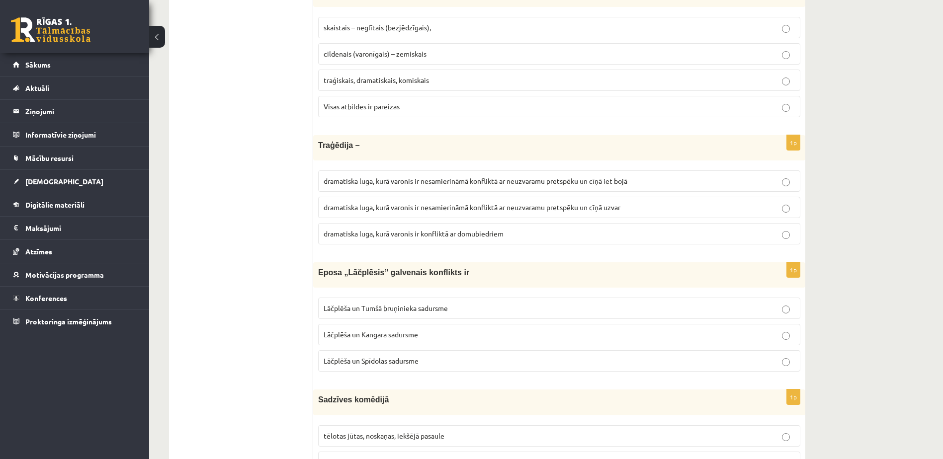
scroll to position [1590, 0]
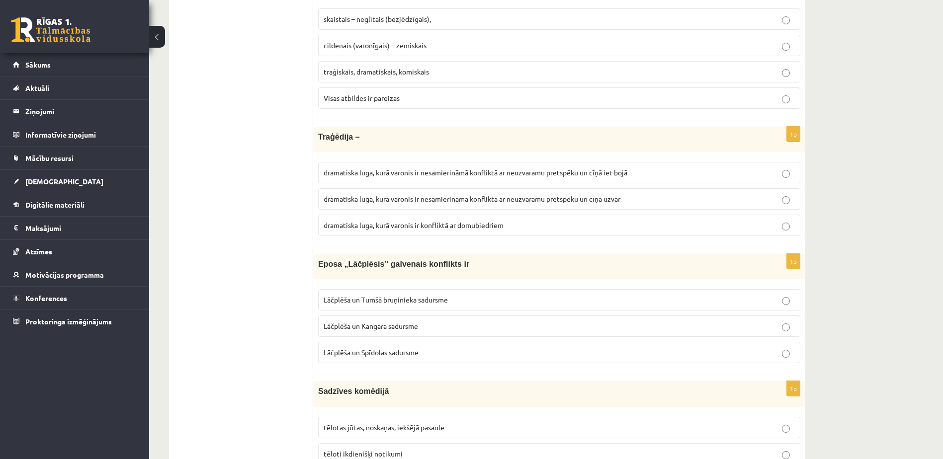
click at [507, 178] on p "dramatiska luga, kurā varonis ir nesamierināmā konfliktā ar neuzvaramu pretspēk…" at bounding box center [559, 172] width 471 height 10
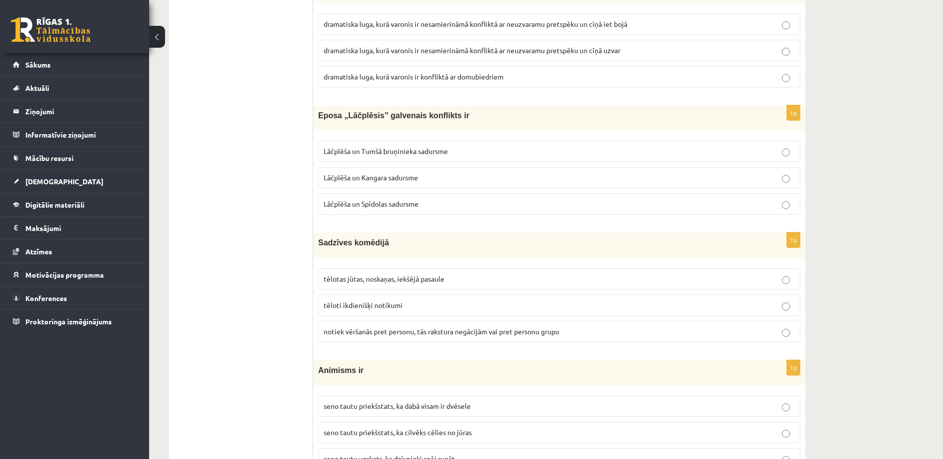
scroll to position [1740, 0]
click at [409, 151] on span "Lāčplēša un Tumšā bruņinieka sadursme" at bounding box center [386, 150] width 124 height 9
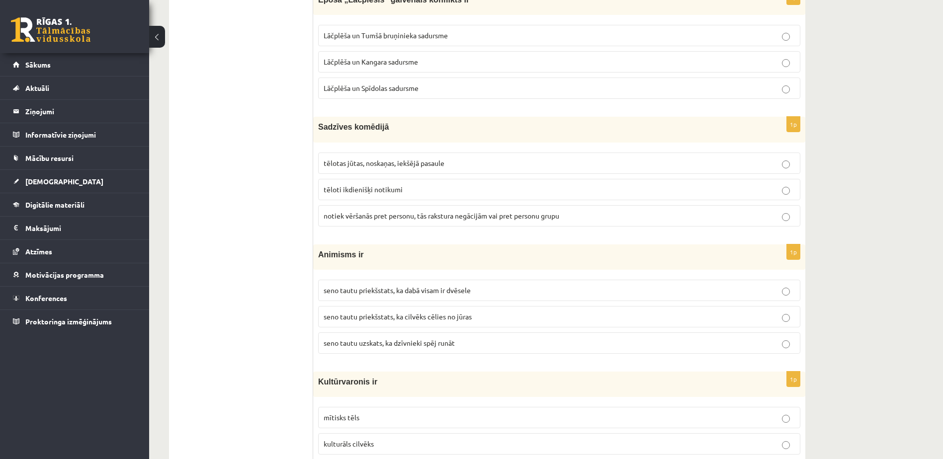
scroll to position [1889, 0]
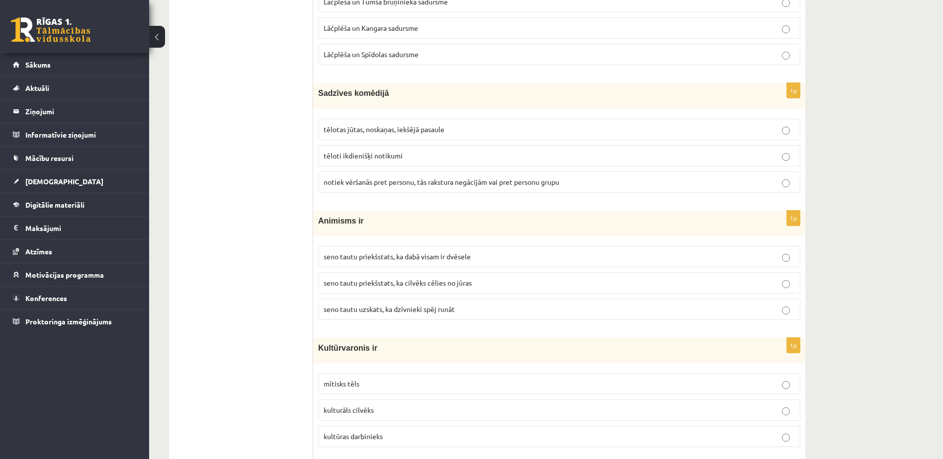
click at [403, 155] on p "tēloti ikdienišķi notikumi" at bounding box center [559, 156] width 471 height 10
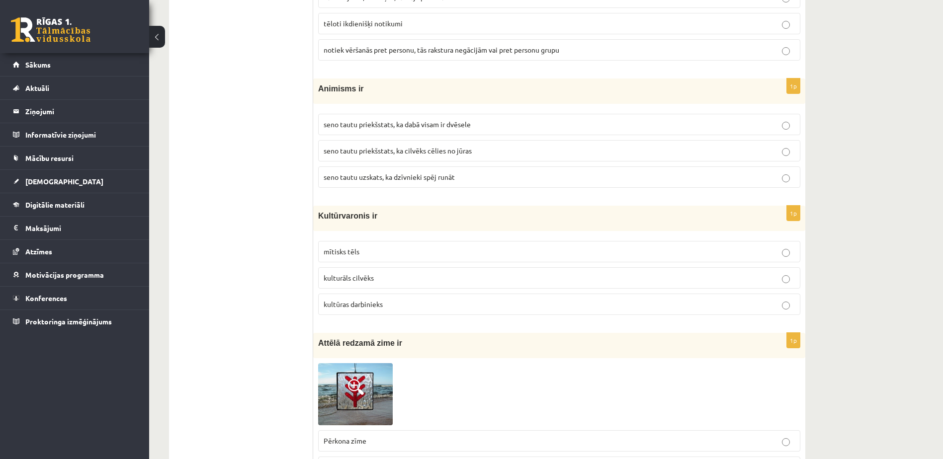
scroll to position [2038, 0]
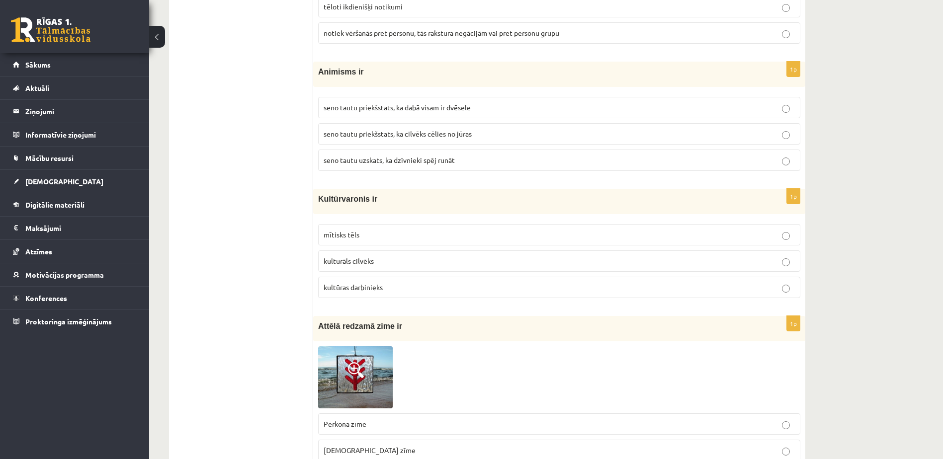
click at [406, 236] on p "mītisks tēls" at bounding box center [559, 235] width 471 height 10
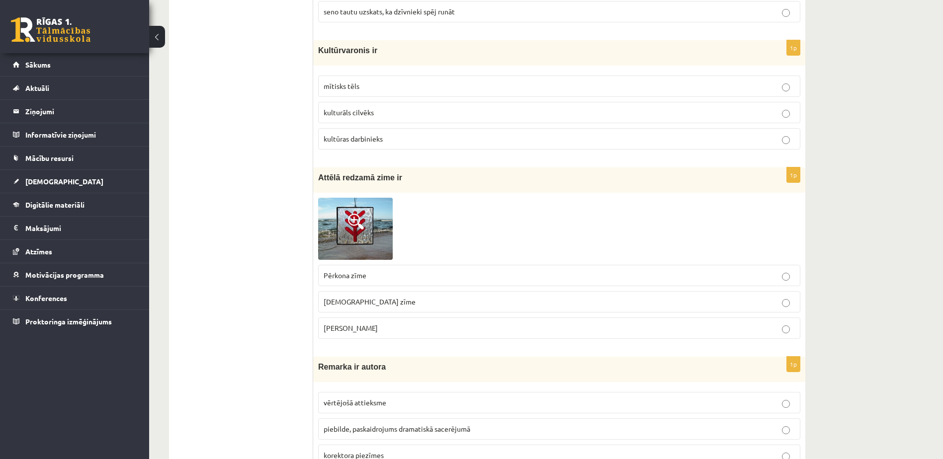
scroll to position [2187, 0]
drag, startPoint x: 384, startPoint y: 332, endPoint x: 323, endPoint y: 208, distance: 137.4
click at [384, 331] on p "Laimas slotiņa" at bounding box center [559, 328] width 471 height 10
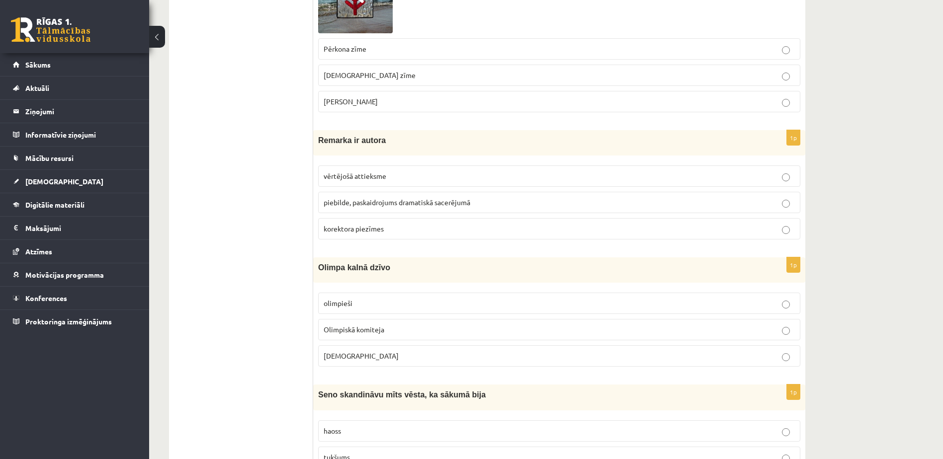
scroll to position [2435, 0]
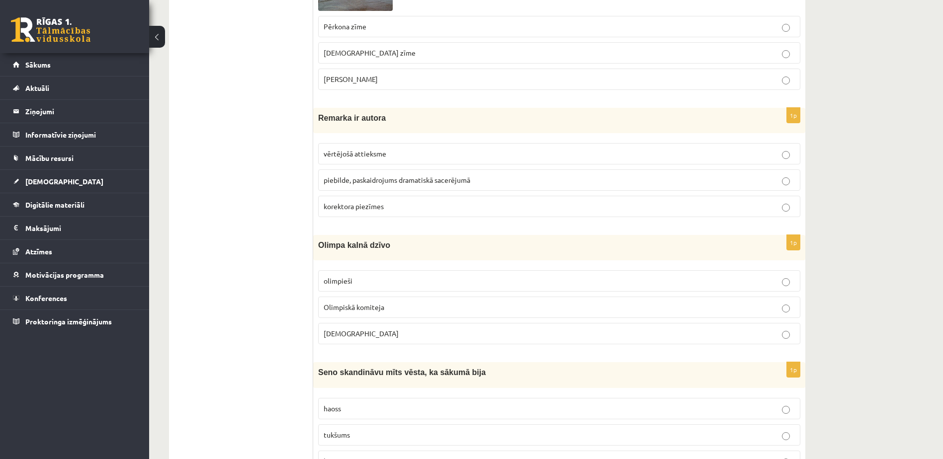
click at [350, 188] on label "piebilde, paskaidrojums dramatiskā sacerējumā" at bounding box center [559, 179] width 482 height 21
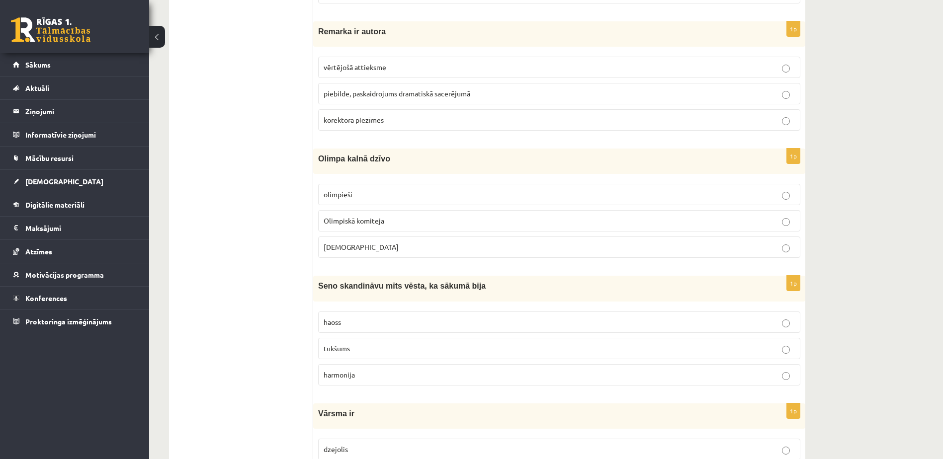
scroll to position [2535, 0]
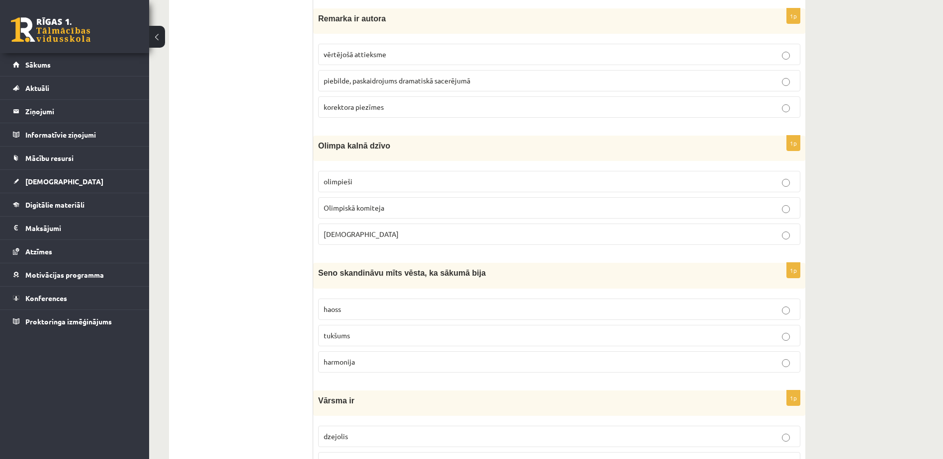
click at [382, 235] on p "Dievi" at bounding box center [559, 234] width 471 height 10
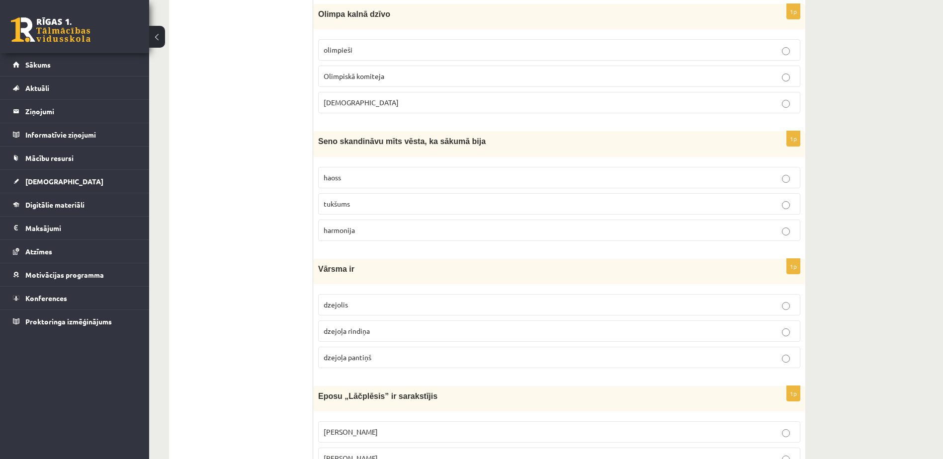
scroll to position [2684, 0]
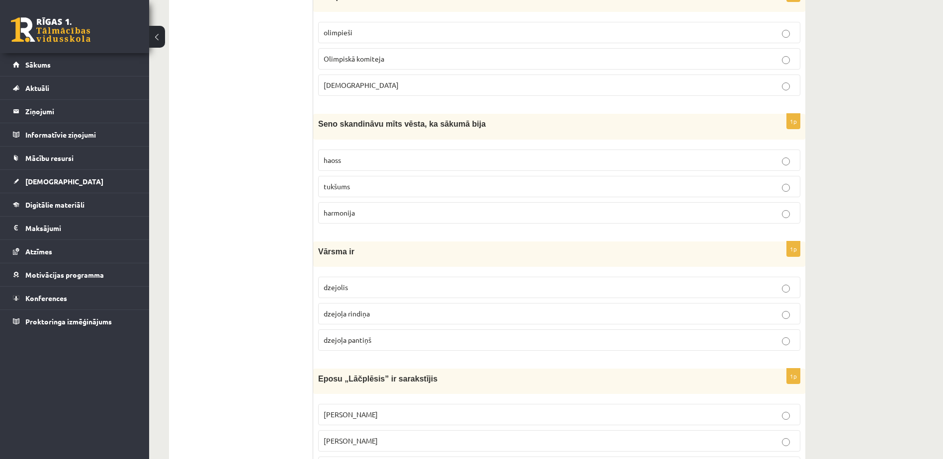
click at [382, 192] on label "tukšums" at bounding box center [559, 186] width 482 height 21
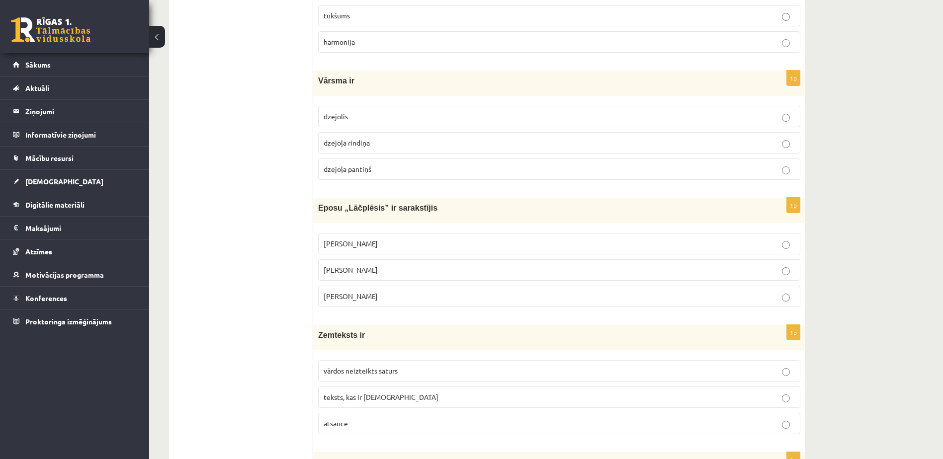
scroll to position [2883, 0]
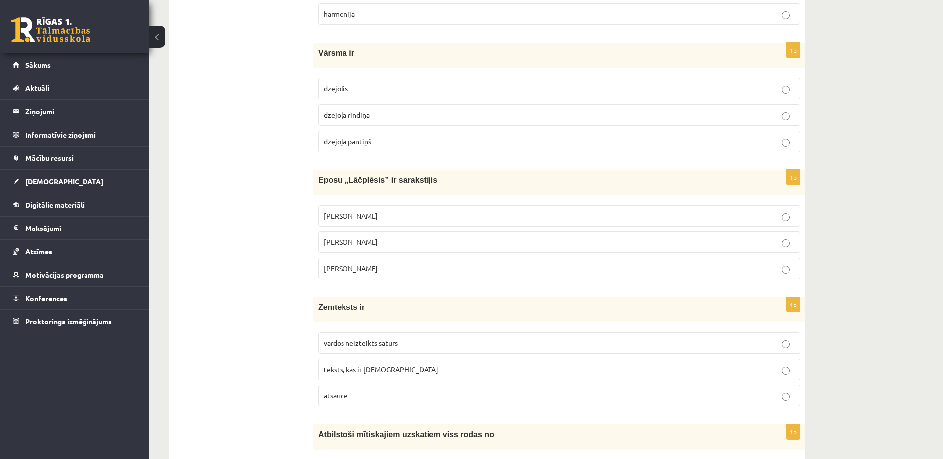
click at [388, 118] on p "dzejoļa rindiņa" at bounding box center [559, 115] width 471 height 10
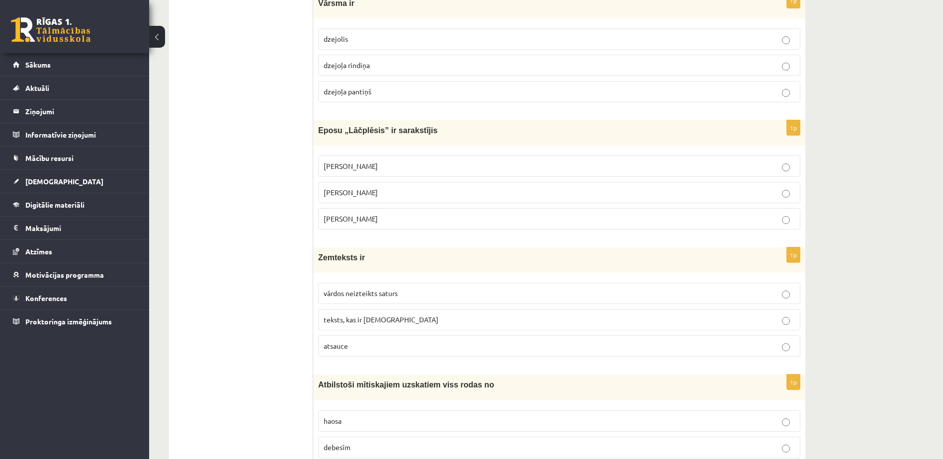
click at [430, 190] on p "Andrejs Pumpurs" at bounding box center [559, 192] width 471 height 10
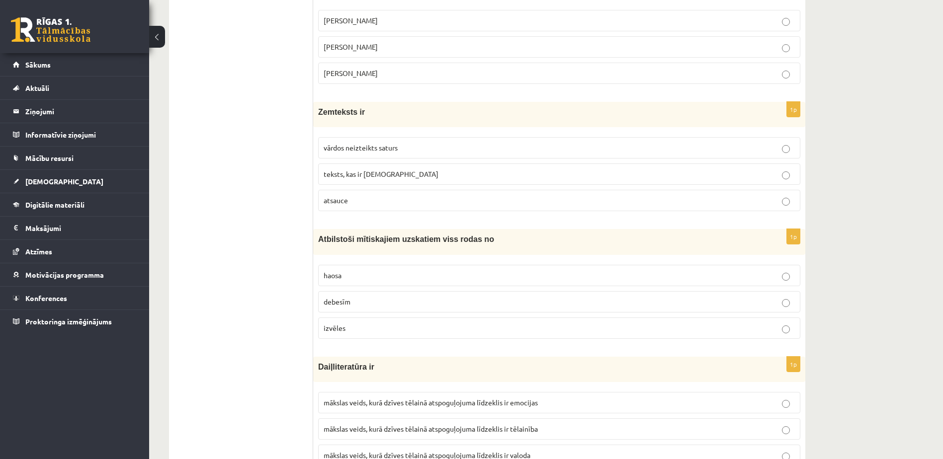
scroll to position [3081, 0]
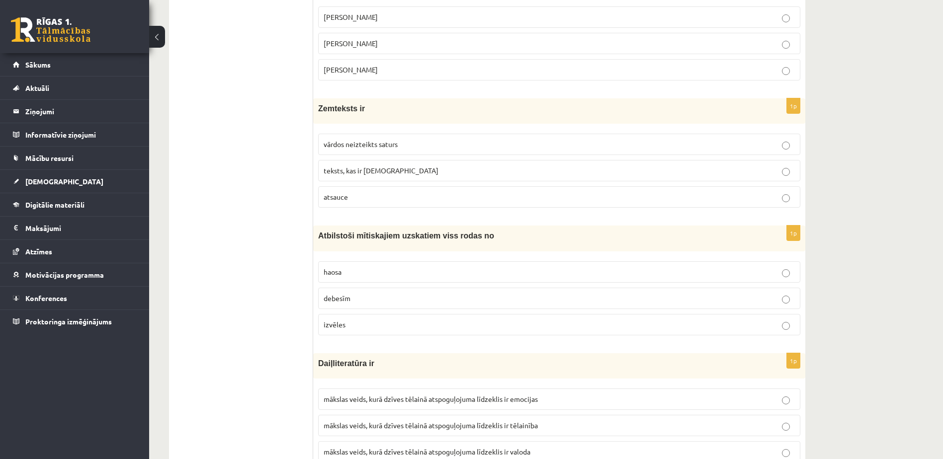
click at [383, 147] on span "vārdos neizteikts saturs" at bounding box center [361, 144] width 74 height 9
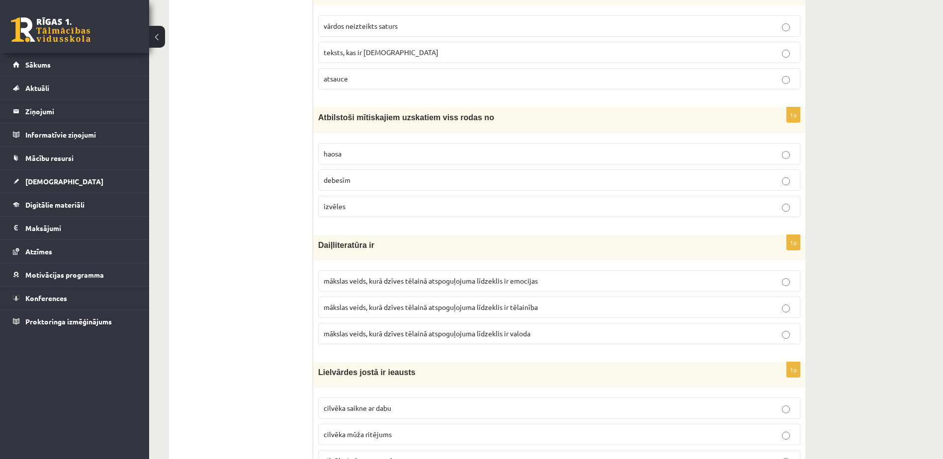
scroll to position [3231, 0]
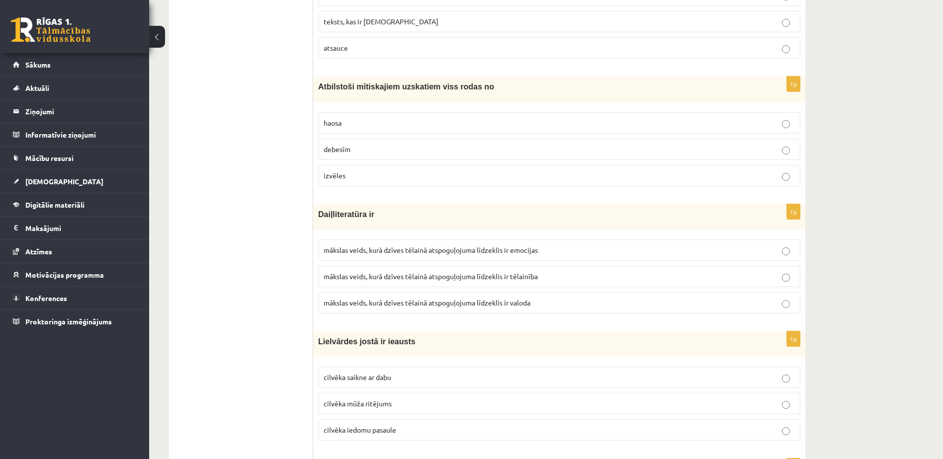
click at [386, 127] on p "haosa" at bounding box center [559, 123] width 471 height 10
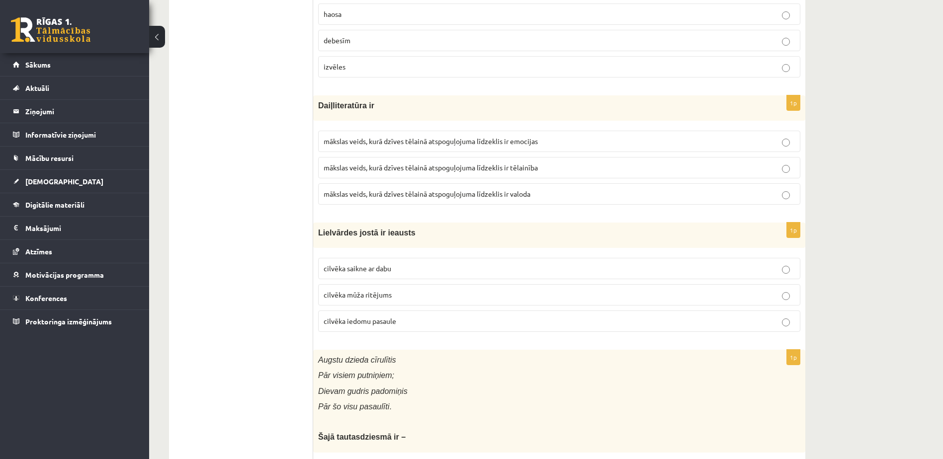
scroll to position [3380, 0]
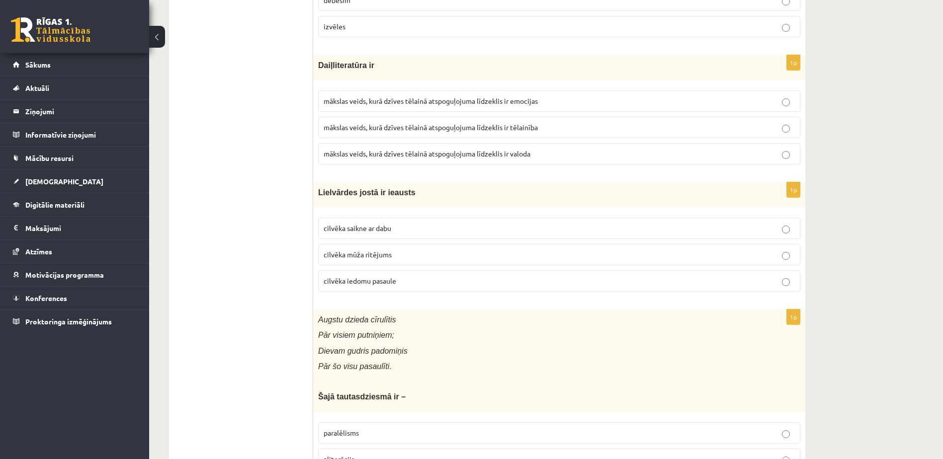
click at [486, 160] on label "mākslas veids, kurā dzīves tēlainā atspoguļojuma līdzeklis ir valoda" at bounding box center [559, 153] width 482 height 21
click at [398, 257] on p "cilvēka mūža ritējums" at bounding box center [559, 254] width 471 height 10
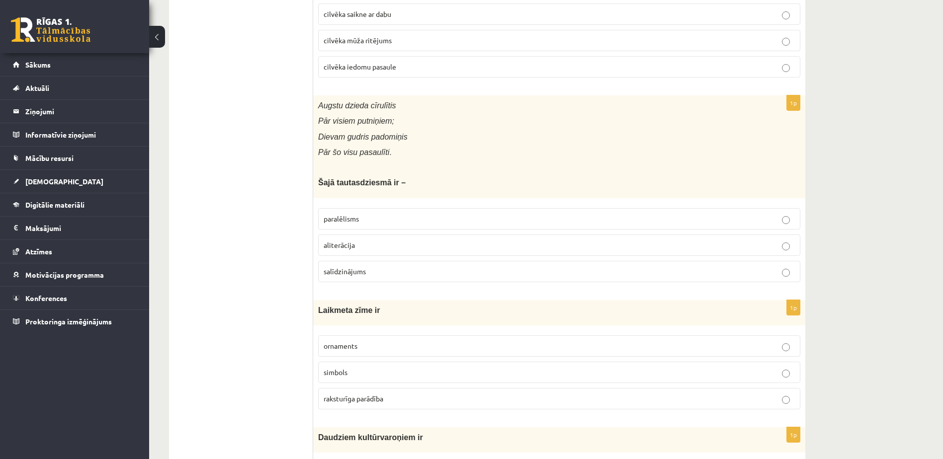
scroll to position [3628, 0]
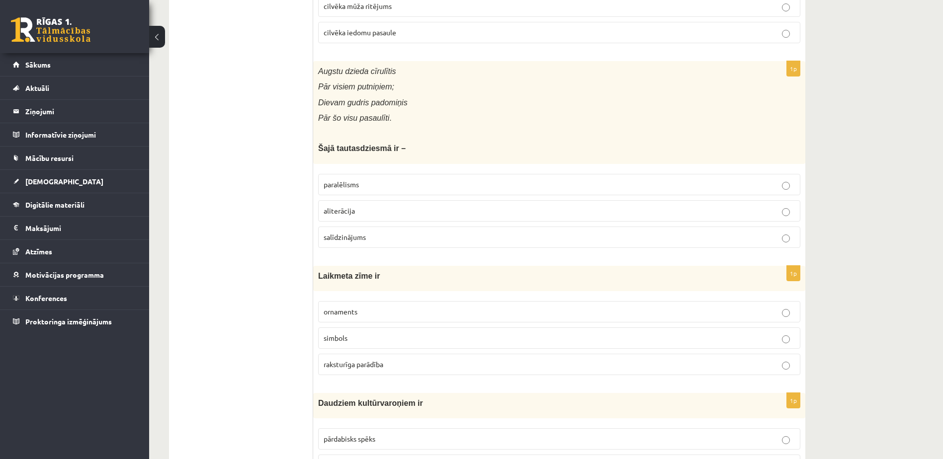
click at [375, 189] on p "paralēlisms" at bounding box center [559, 184] width 471 height 10
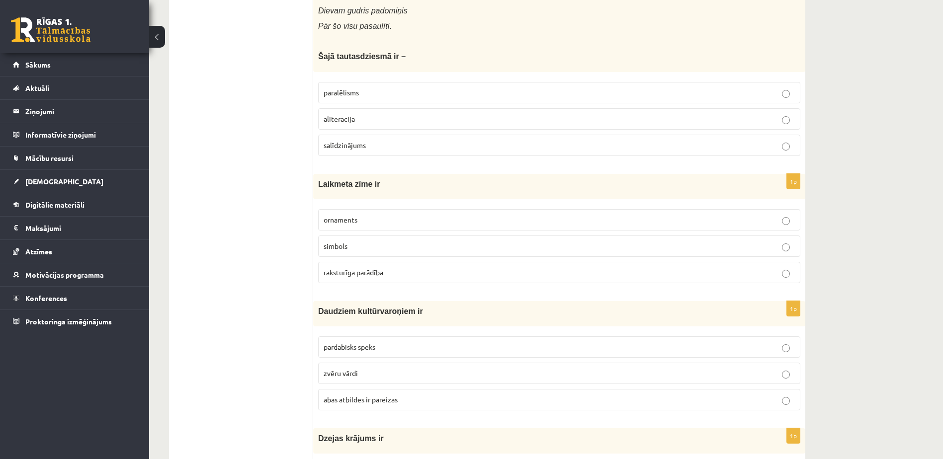
scroll to position [3777, 0]
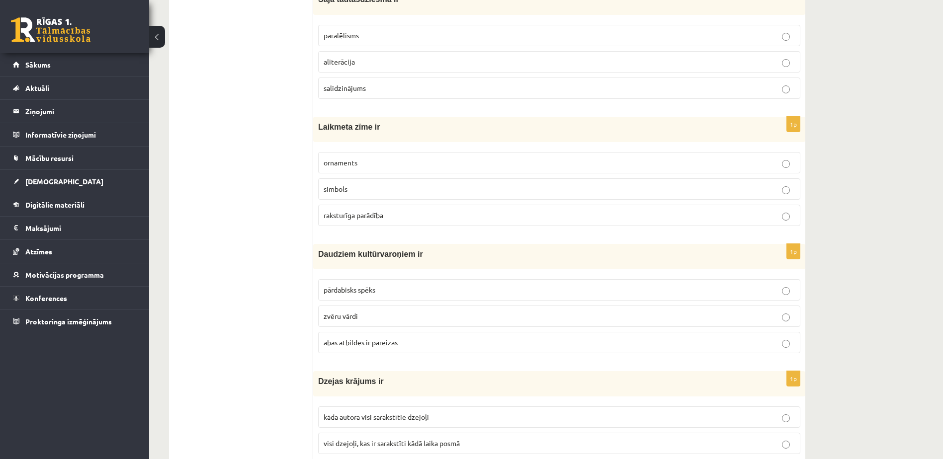
click at [368, 214] on span "raksturīga parādība" at bounding box center [354, 215] width 60 height 9
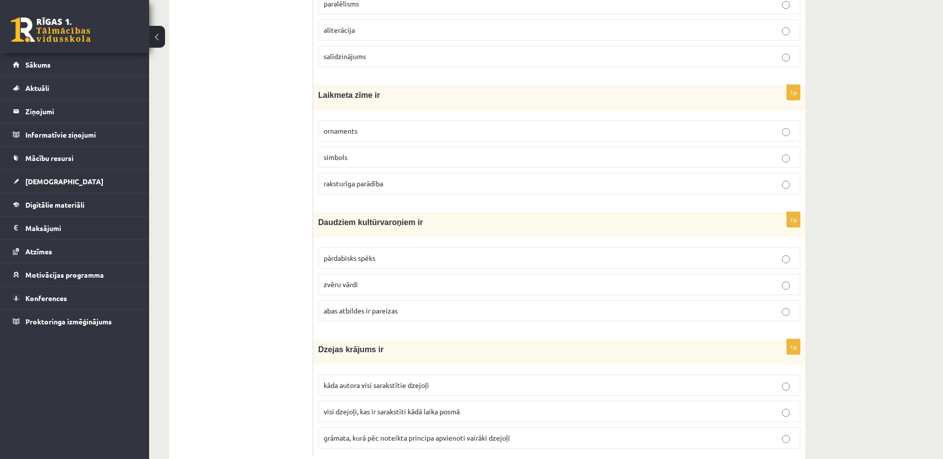
scroll to position [3837, 0]
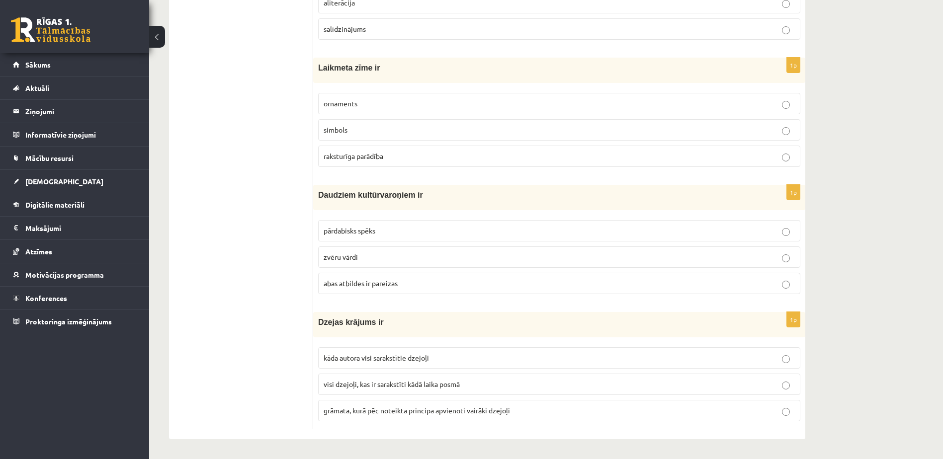
click at [396, 410] on span "grāmata, kurā pēc noteikta principa apvienoti vairāki dzejoļi" at bounding box center [417, 410] width 186 height 9
click at [417, 283] on p "abas atbildes ir pareizas" at bounding box center [559, 283] width 471 height 10
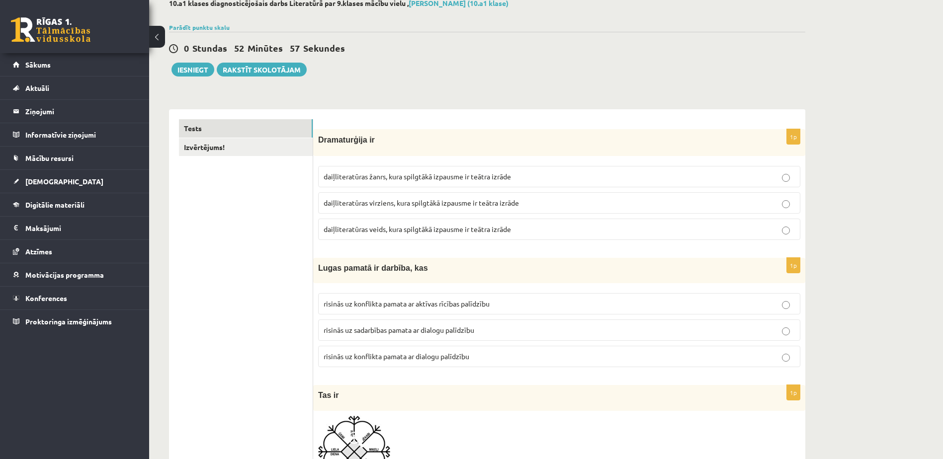
scroll to position [0, 0]
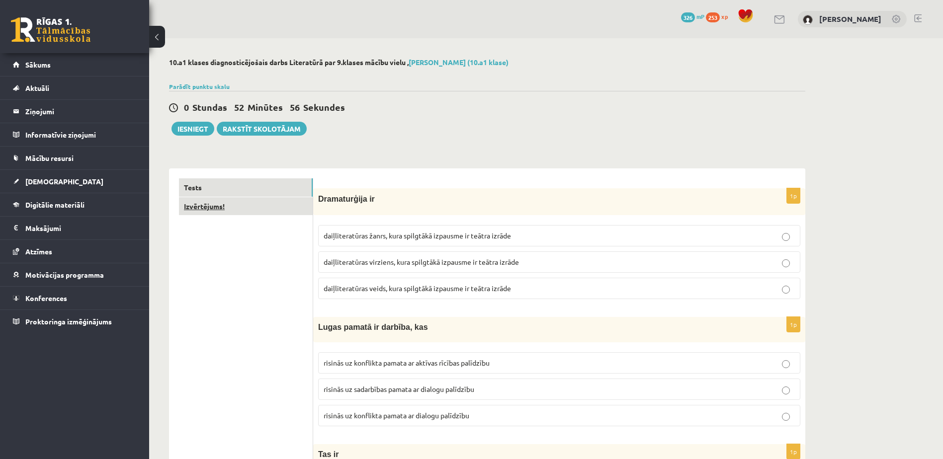
click at [214, 211] on link "Izvērtējums!" at bounding box center [246, 206] width 134 height 18
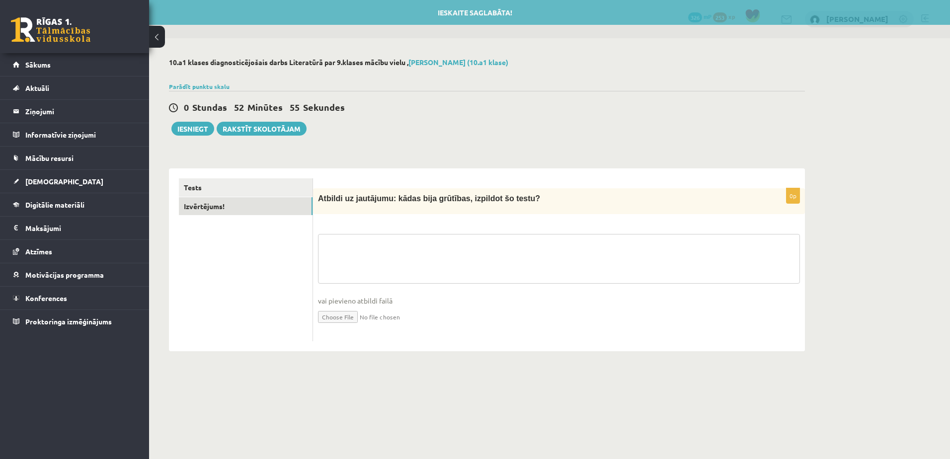
click at [427, 241] on textarea at bounding box center [559, 259] width 482 height 50
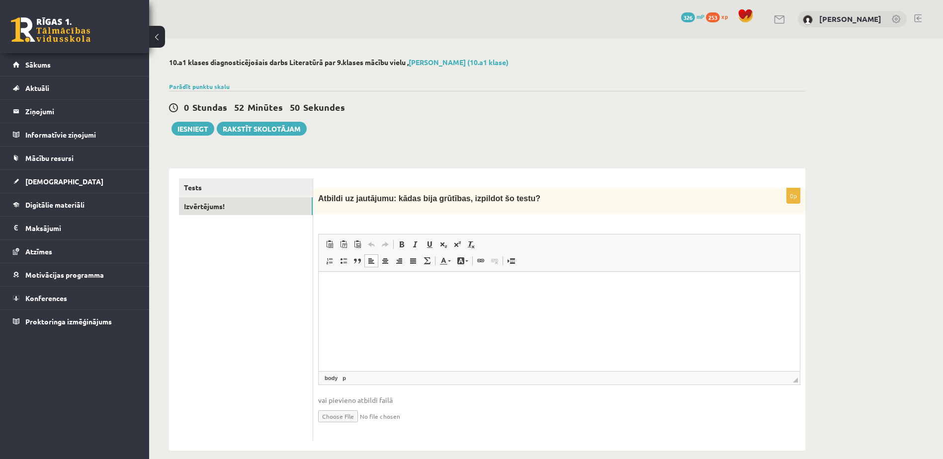
click at [364, 296] on html at bounding box center [559, 287] width 481 height 30
click at [191, 128] on button "Iesniegt" at bounding box center [192, 129] width 43 height 14
click at [218, 188] on link "Tests" at bounding box center [246, 187] width 134 height 18
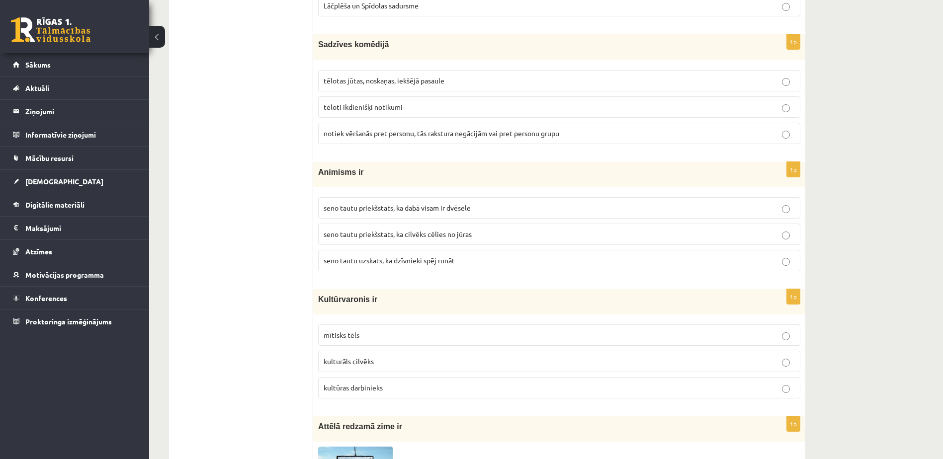
scroll to position [1938, 0]
click at [453, 203] on span "seno tautu priekšstats, ka dabā visam ir dvēsele" at bounding box center [397, 206] width 147 height 9
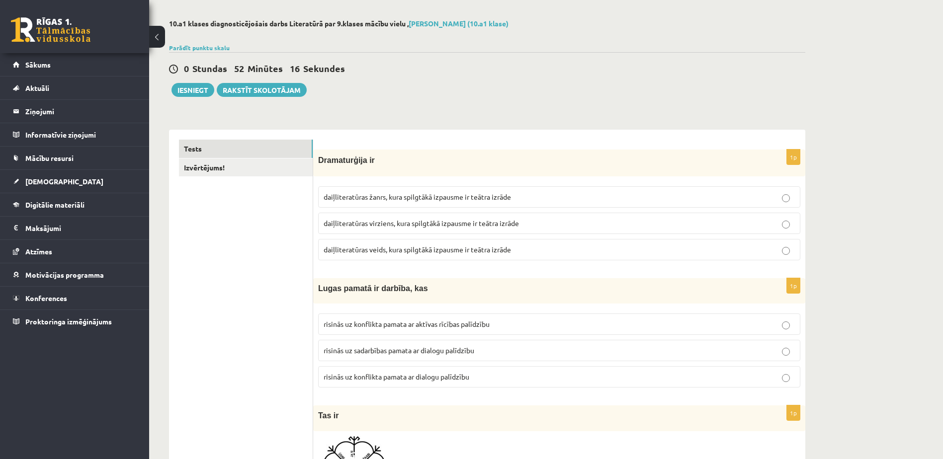
scroll to position [0, 0]
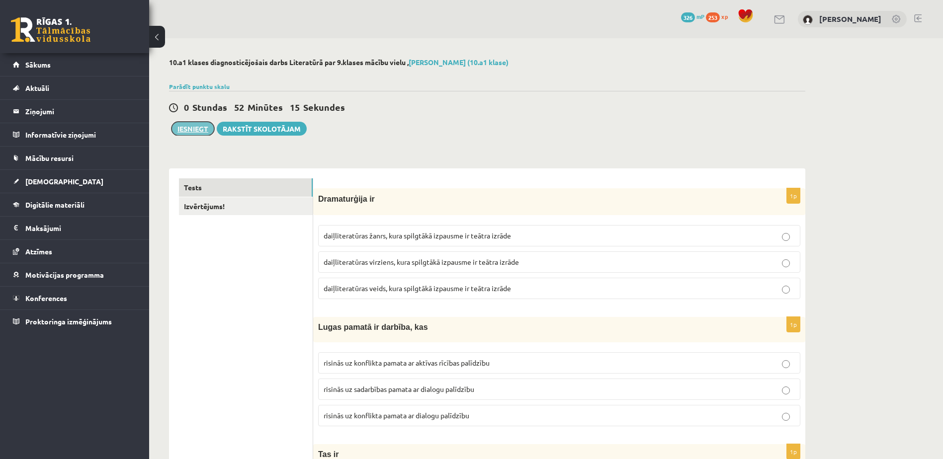
click at [190, 129] on button "Iesniegt" at bounding box center [192, 129] width 43 height 14
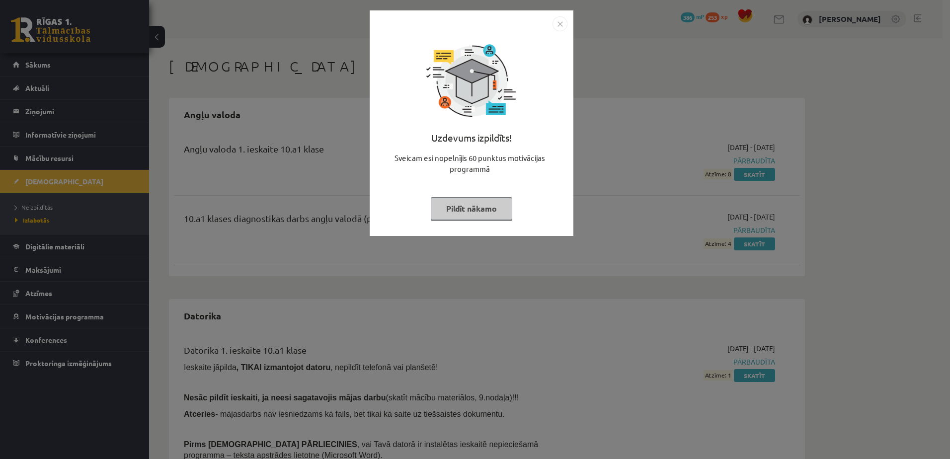
click at [478, 209] on button "Pildīt nākamo" at bounding box center [472, 208] width 82 height 23
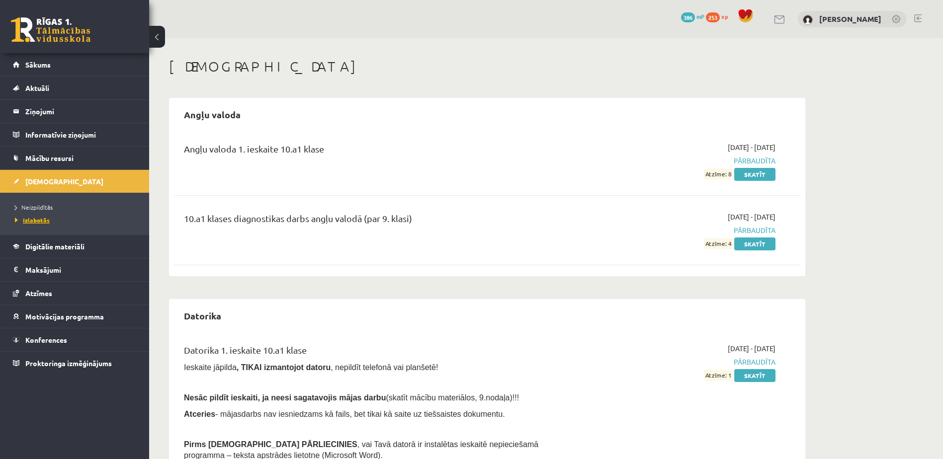
click at [44, 220] on span "Izlabotās" at bounding box center [32, 220] width 35 height 8
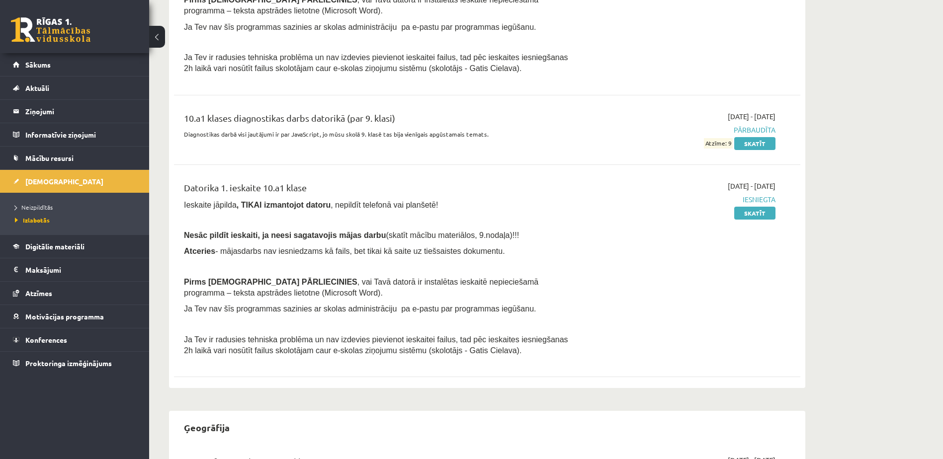
scroll to position [312, 0]
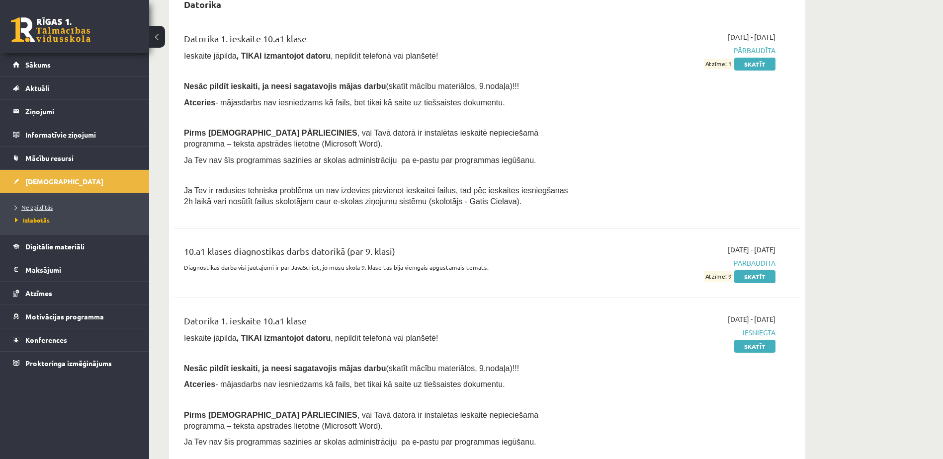
click at [47, 208] on span "Neizpildītās" at bounding box center [34, 207] width 38 height 8
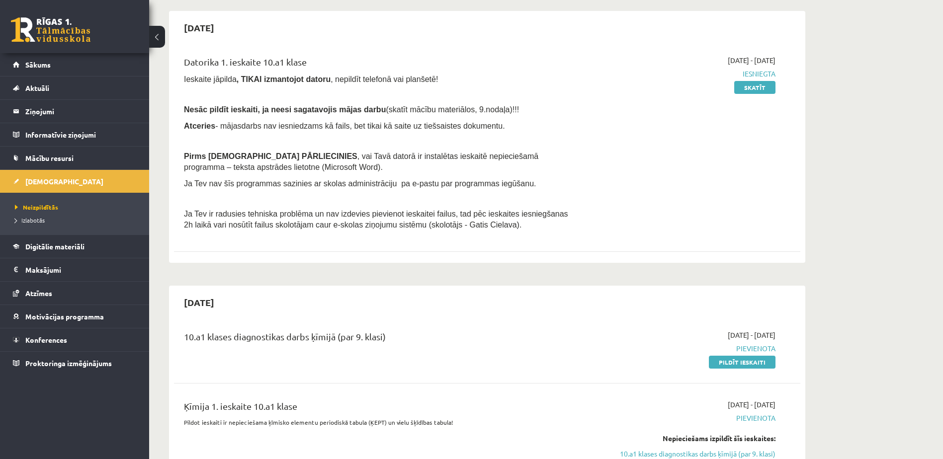
scroll to position [398, 0]
